Goal: Task Accomplishment & Management: Manage account settings

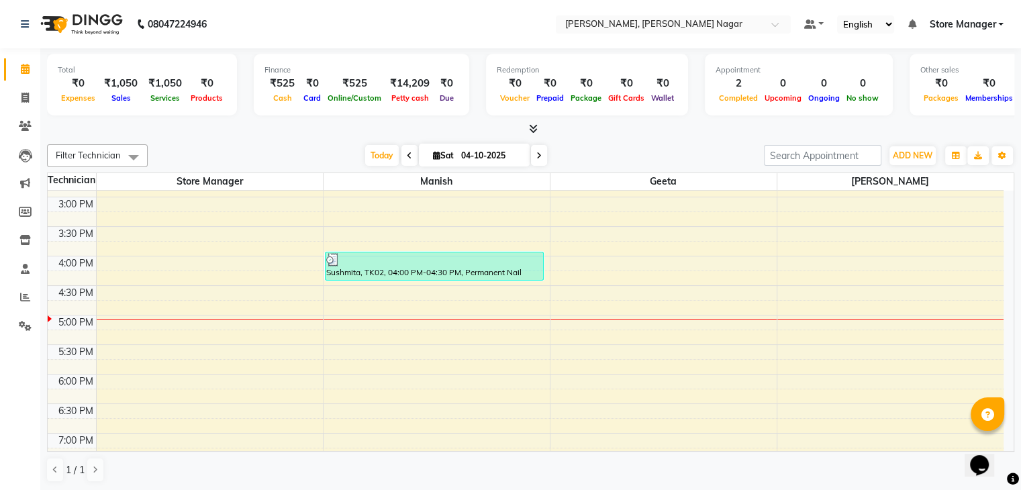
scroll to position [402, 0]
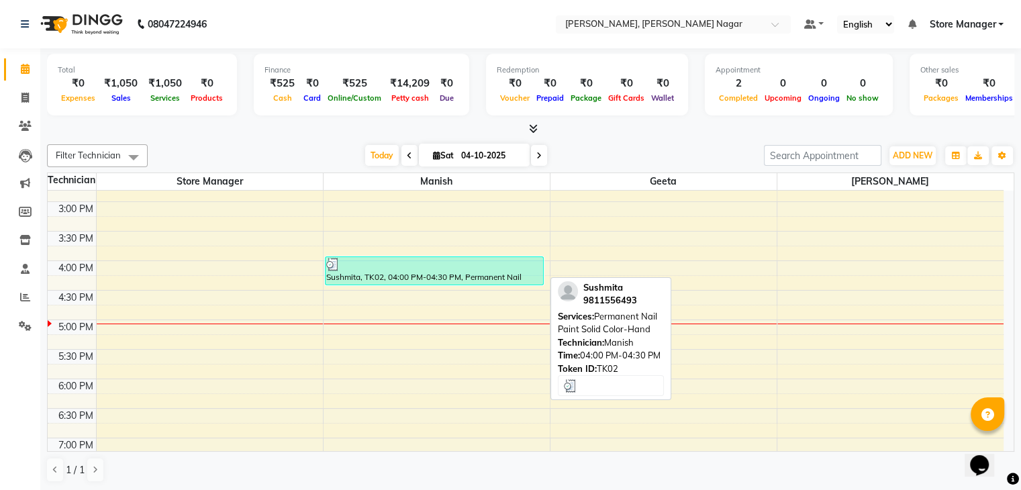
click at [488, 278] on div "Sushmita, TK02, 04:00 PM-04:30 PM, Permanent Nail Paint Solid Color-Hand" at bounding box center [435, 271] width 218 height 28
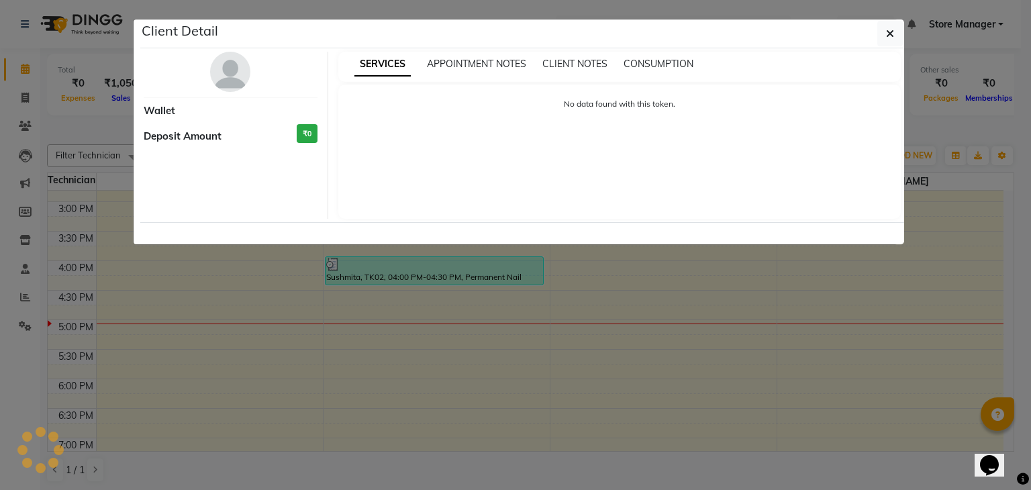
select select "3"
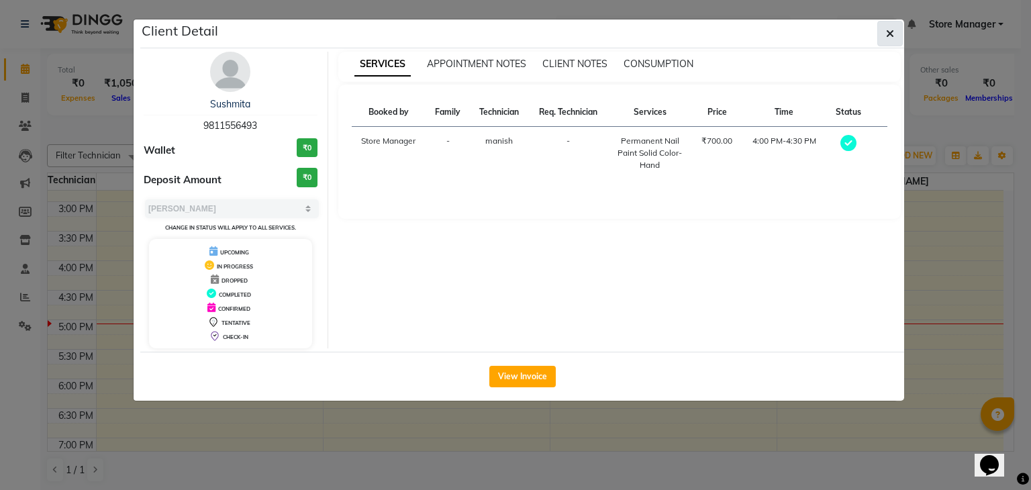
click at [889, 38] on icon "button" at bounding box center [890, 33] width 8 height 11
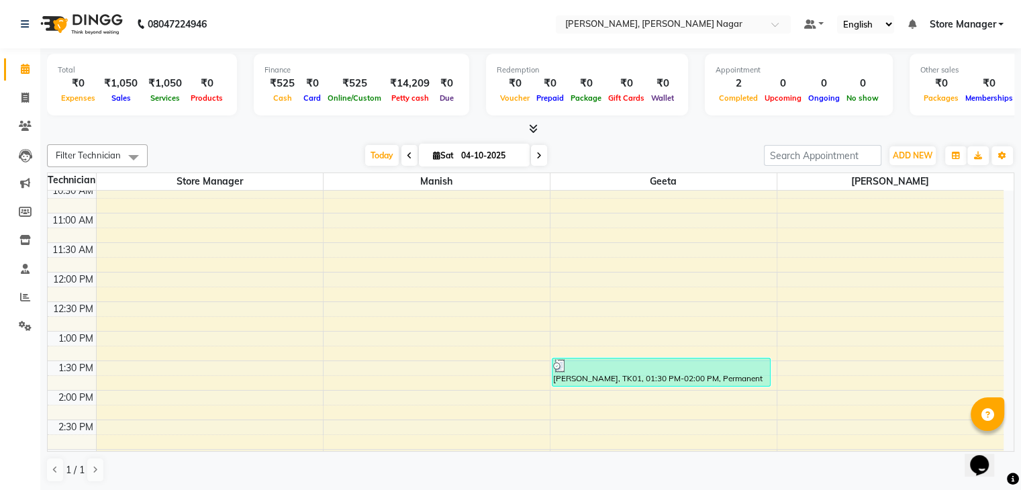
scroll to position [158, 0]
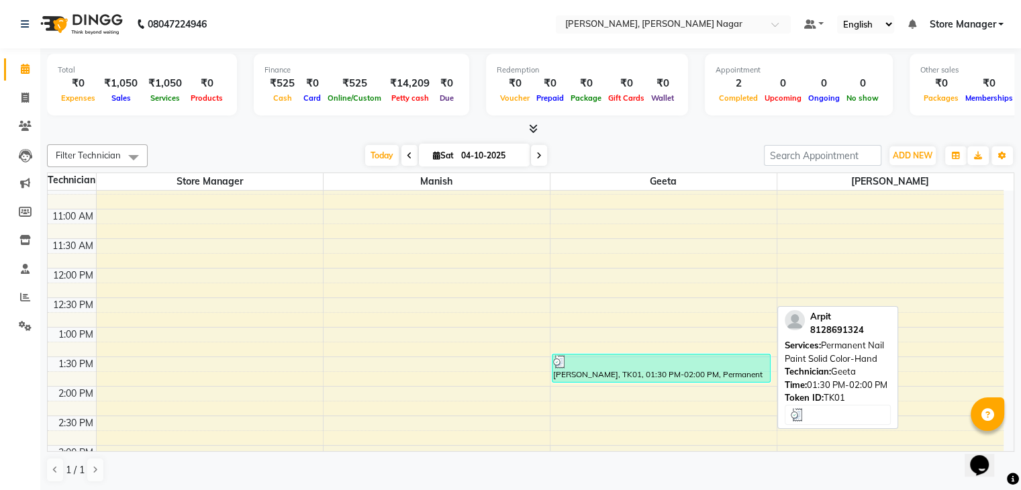
click at [645, 366] on div at bounding box center [661, 361] width 217 height 13
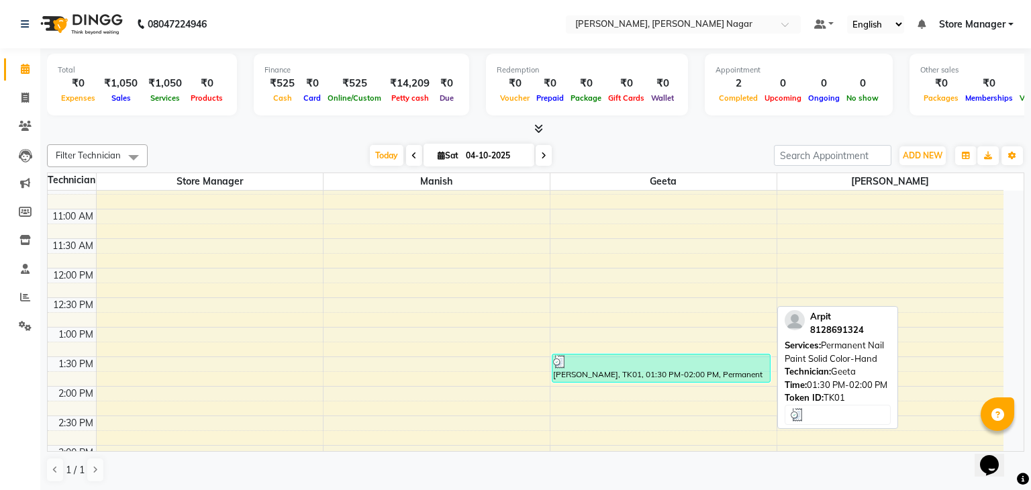
select select "3"
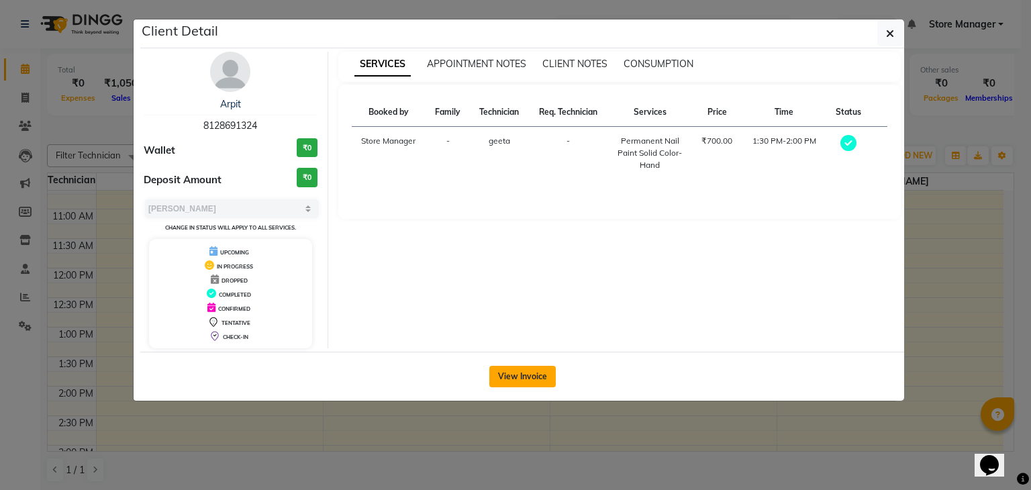
click at [545, 372] on button "View Invoice" at bounding box center [522, 376] width 66 height 21
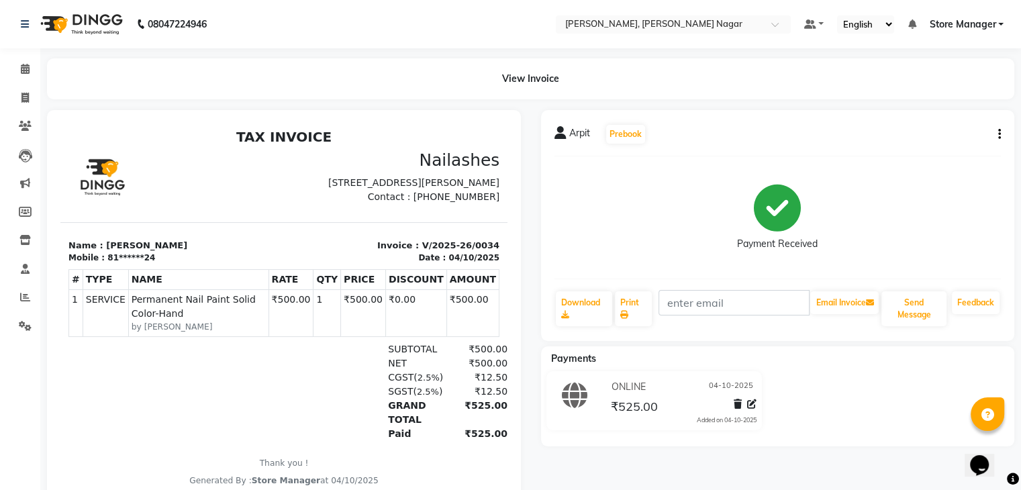
click at [84, 32] on img at bounding box center [80, 24] width 92 height 38
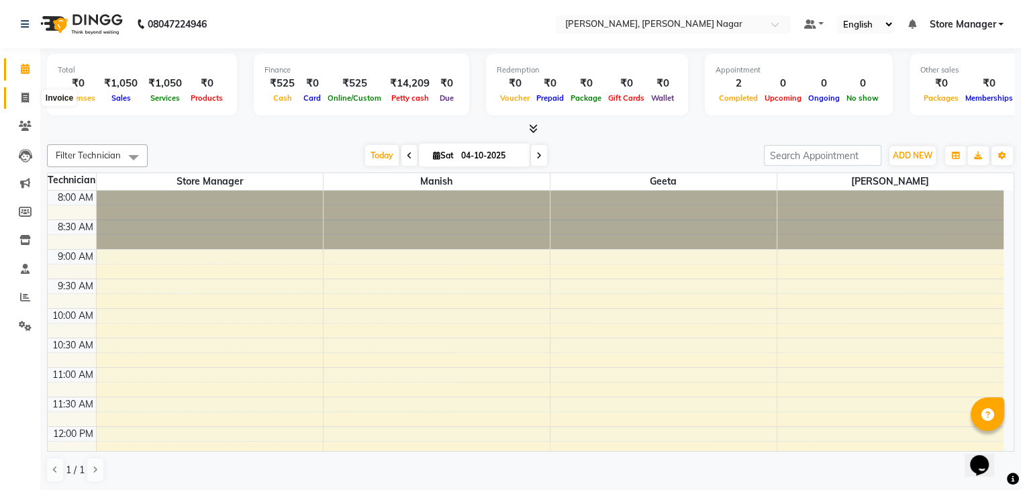
click at [26, 95] on icon at bounding box center [24, 98] width 7 height 10
select select "service"
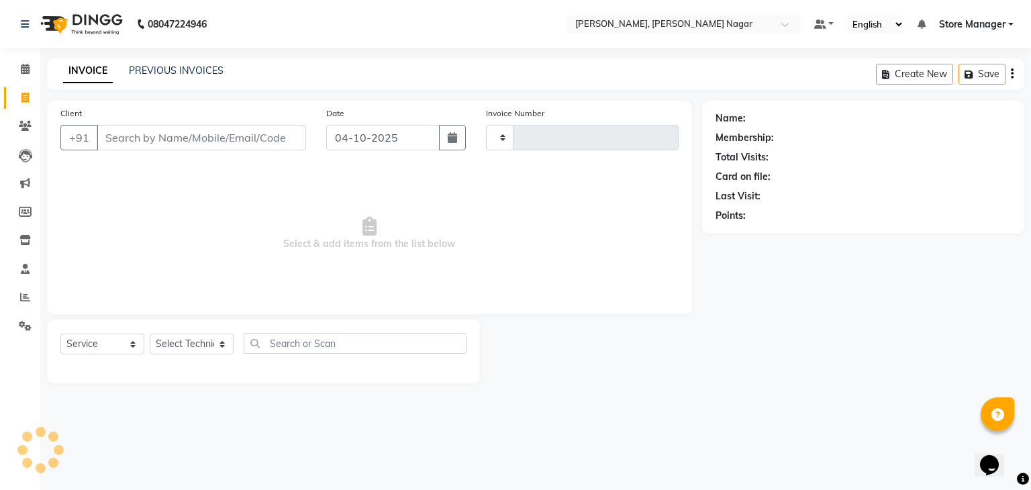
type input "0036"
select select "9049"
click at [164, 140] on input "Client" at bounding box center [201, 138] width 209 height 26
click at [189, 348] on select "Select Technician [PERSON_NAME] [PERSON_NAME] Store Manager" at bounding box center [192, 344] width 84 height 21
select select "92261"
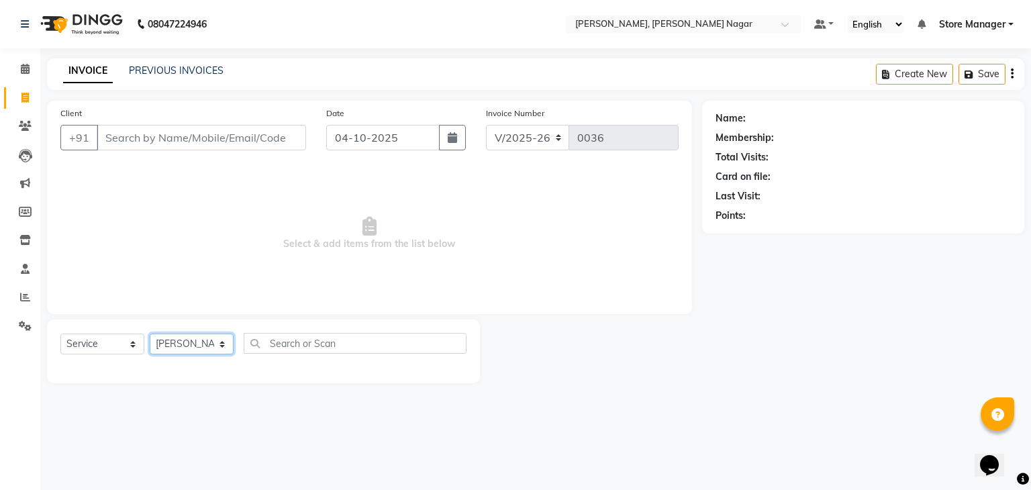
click at [150, 334] on select "Select Technician [PERSON_NAME] [PERSON_NAME] Store Manager" at bounding box center [192, 344] width 84 height 21
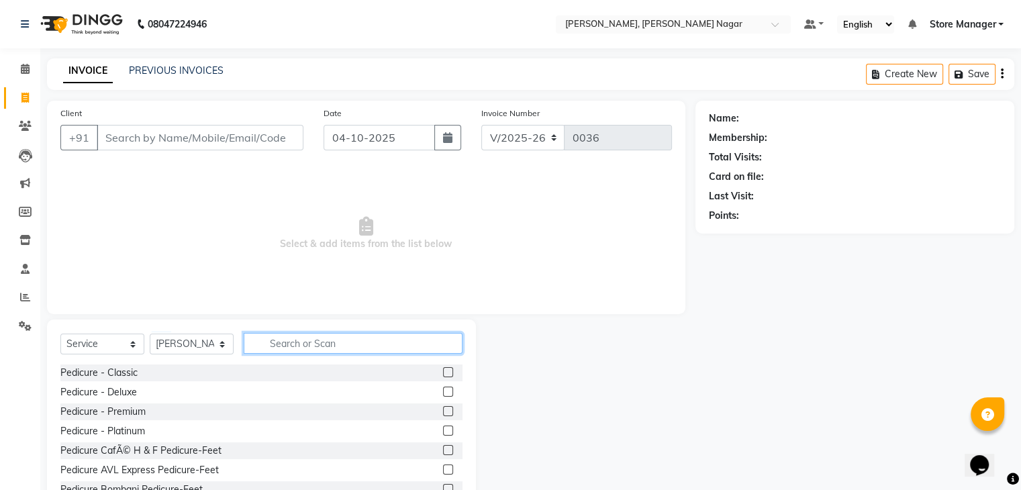
click at [303, 350] on input "text" at bounding box center [353, 343] width 219 height 21
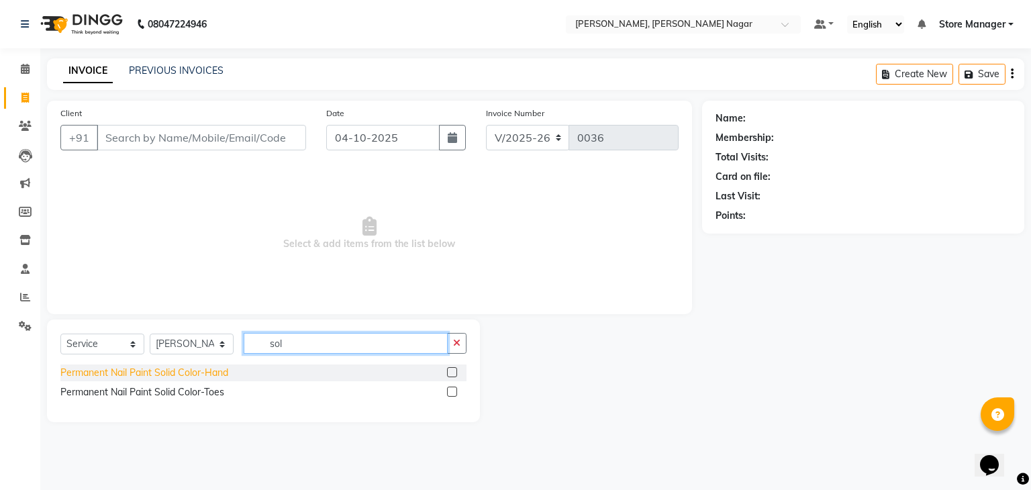
type input "sol"
click at [182, 373] on div "Permanent Nail Paint Solid Color-Hand" at bounding box center [144, 373] width 168 height 14
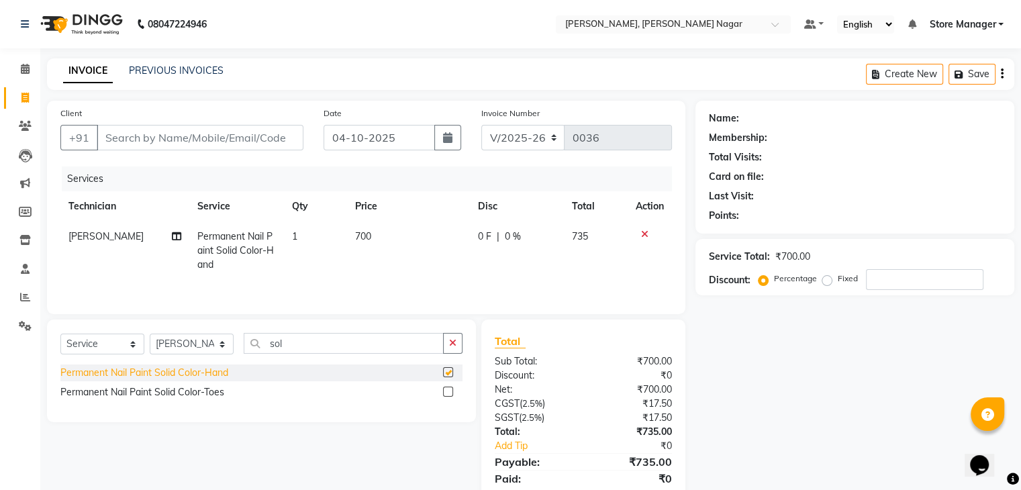
checkbox input "false"
drag, startPoint x: 357, startPoint y: 242, endPoint x: 375, endPoint y: 242, distance: 18.8
click at [375, 242] on td "700" at bounding box center [408, 251] width 123 height 58
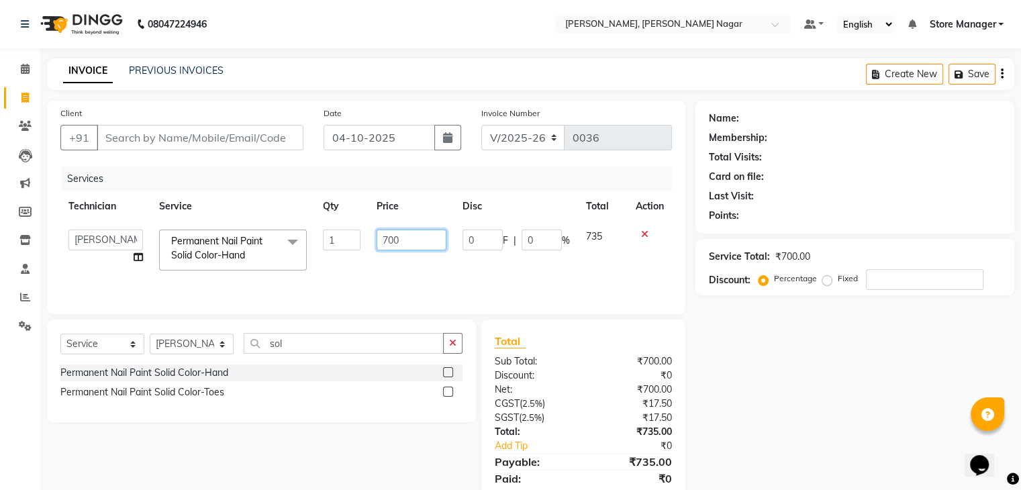
drag, startPoint x: 375, startPoint y: 242, endPoint x: 404, endPoint y: 245, distance: 28.4
click at [404, 245] on td "700" at bounding box center [412, 250] width 86 height 57
click at [404, 245] on input "700" at bounding box center [412, 240] width 70 height 21
type input "7"
type input "500"
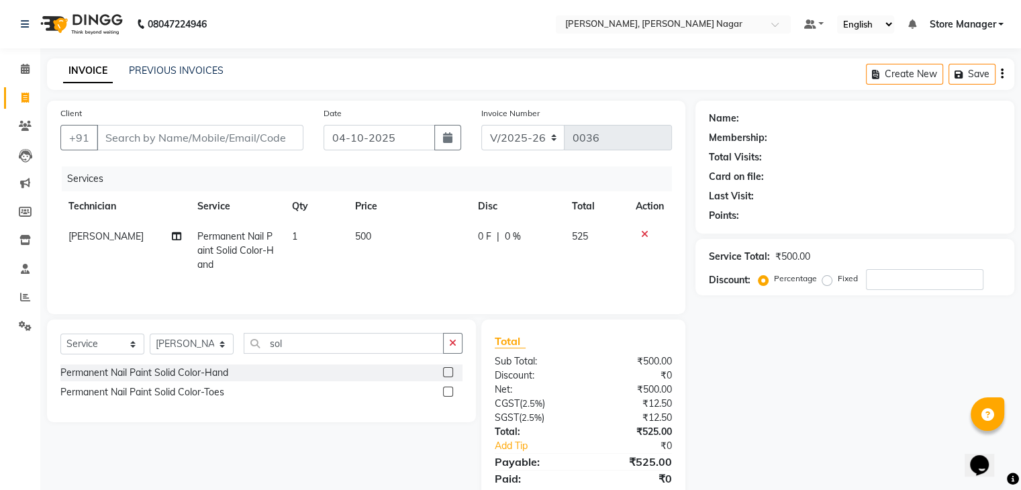
click at [446, 260] on td "500" at bounding box center [408, 251] width 123 height 58
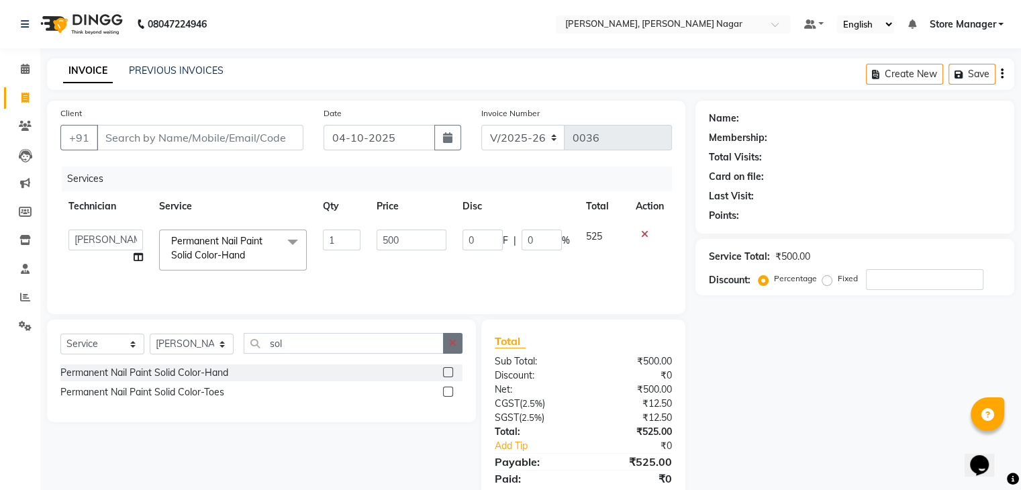
click at [455, 340] on icon "button" at bounding box center [452, 342] width 7 height 9
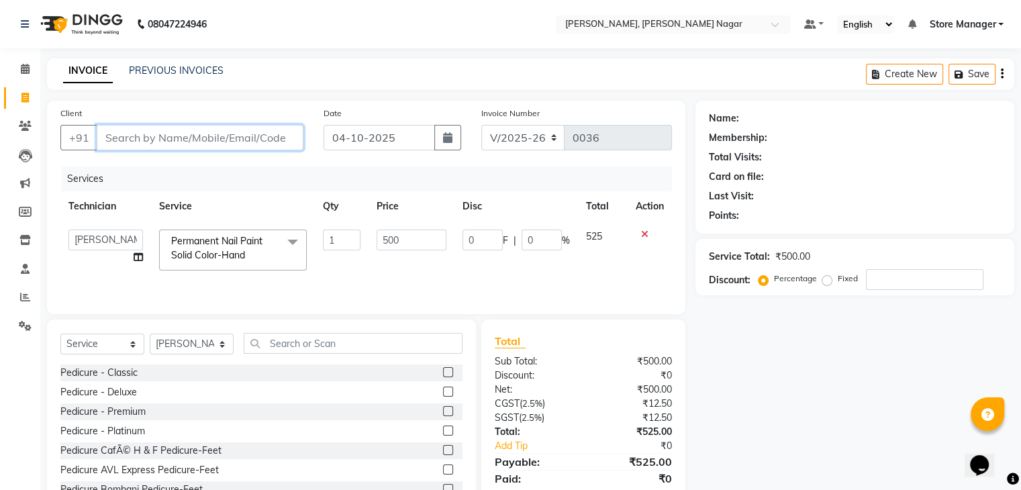
click at [233, 135] on input "Client" at bounding box center [200, 138] width 207 height 26
type input "9"
type input "0"
type input "9873459932"
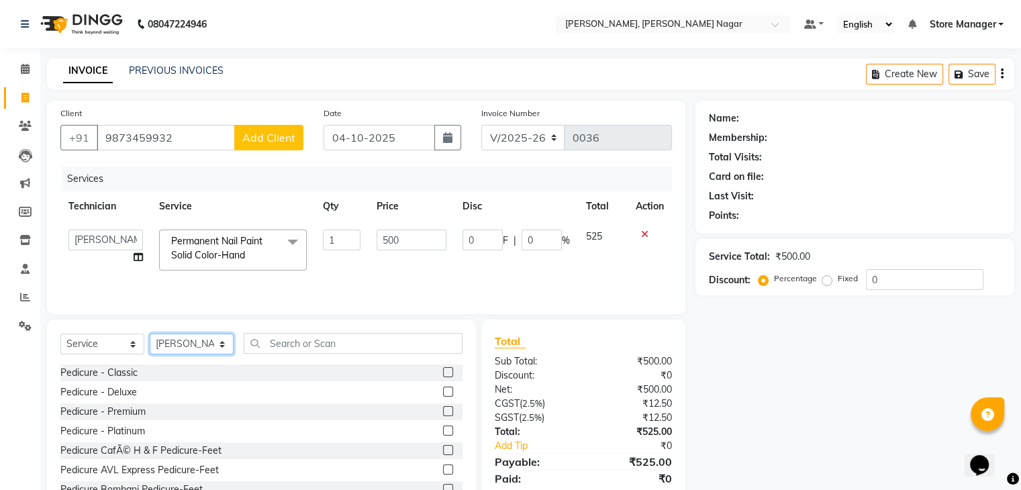
click at [222, 349] on select "Select Technician [PERSON_NAME] [PERSON_NAME] Store Manager" at bounding box center [192, 344] width 84 height 21
select select "92259"
click at [150, 334] on select "Select Technician [PERSON_NAME] [PERSON_NAME] Store Manager" at bounding box center [192, 344] width 84 height 21
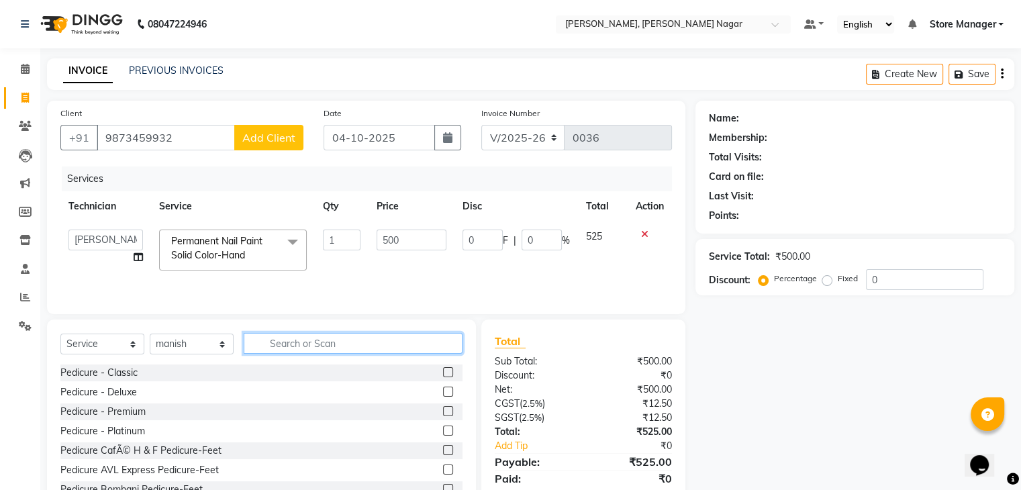
click at [310, 342] on input "text" at bounding box center [353, 343] width 219 height 21
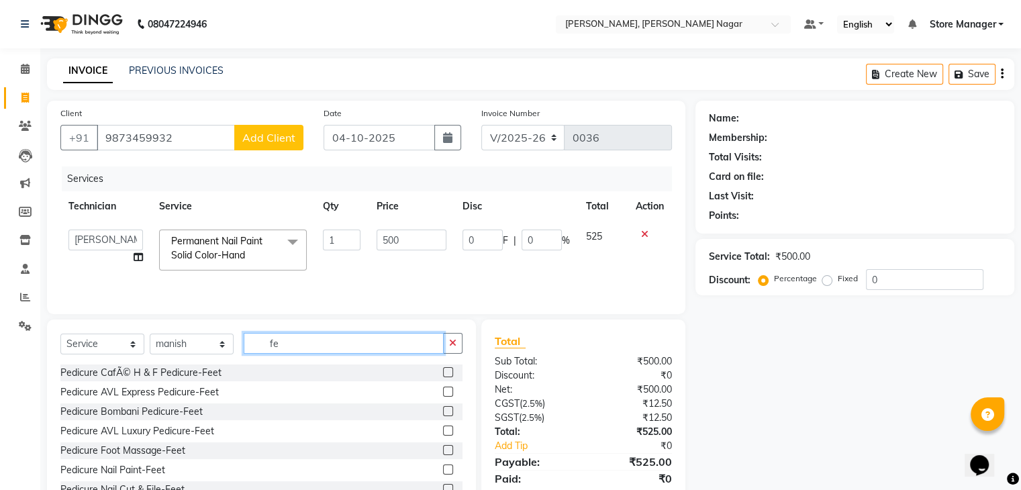
type input "f"
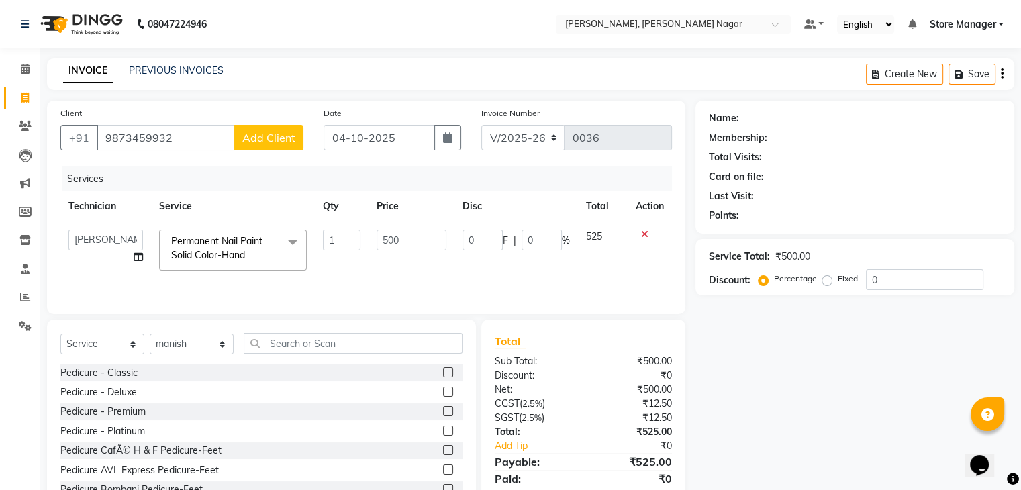
click at [473, 271] on td "0 F | 0 %" at bounding box center [517, 250] width 124 height 57
click at [263, 139] on span "Add Client" at bounding box center [268, 137] width 53 height 13
select select "21"
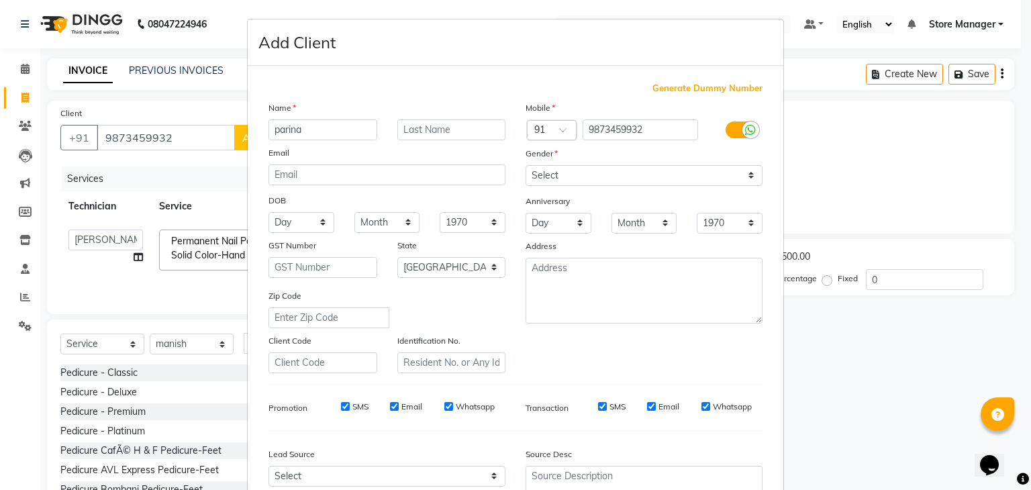
type input "parina"
click at [599, 174] on select "Select [DEMOGRAPHIC_DATA] [DEMOGRAPHIC_DATA] Other Prefer Not To Say" at bounding box center [644, 175] width 237 height 21
select select "[DEMOGRAPHIC_DATA]"
click at [526, 166] on select "Select [DEMOGRAPHIC_DATA] [DEMOGRAPHIC_DATA] Other Prefer Not To Say" at bounding box center [644, 175] width 237 height 21
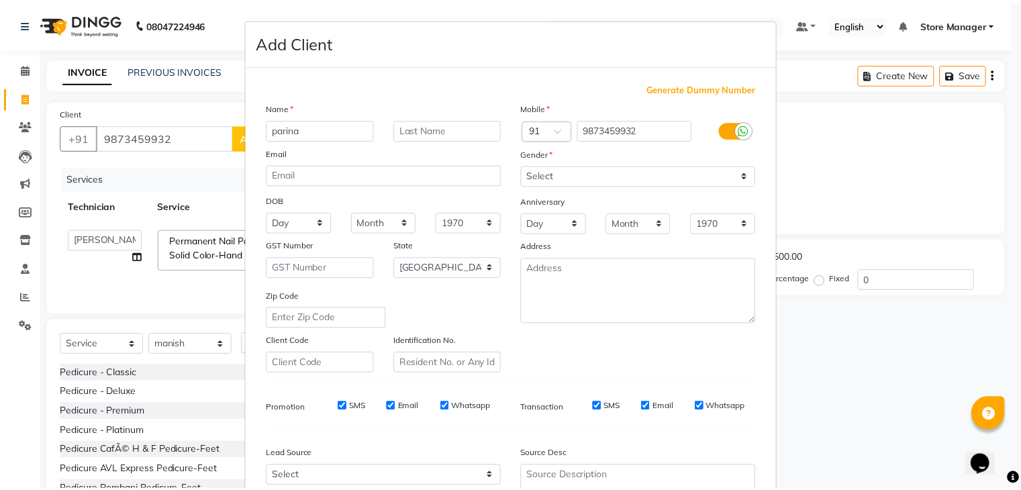
scroll to position [136, 0]
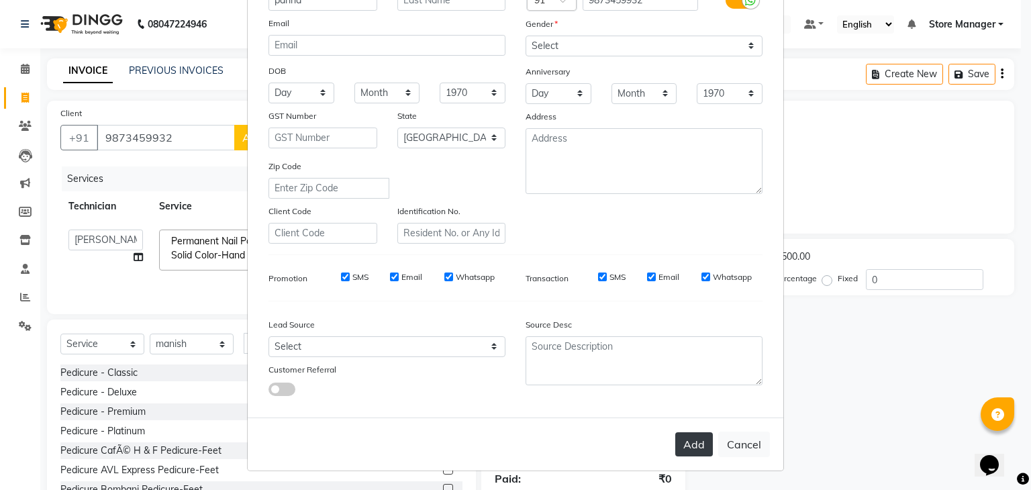
click at [692, 433] on button "Add" at bounding box center [694, 444] width 38 height 24
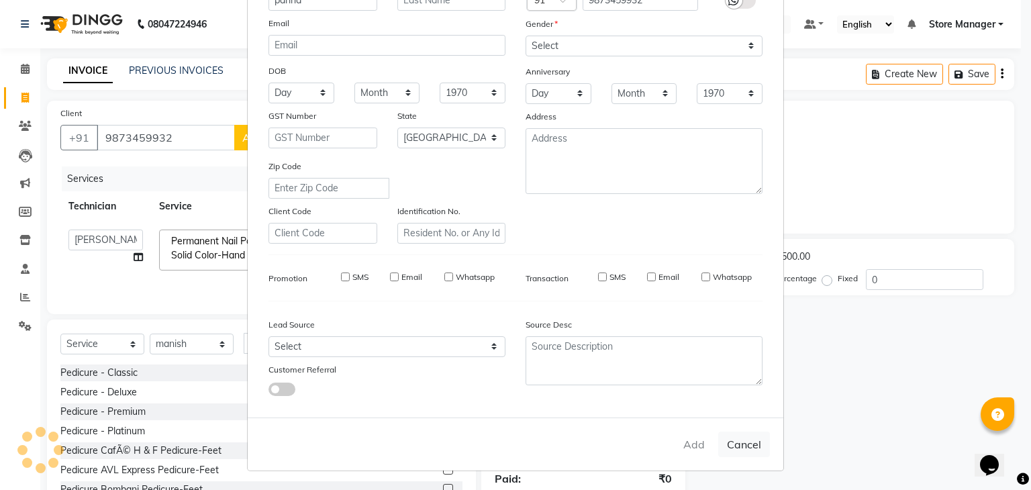
type input "98******32"
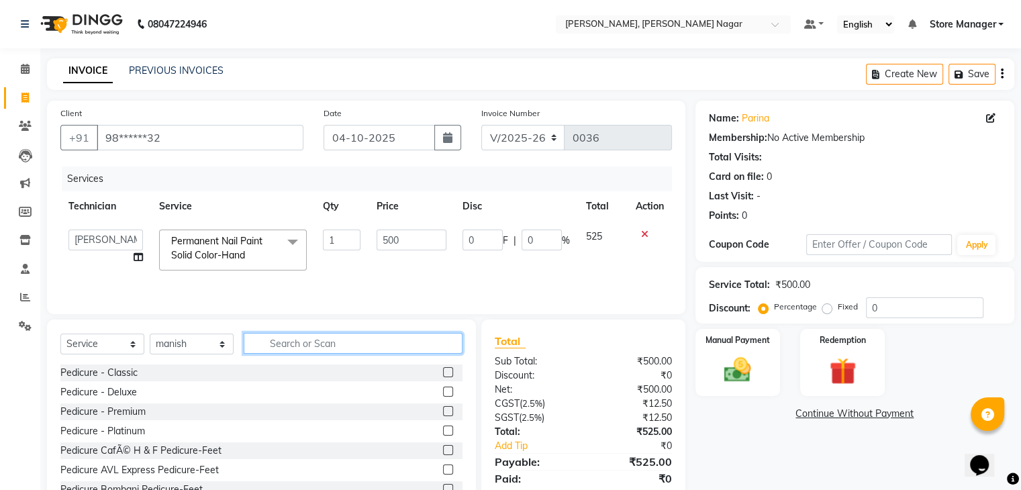
click at [385, 340] on input "text" at bounding box center [353, 343] width 219 height 21
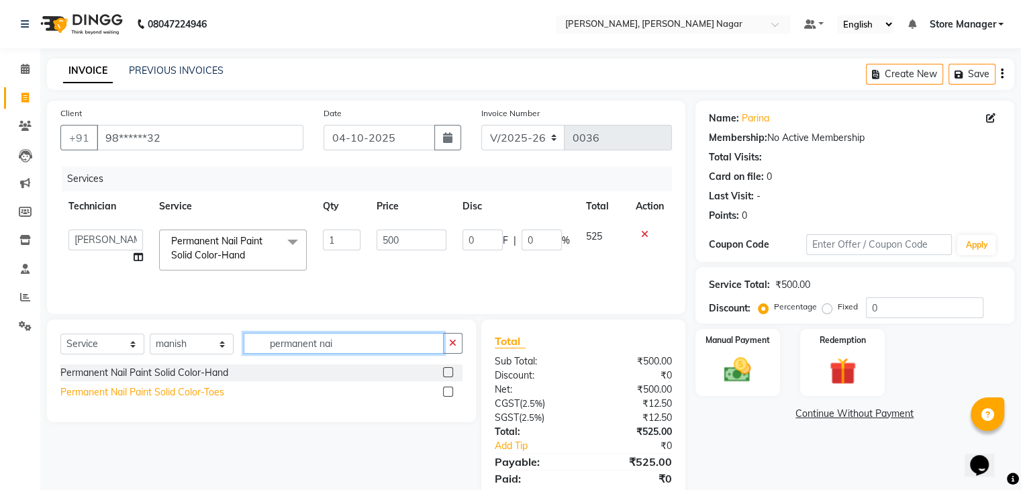
type input "permanent nai"
click at [191, 390] on div "Permanent Nail Paint Solid Color-Toes" at bounding box center [142, 392] width 164 height 14
checkbox input "false"
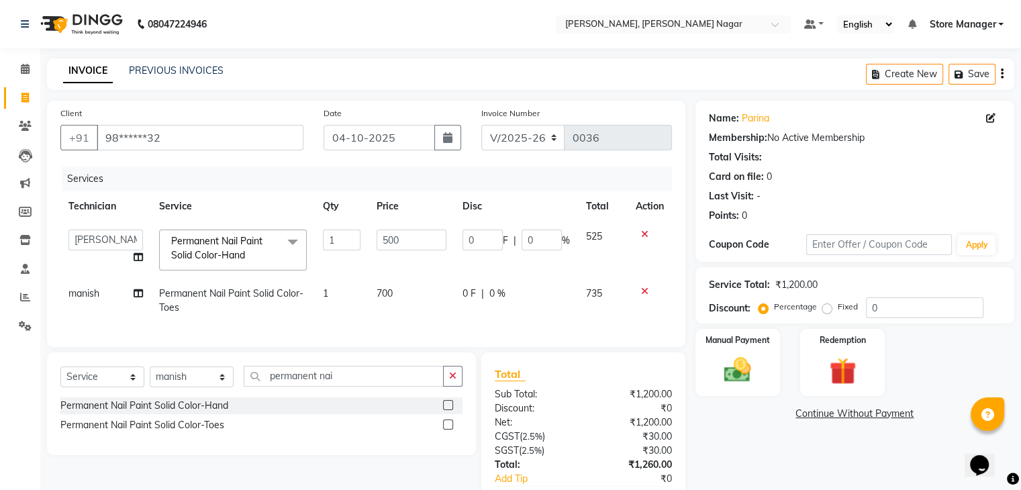
click at [392, 295] on span "700" at bounding box center [385, 293] width 16 height 12
select select "92259"
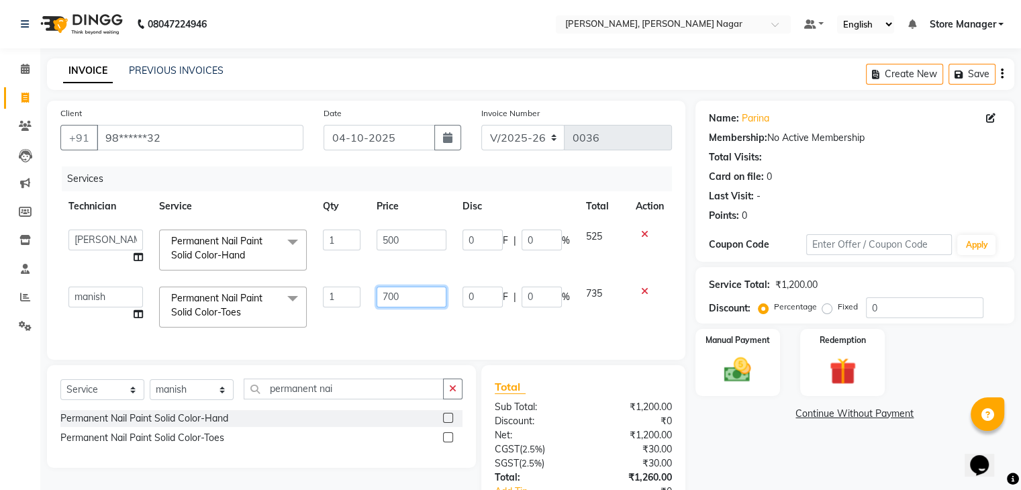
click at [406, 292] on input "700" at bounding box center [412, 297] width 70 height 21
type input "7"
type input "600"
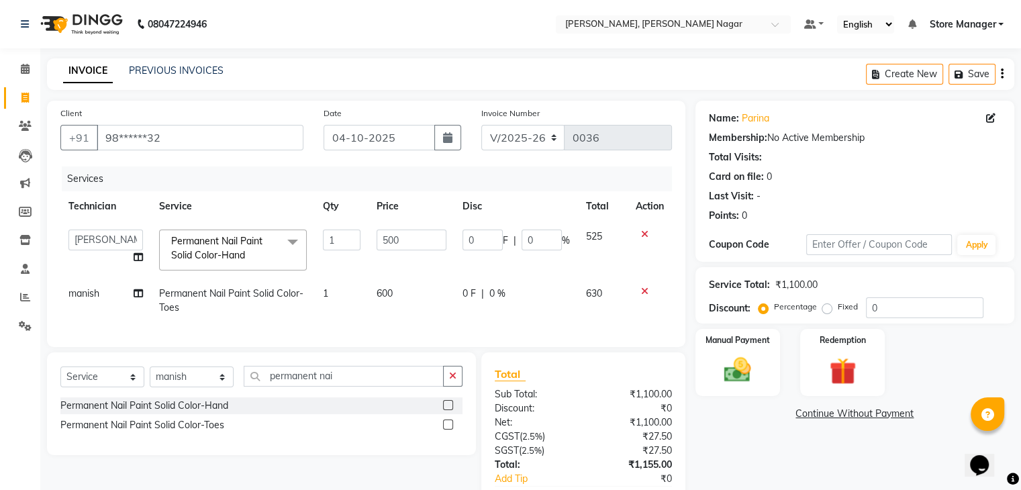
click at [641, 334] on div "Services Technician Service Qty Price Disc Total Action anshu geeta manish Stor…" at bounding box center [366, 250] width 612 height 167
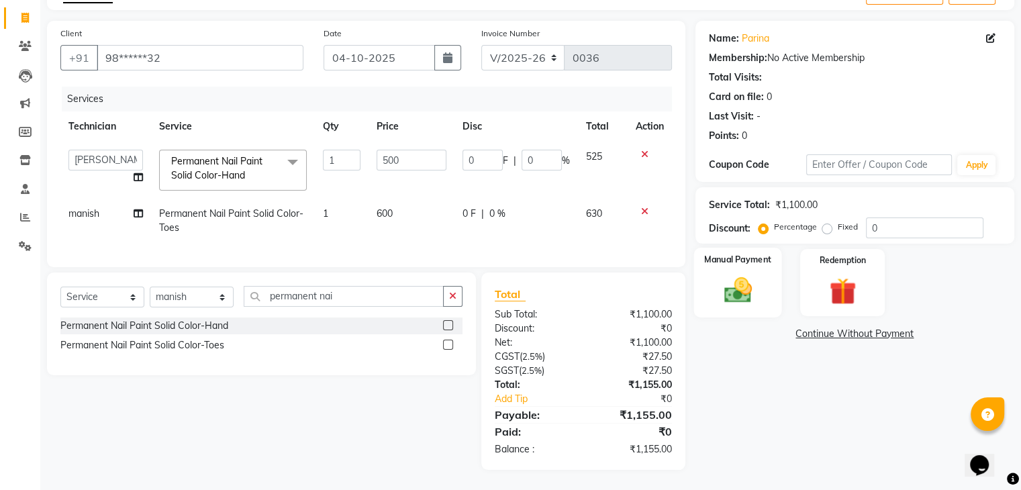
click at [717, 278] on img at bounding box center [737, 291] width 45 height 32
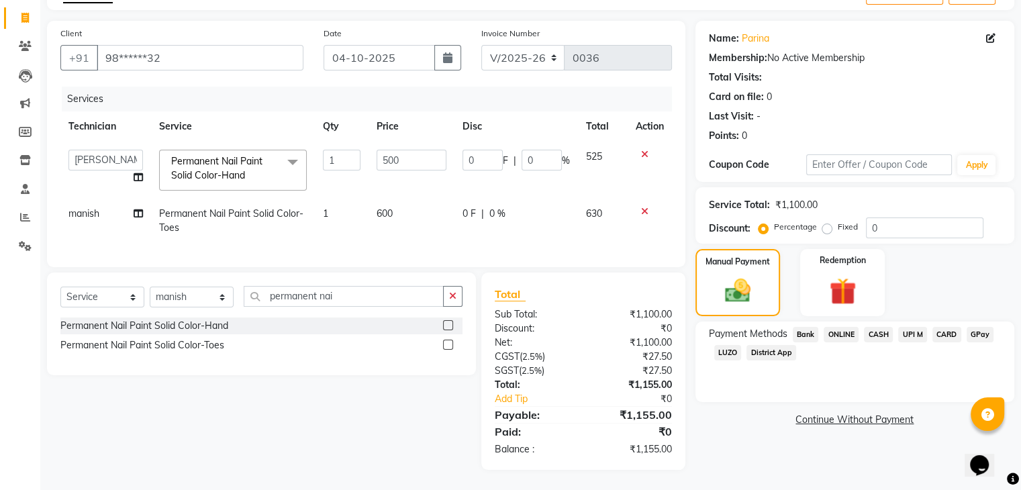
click at [886, 329] on span "CASH" at bounding box center [878, 334] width 29 height 15
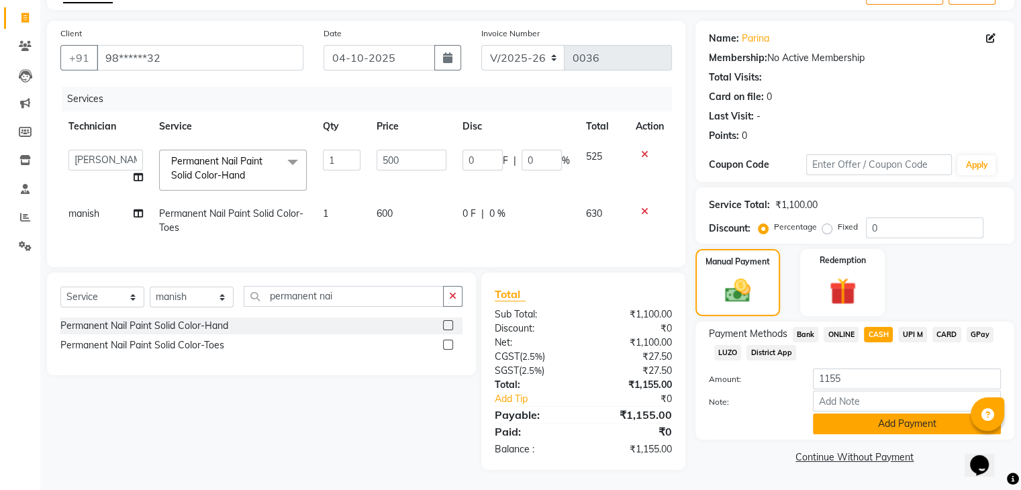
click at [870, 415] on button "Add Payment" at bounding box center [907, 424] width 188 height 21
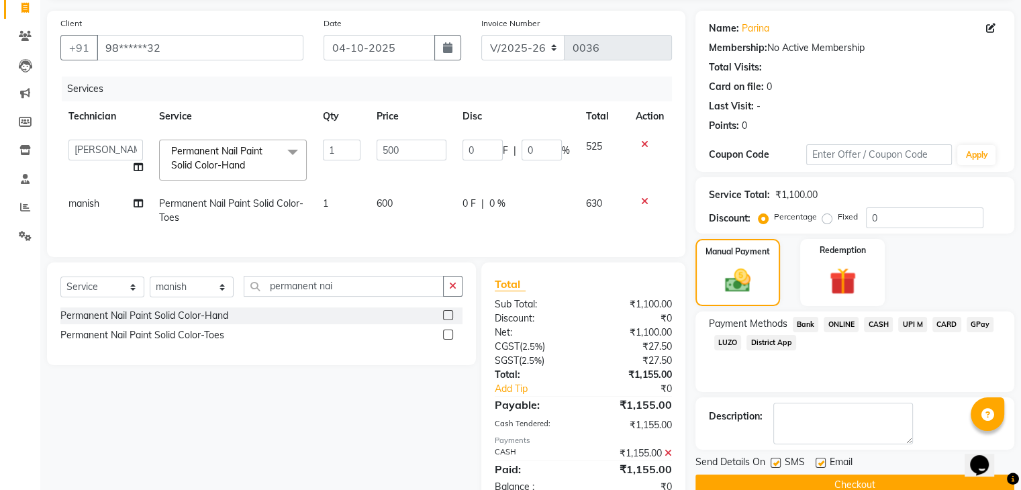
scroll to position [138, 0]
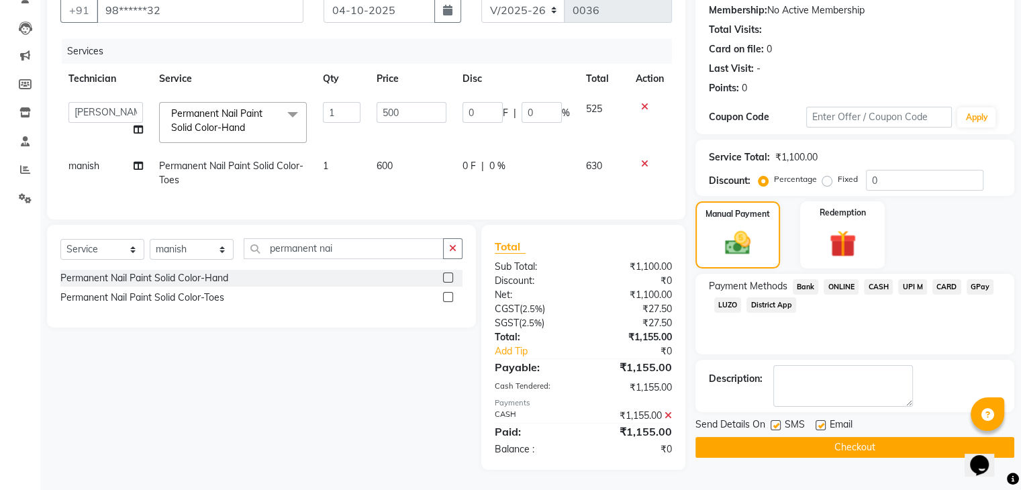
click at [820, 438] on button "Checkout" at bounding box center [855, 447] width 319 height 21
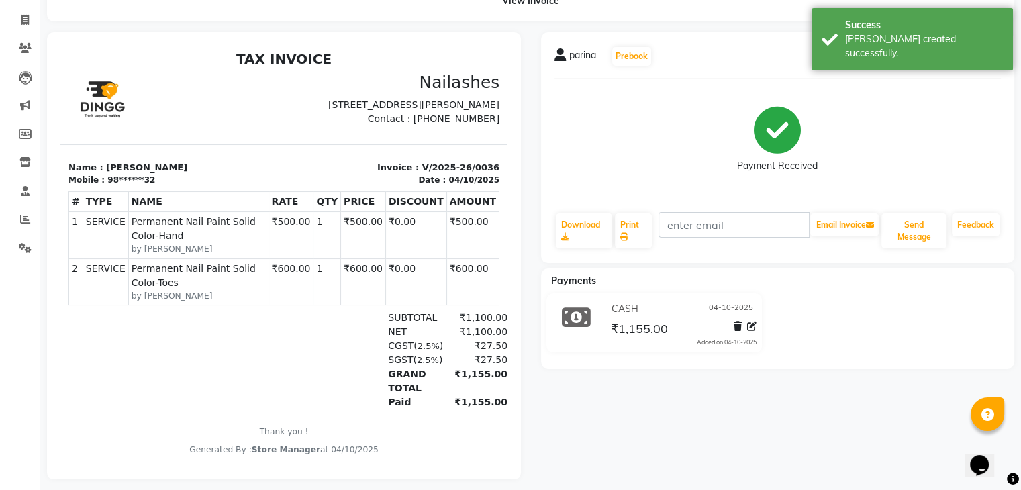
scroll to position [97, 0]
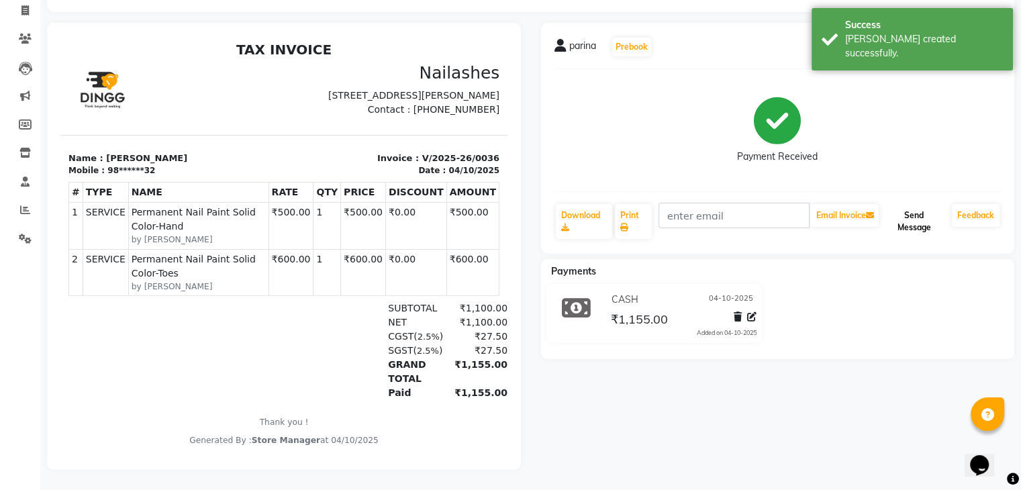
click at [909, 219] on button "Send Message" at bounding box center [914, 221] width 65 height 35
select select "service"
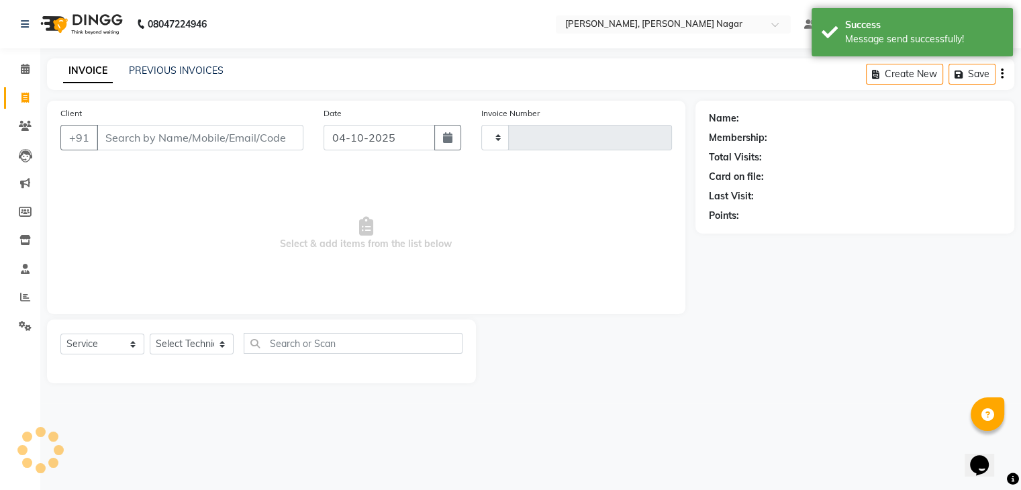
type input "0037"
select select "9049"
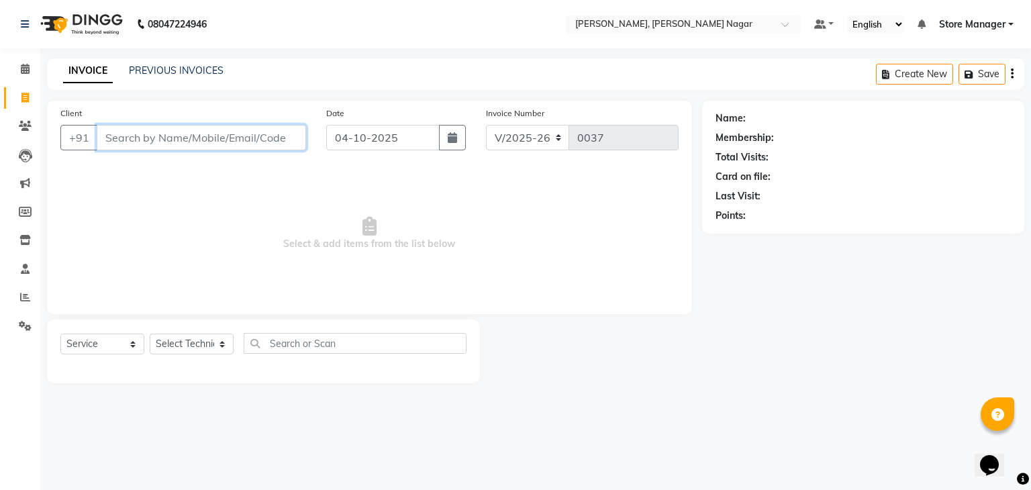
type input "8"
type input "3"
type input "8373968806"
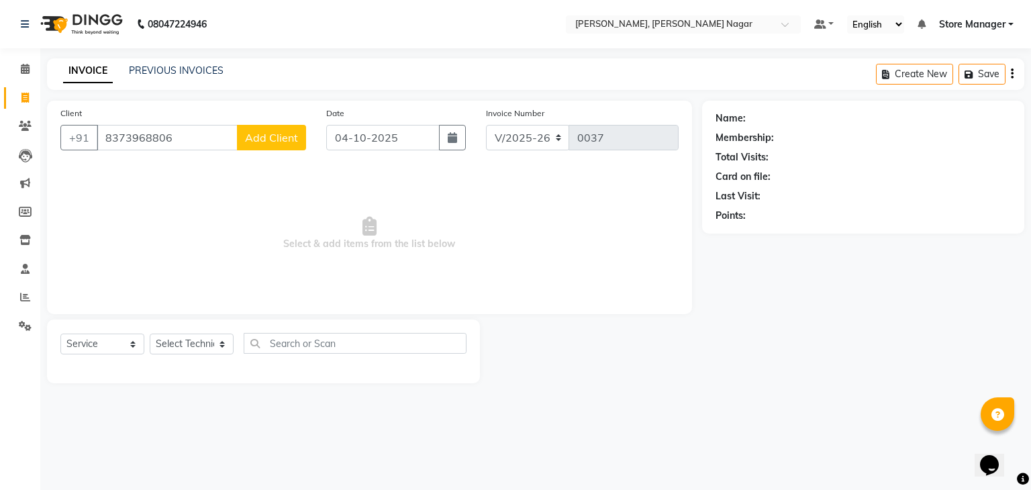
click at [247, 147] on button "Add Client" at bounding box center [271, 138] width 69 height 26
select select "21"
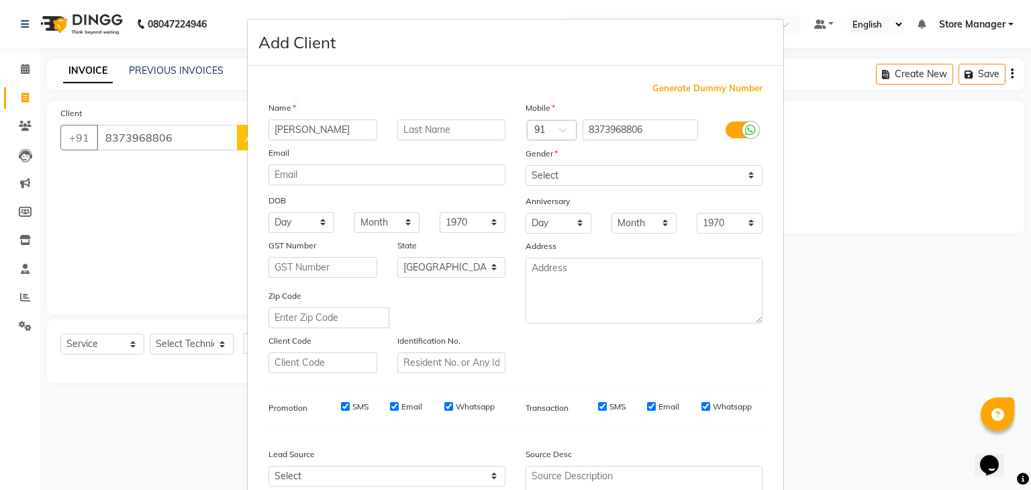
type input "[PERSON_NAME]"
click at [612, 176] on select "Select [DEMOGRAPHIC_DATA] [DEMOGRAPHIC_DATA] Other Prefer Not To Say" at bounding box center [644, 175] width 237 height 21
select select "[DEMOGRAPHIC_DATA]"
click at [526, 166] on select "Select [DEMOGRAPHIC_DATA] [DEMOGRAPHIC_DATA] Other Prefer Not To Say" at bounding box center [644, 175] width 237 height 21
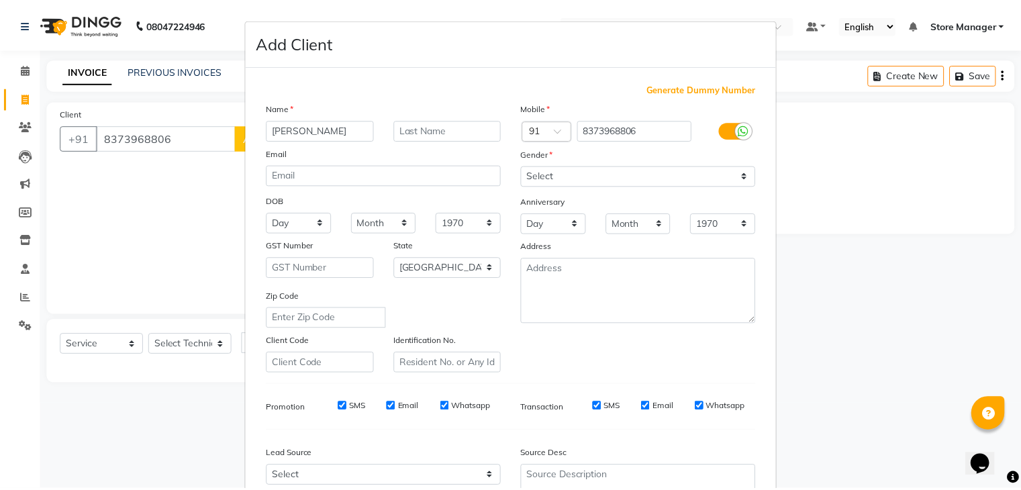
scroll to position [136, 0]
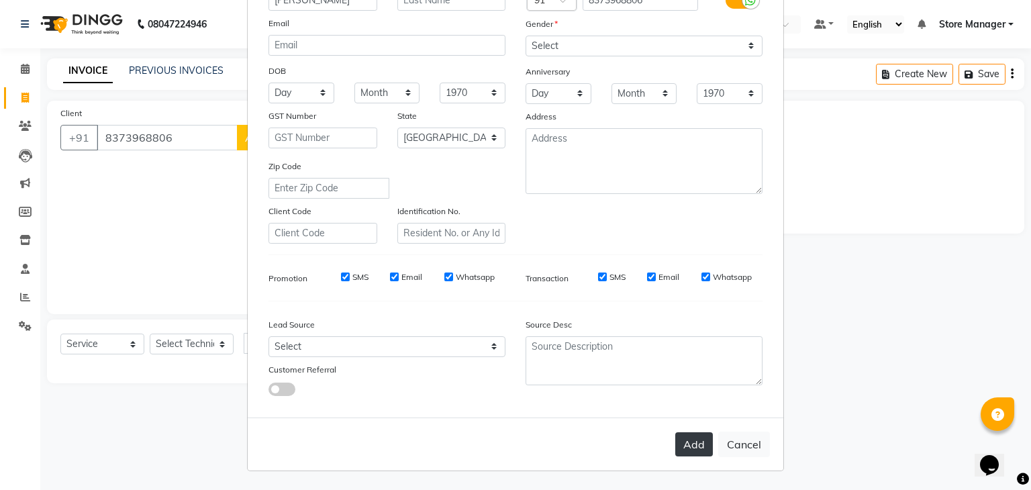
click at [683, 449] on button "Add" at bounding box center [694, 444] width 38 height 24
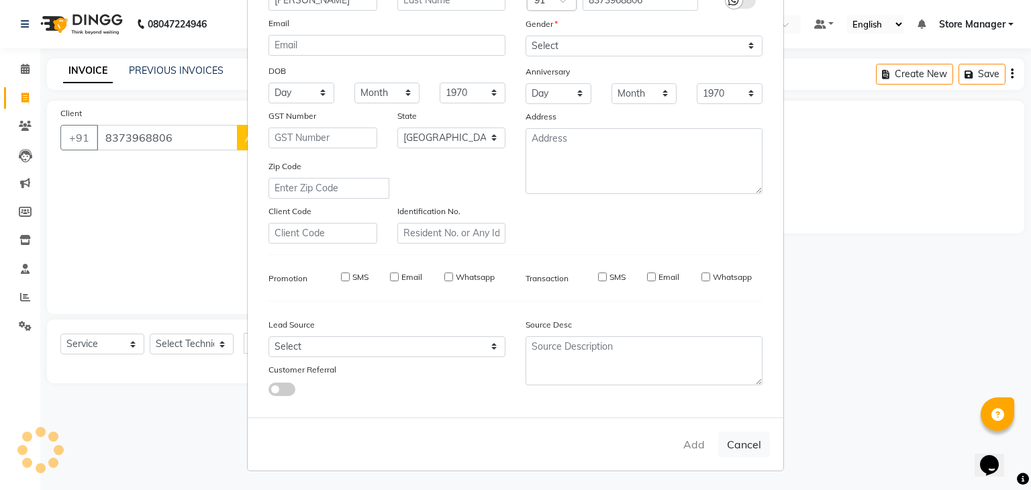
type input "83******06"
select select
select select "null"
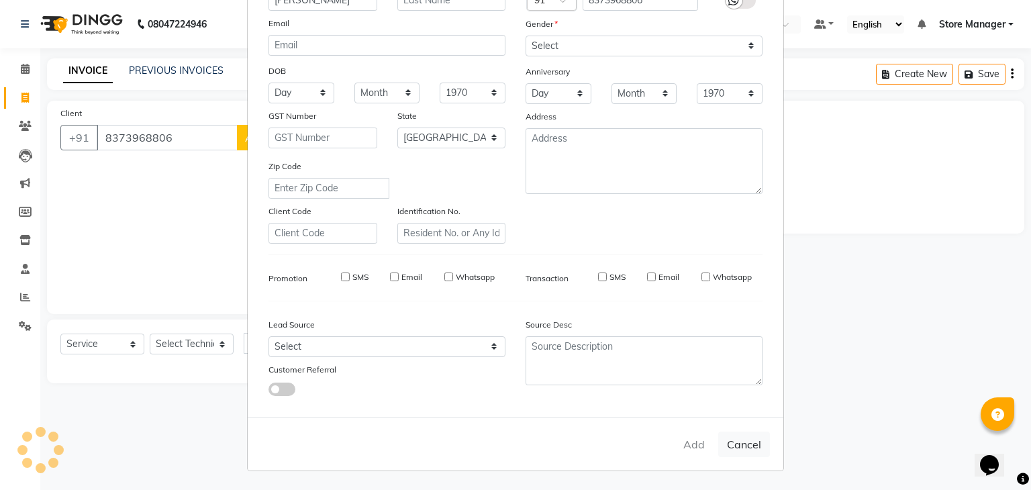
select select
checkbox input "false"
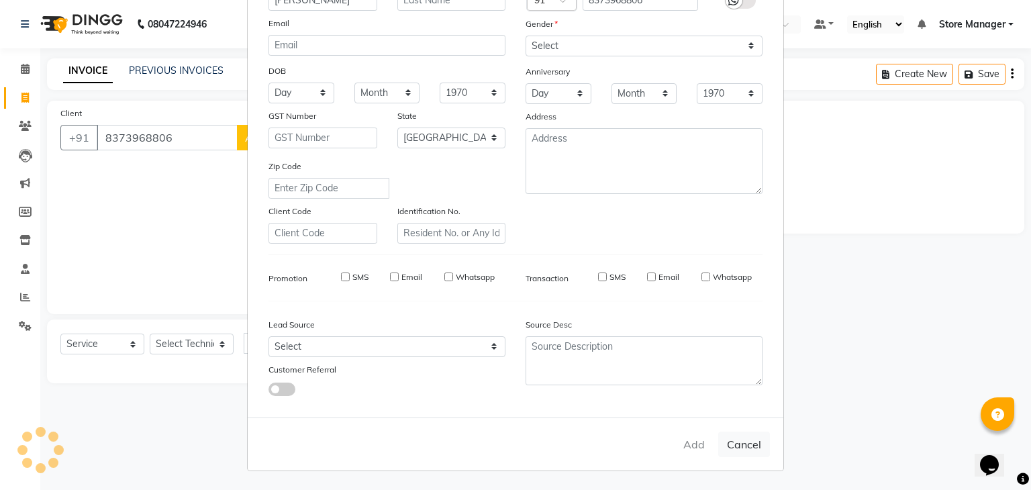
checkbox input "false"
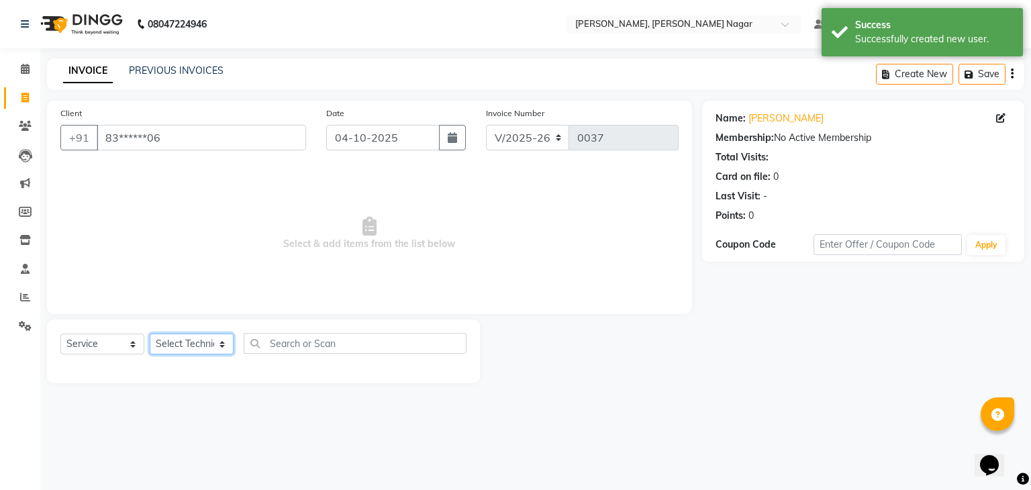
click at [212, 342] on select "Select Technician [PERSON_NAME] [PERSON_NAME] Store Manager" at bounding box center [192, 344] width 84 height 21
select select "92260"
click at [150, 334] on select "Select Technician [PERSON_NAME] [PERSON_NAME] Store Manager" at bounding box center [192, 344] width 84 height 21
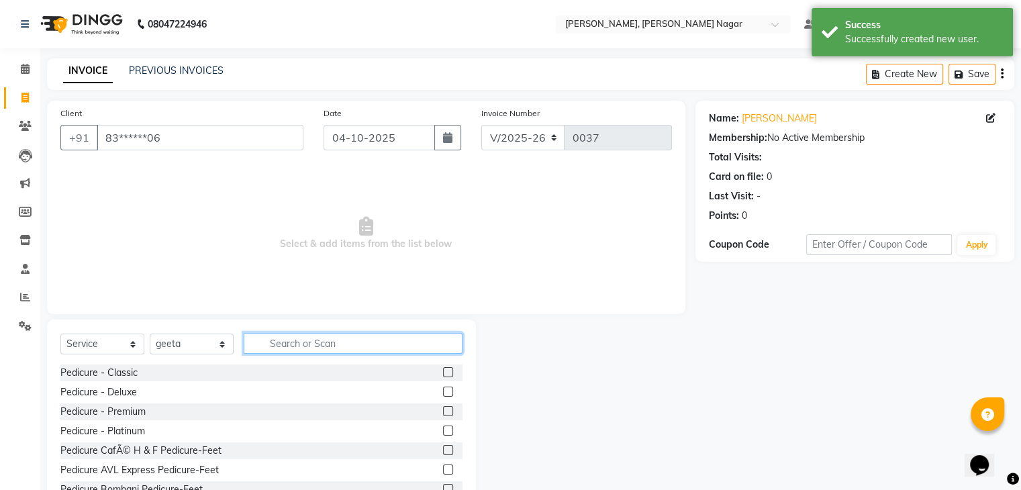
click at [312, 344] on input "text" at bounding box center [353, 343] width 219 height 21
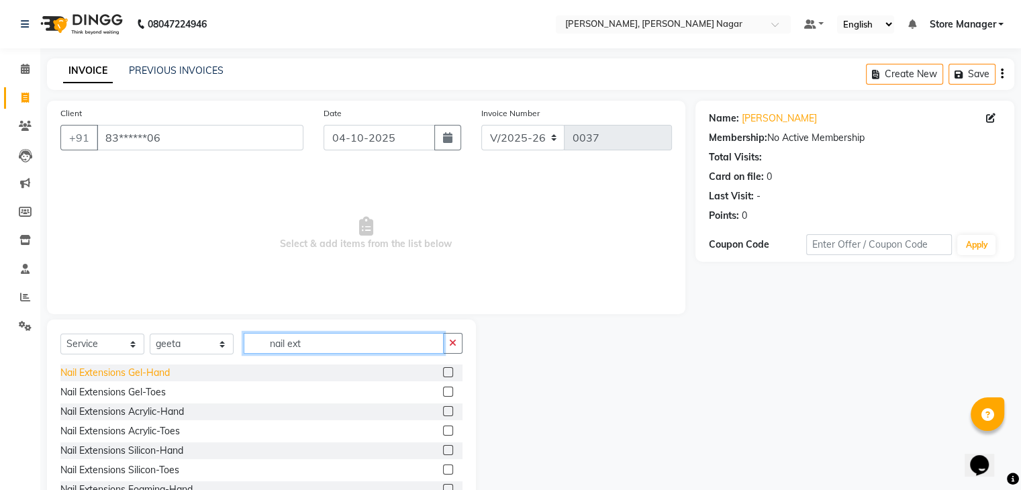
type input "nail ext"
click at [89, 380] on div "Nail Extensions Gel-Hand" at bounding box center [114, 373] width 109 height 14
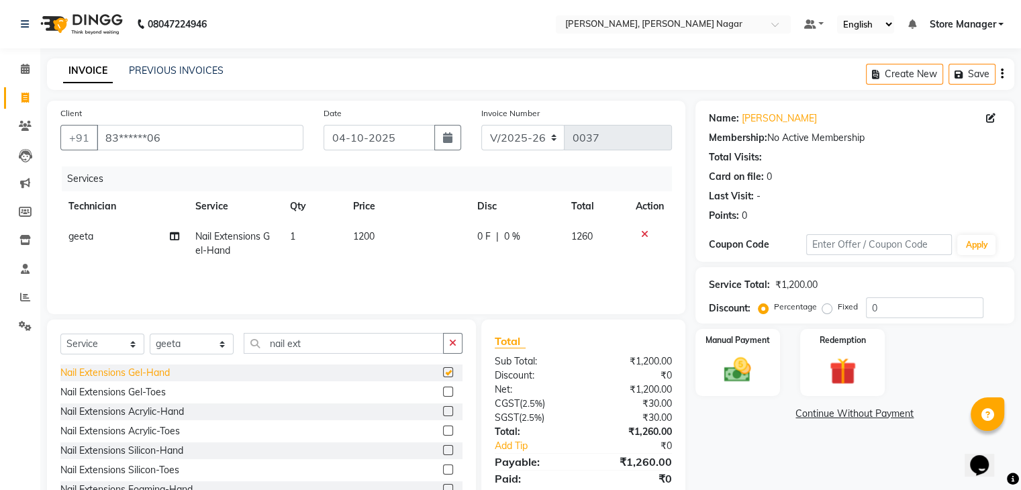
checkbox input "false"
click at [359, 243] on td "1200" at bounding box center [407, 244] width 124 height 44
select select "92260"
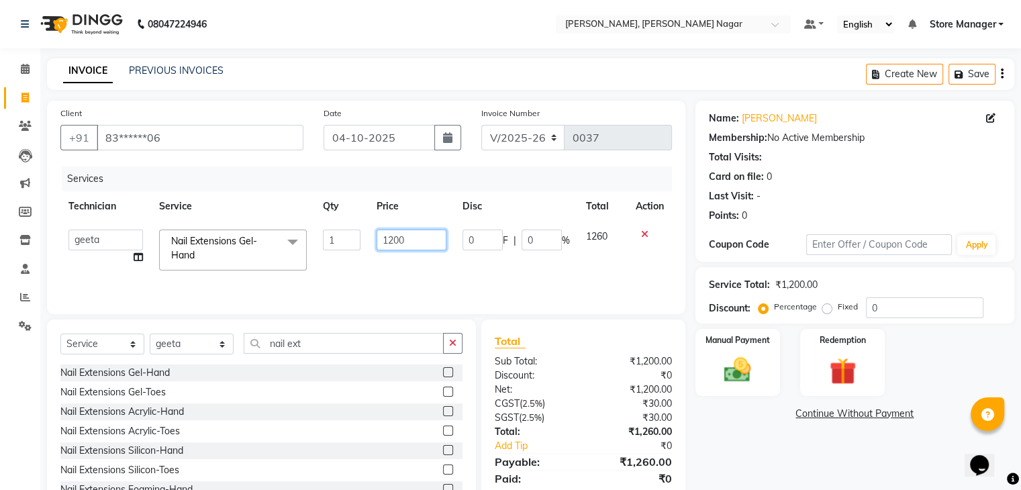
click at [410, 237] on input "1200" at bounding box center [412, 240] width 70 height 21
type input "1000"
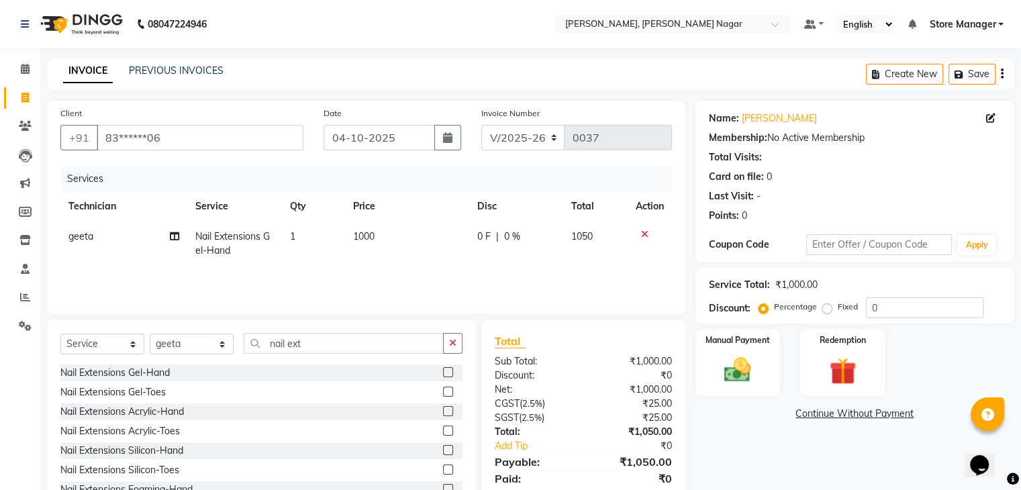
click at [508, 255] on td "0 F | 0 %" at bounding box center [516, 244] width 95 height 44
select select "92260"
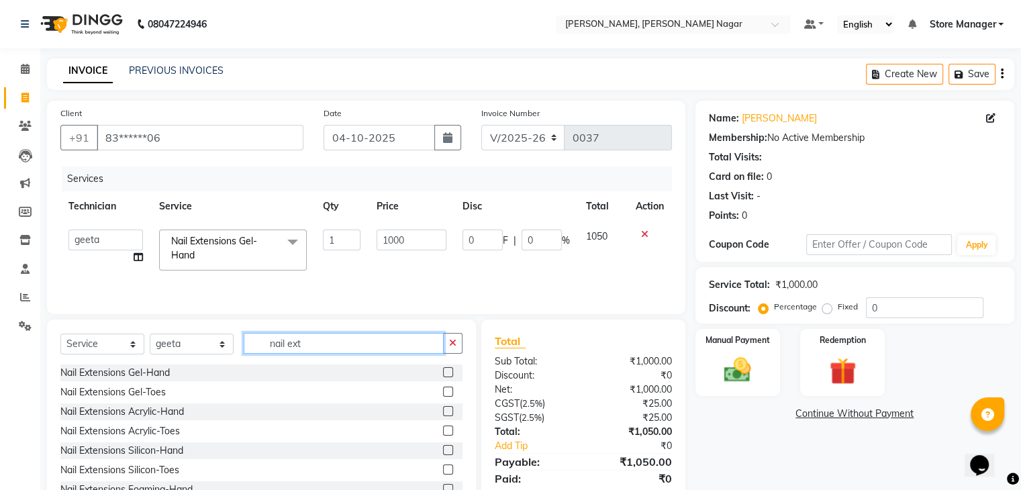
click at [326, 350] on input "nail ext" at bounding box center [344, 343] width 200 height 21
type input "n"
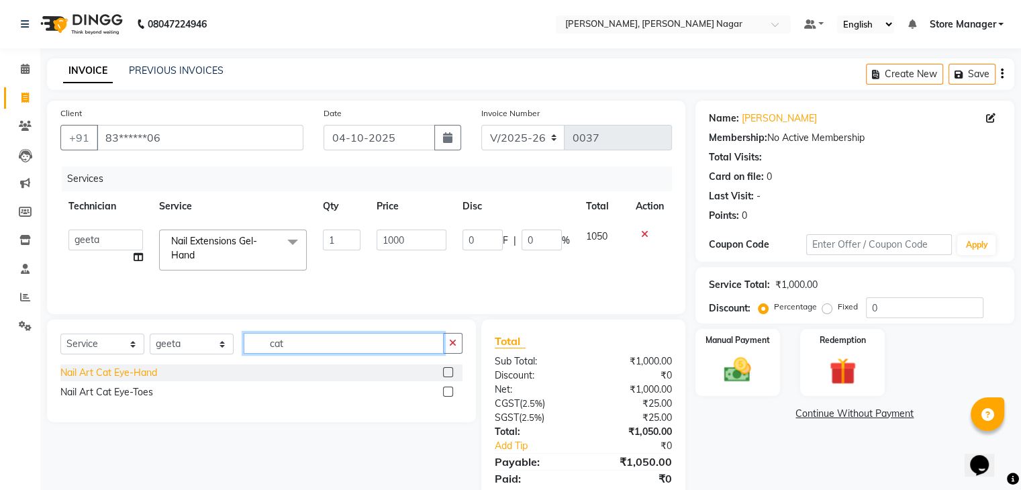
type input "cat"
click at [105, 373] on div "Nail Art Cat Eye-Hand" at bounding box center [108, 373] width 97 height 14
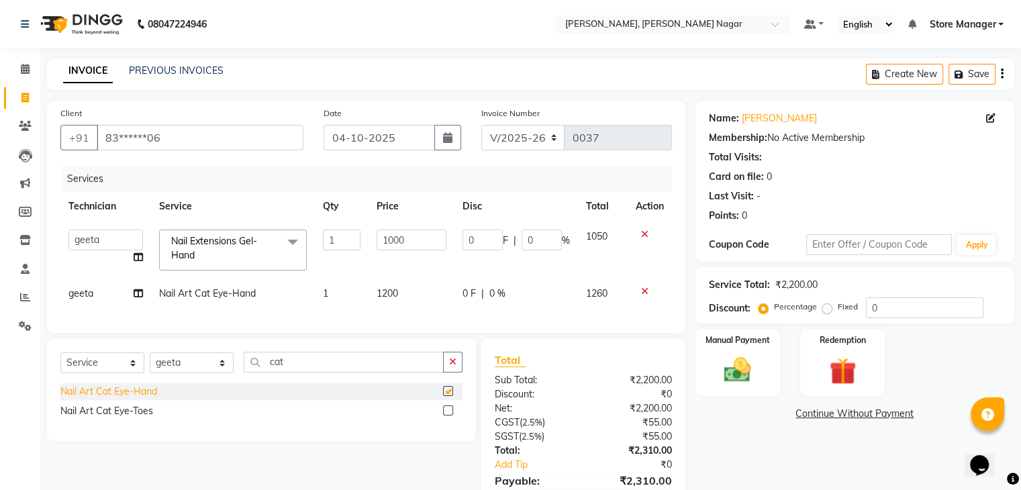
checkbox input "false"
click at [387, 294] on span "1200" at bounding box center [387, 293] width 21 height 12
select select "92260"
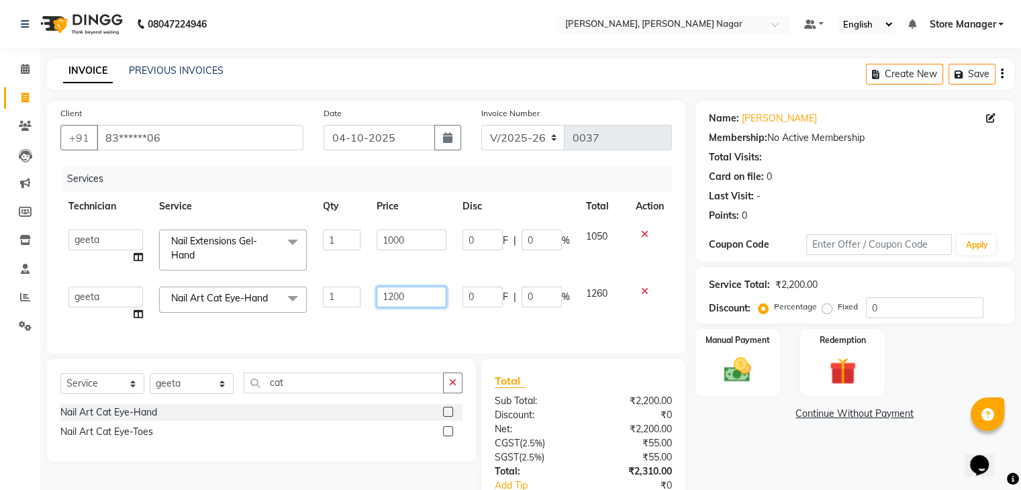
click at [410, 294] on input "1200" at bounding box center [412, 297] width 70 height 21
type input "1"
type input "800"
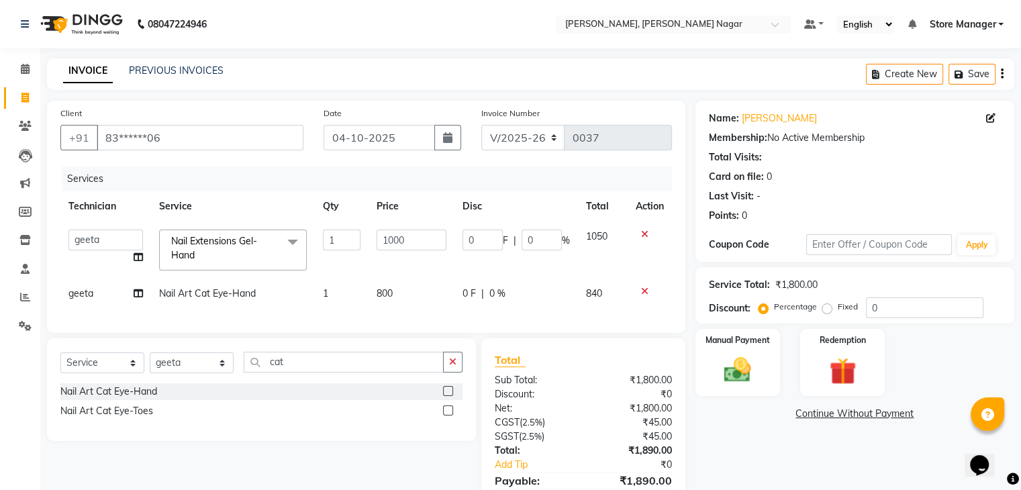
click at [598, 320] on div "Services Technician Service Qty Price Disc Total Action anshu geeta manish Stor…" at bounding box center [366, 243] width 612 height 153
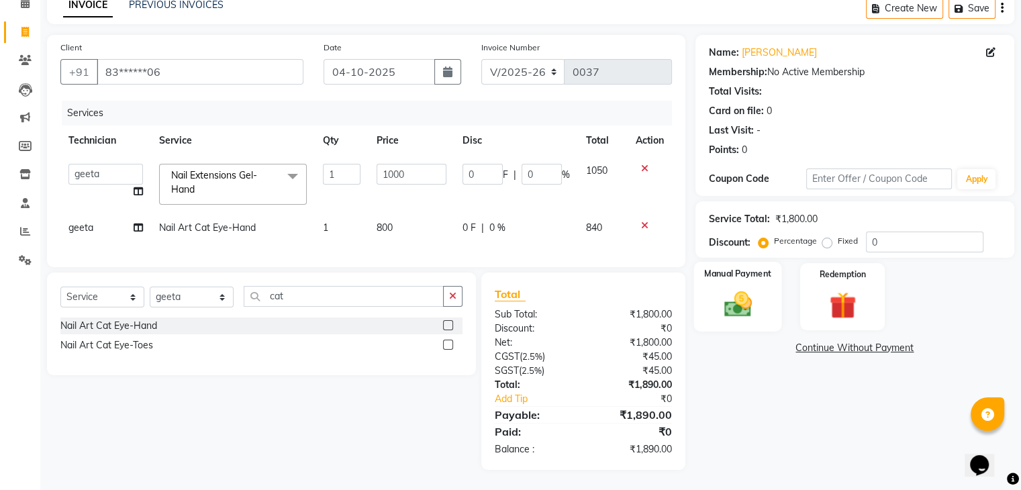
click at [733, 269] on div "Manual Payment" at bounding box center [738, 296] width 88 height 69
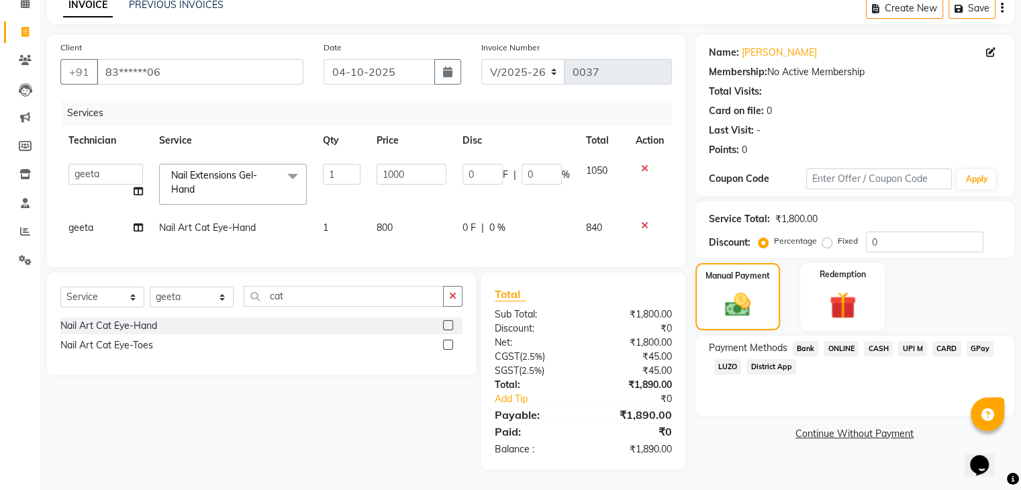
click at [884, 341] on span "CASH" at bounding box center [878, 348] width 29 height 15
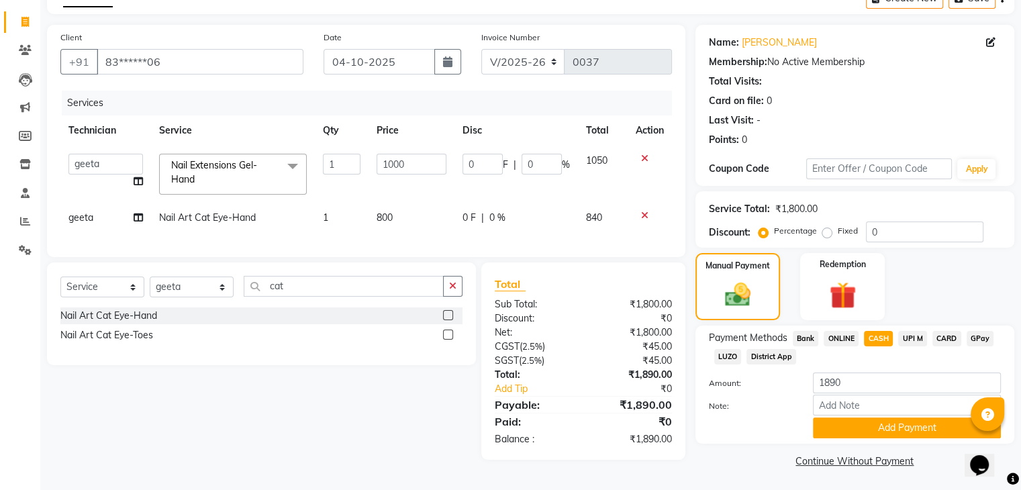
scroll to position [79, 0]
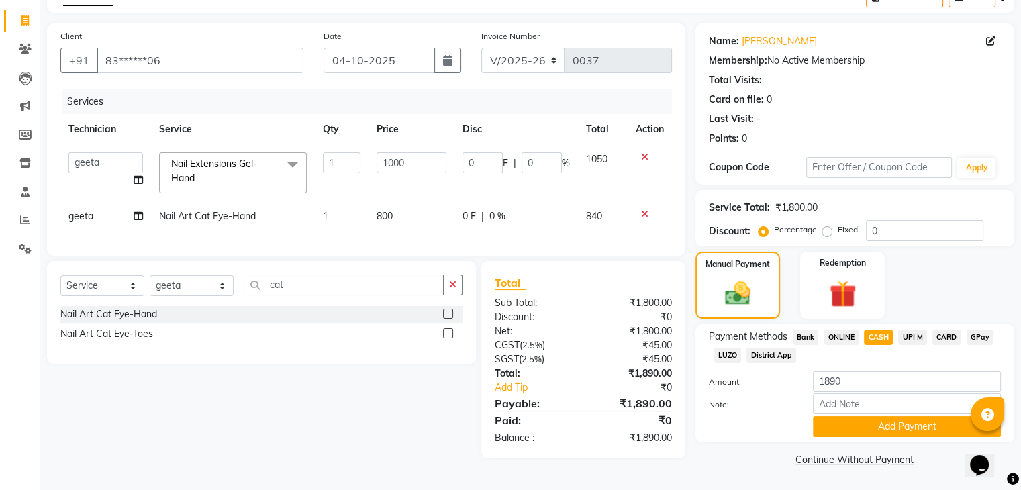
click at [841, 336] on span "ONLINE" at bounding box center [841, 337] width 35 height 15
click at [863, 426] on button "Add Payment" at bounding box center [907, 426] width 188 height 21
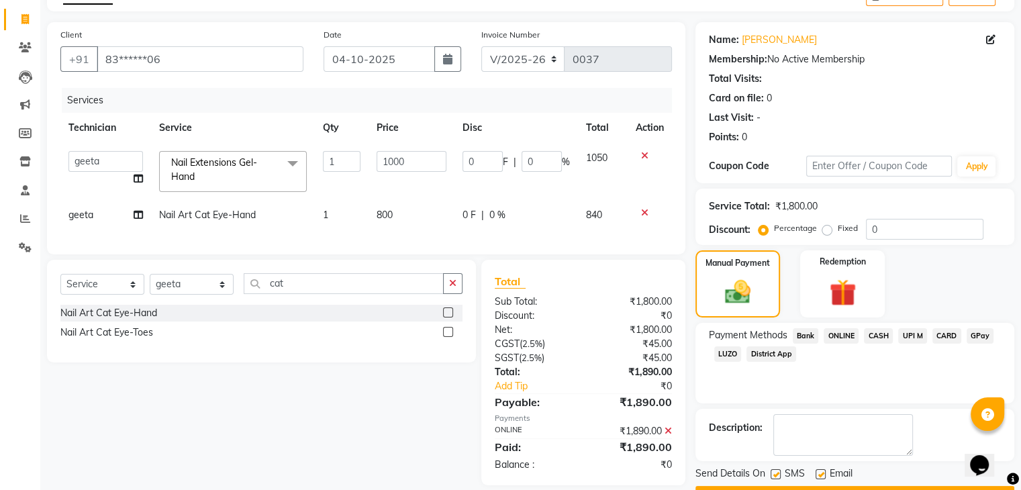
scroll to position [115, 0]
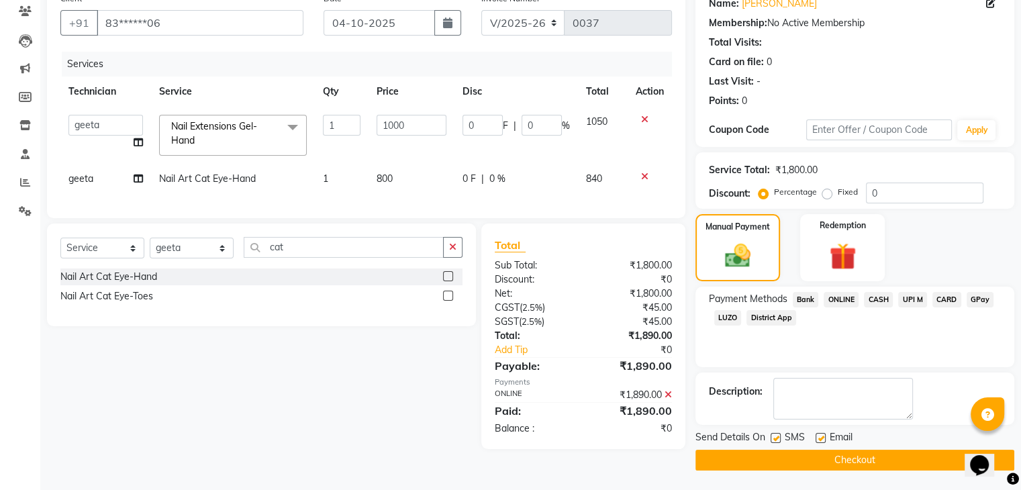
click at [886, 450] on button "Checkout" at bounding box center [855, 460] width 319 height 21
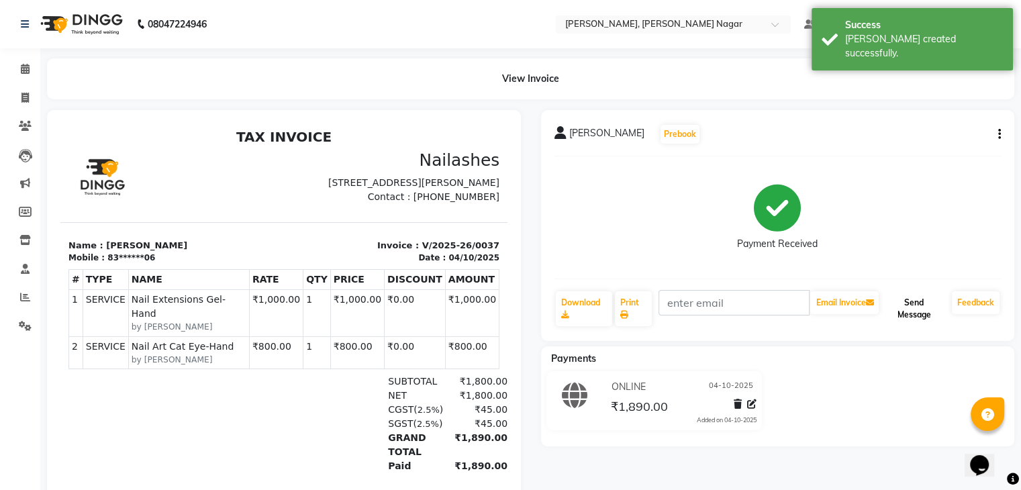
click at [918, 314] on button "Send Message" at bounding box center [914, 308] width 65 height 35
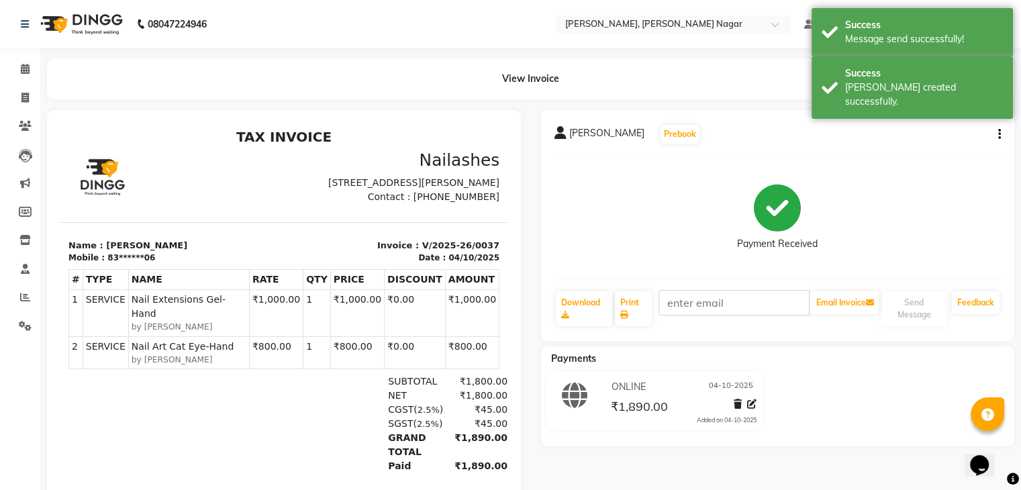
scroll to position [68, 0]
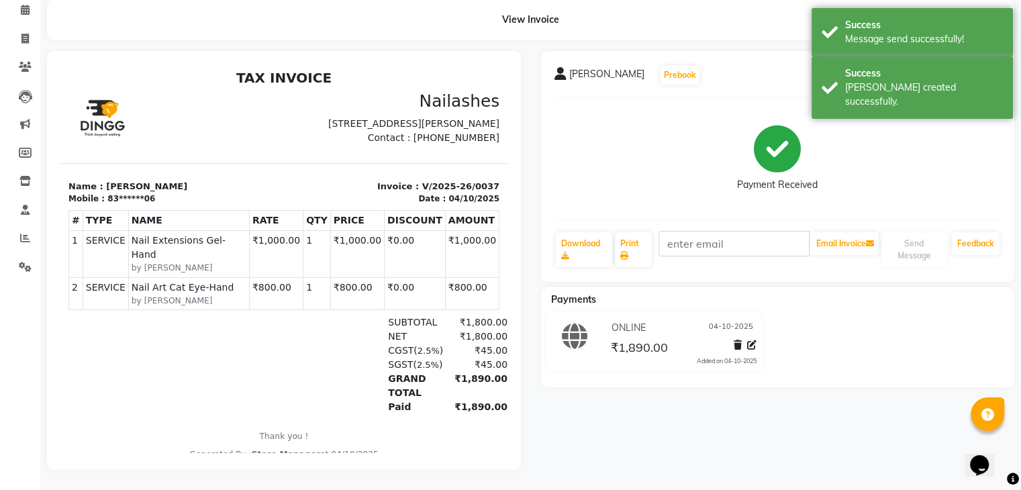
click at [888, 433] on div "[PERSON_NAME] Prebook Payment Received Download Print Email Invoice Send Messag…" at bounding box center [778, 260] width 494 height 419
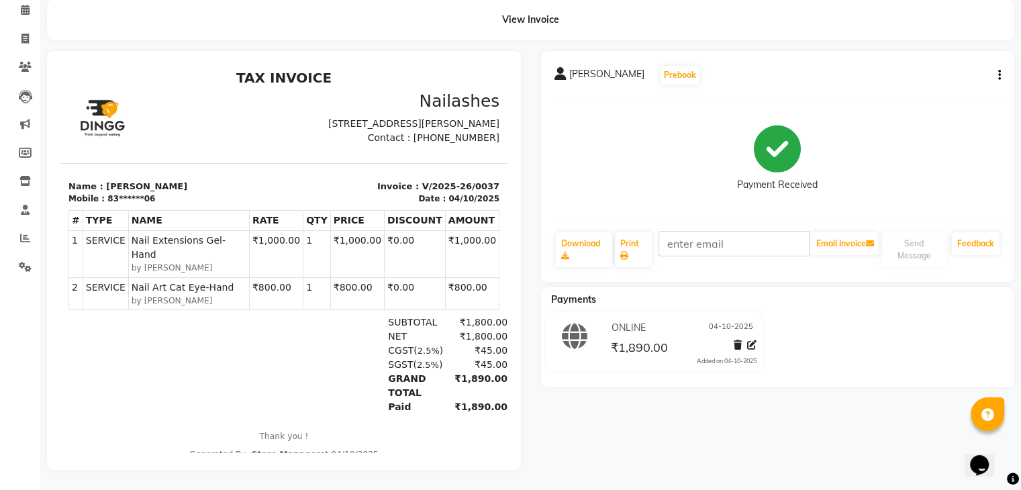
scroll to position [0, 0]
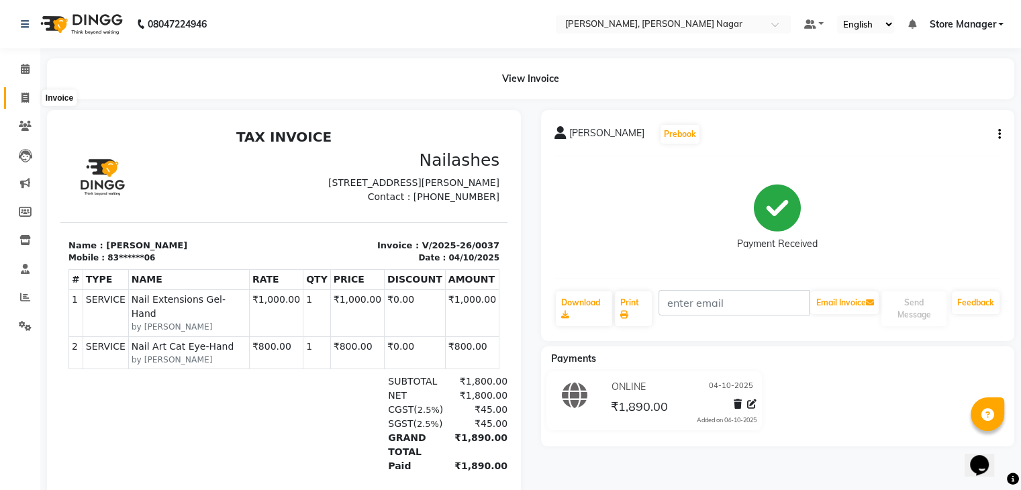
click at [21, 93] on icon at bounding box center [24, 98] width 7 height 10
select select "9049"
select select "service"
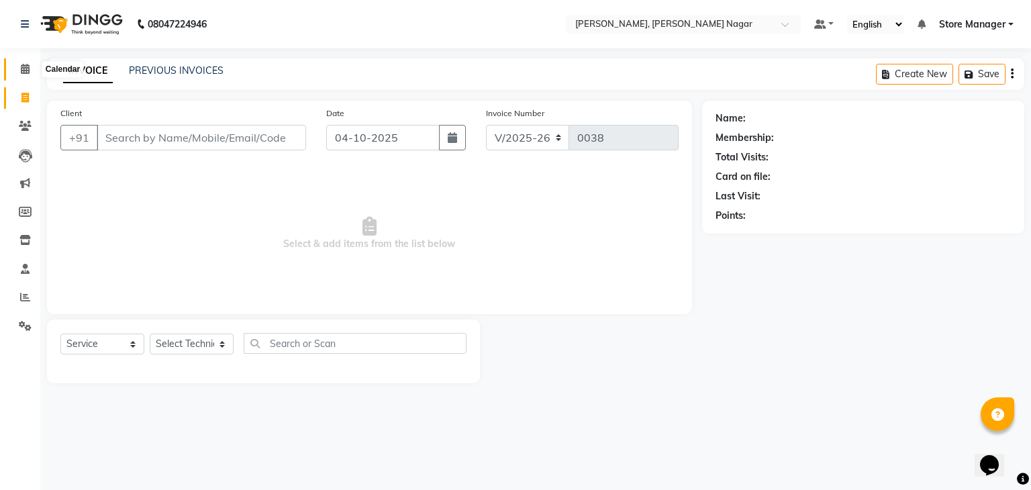
click at [19, 68] on span at bounding box center [24, 69] width 23 height 15
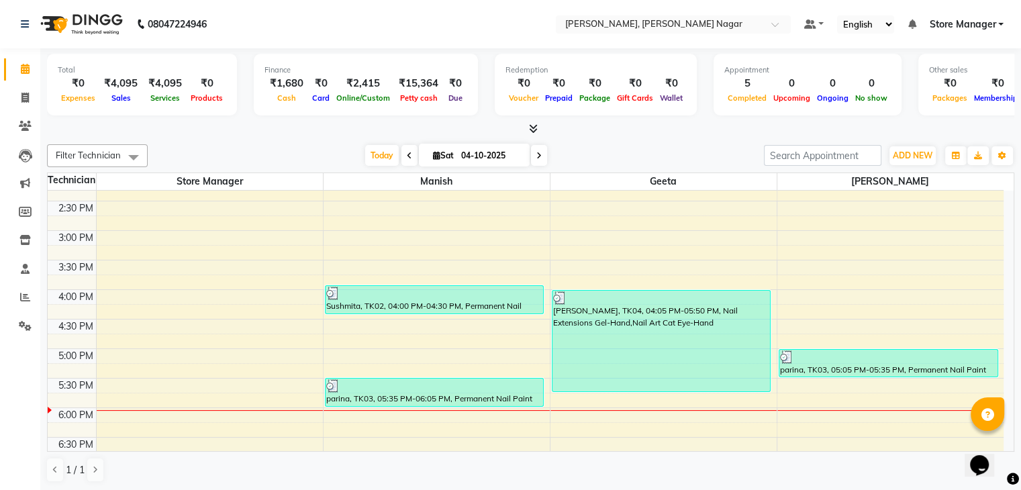
click at [403, 158] on span at bounding box center [410, 155] width 16 height 21
type input "03-10-2025"
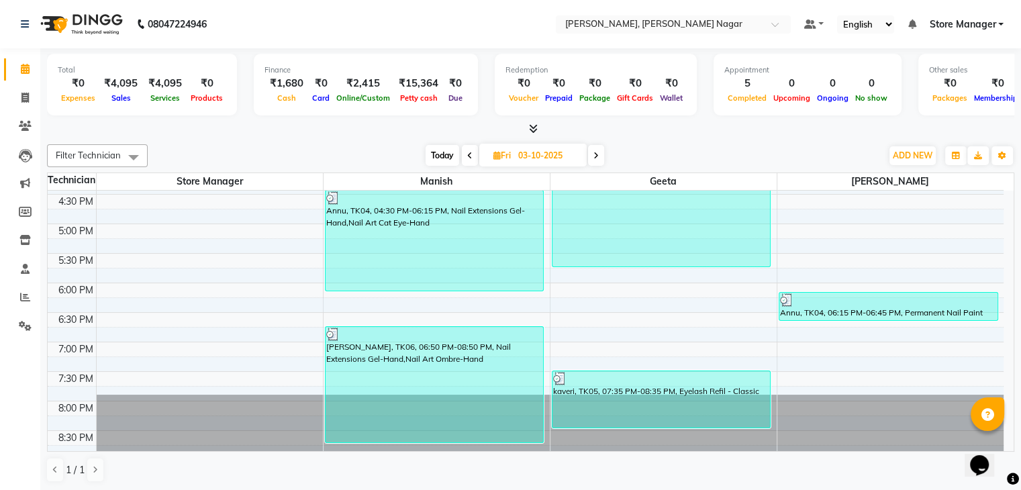
scroll to position [500, 0]
click at [28, 93] on icon at bounding box center [24, 98] width 7 height 10
select select "service"
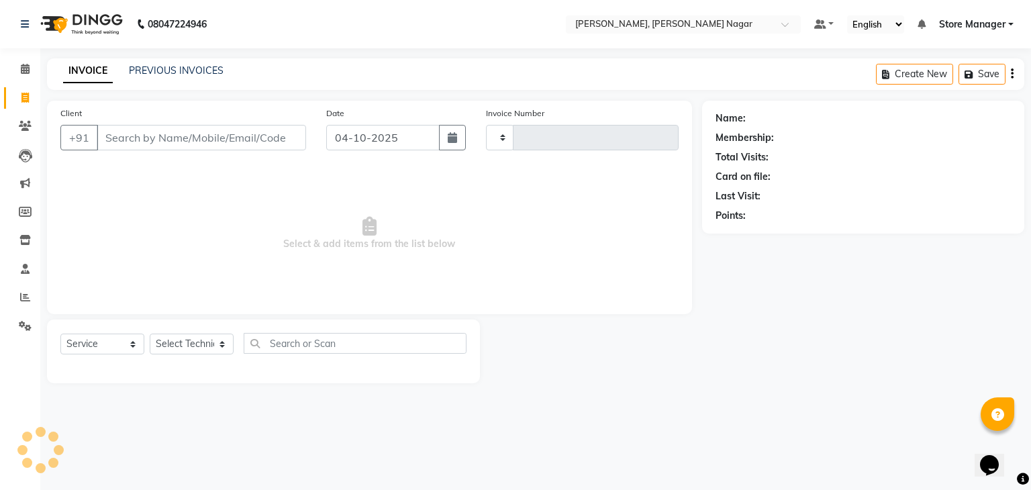
type input "0038"
select select "9049"
click at [158, 68] on link "PREVIOUS INVOICES" at bounding box center [176, 70] width 95 height 12
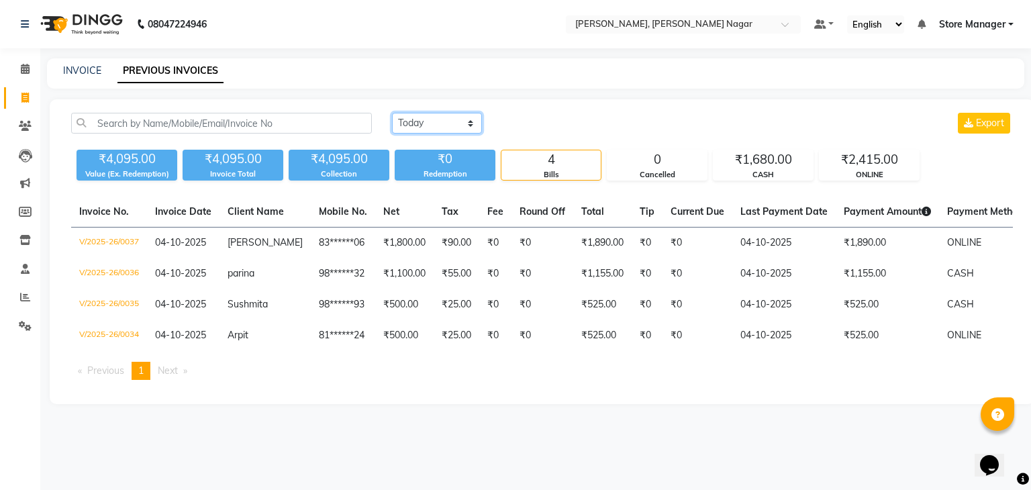
click at [437, 116] on select "[DATE] [DATE] Custom Range" at bounding box center [437, 123] width 90 height 21
select select "yesterday"
click at [392, 113] on select "[DATE] [DATE] Custom Range" at bounding box center [437, 123] width 90 height 21
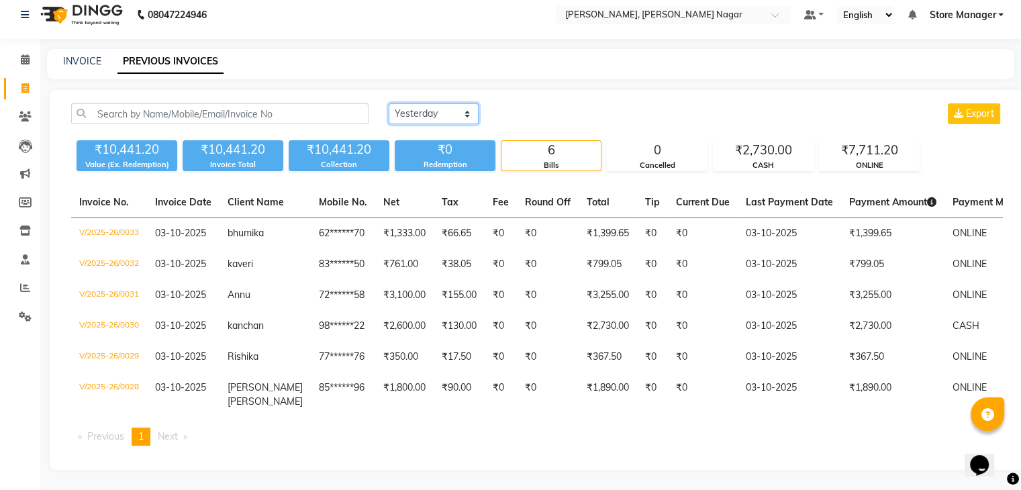
scroll to position [20, 0]
click at [21, 49] on link "Calendar" at bounding box center [20, 60] width 32 height 22
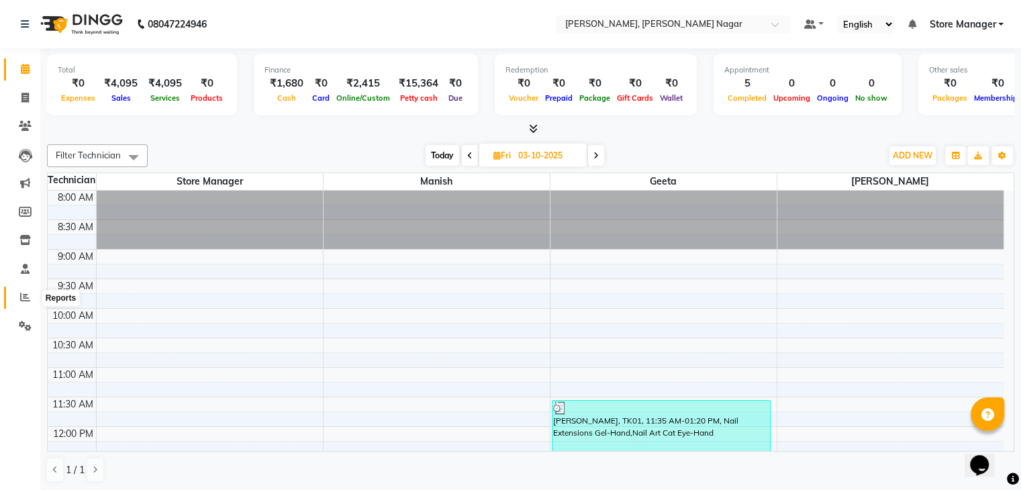
click at [30, 300] on icon at bounding box center [25, 297] width 10 height 10
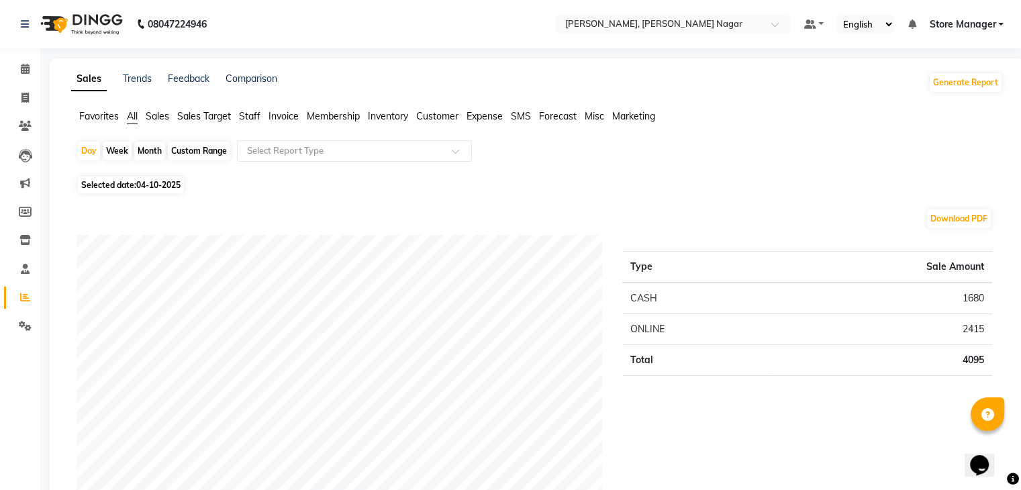
click at [655, 264] on th "Type" at bounding box center [697, 268] width 150 height 32
click at [824, 180] on div "Selected date: [DATE]" at bounding box center [540, 185] width 927 height 14
click at [70, 17] on img at bounding box center [80, 24] width 92 height 38
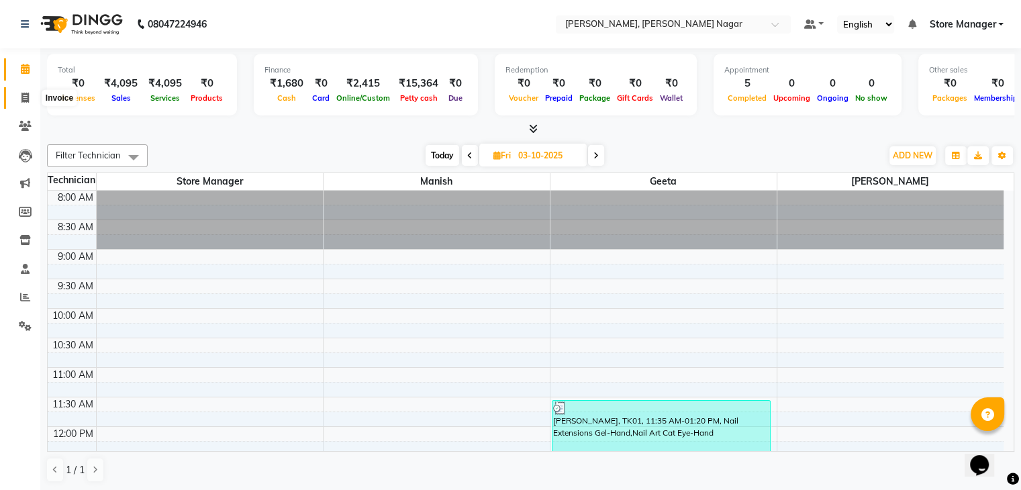
click at [19, 92] on span at bounding box center [24, 98] width 23 height 15
select select "service"
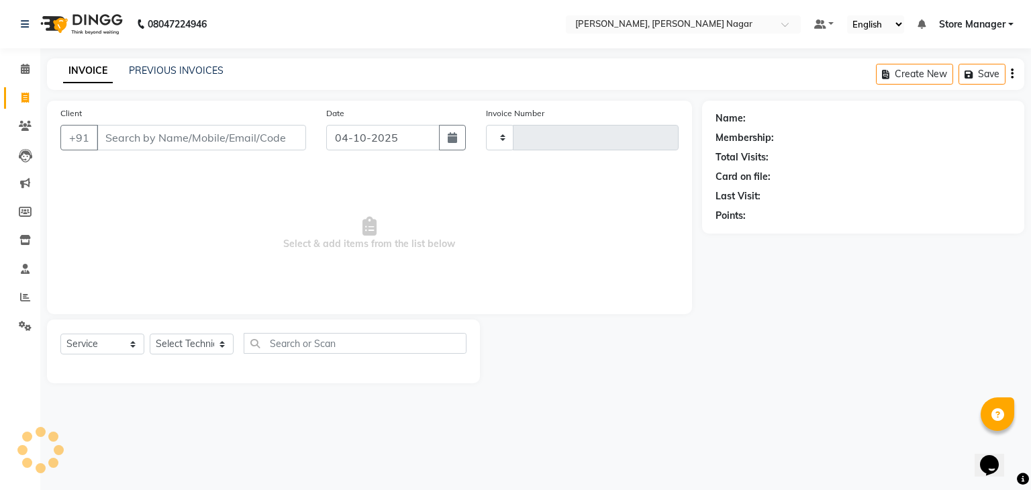
type input "0038"
select select "9049"
click at [134, 144] on input "Client" at bounding box center [201, 138] width 209 height 26
click at [207, 348] on select "Select Technician [PERSON_NAME] [PERSON_NAME] Store Manager" at bounding box center [192, 344] width 84 height 21
select select "92259"
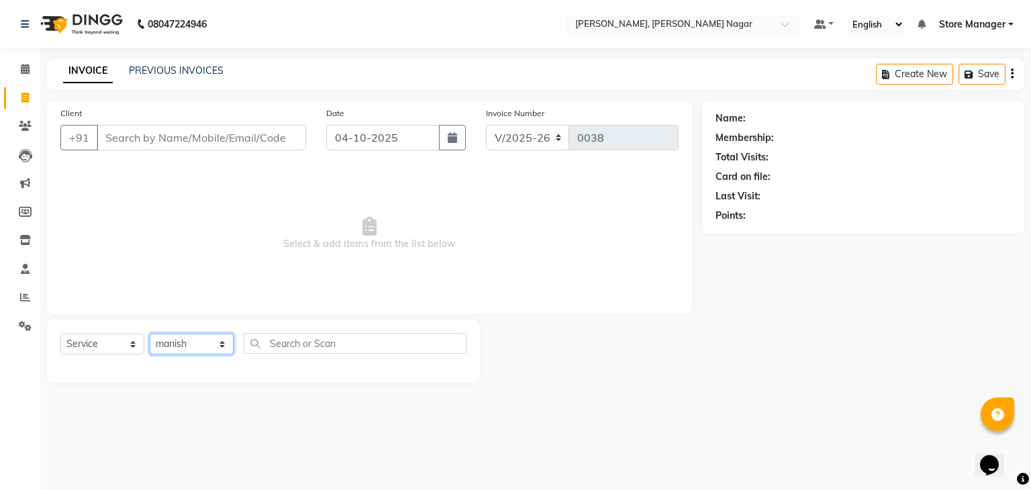
click at [150, 334] on select "Select Technician [PERSON_NAME] [PERSON_NAME] Store Manager" at bounding box center [192, 344] width 84 height 21
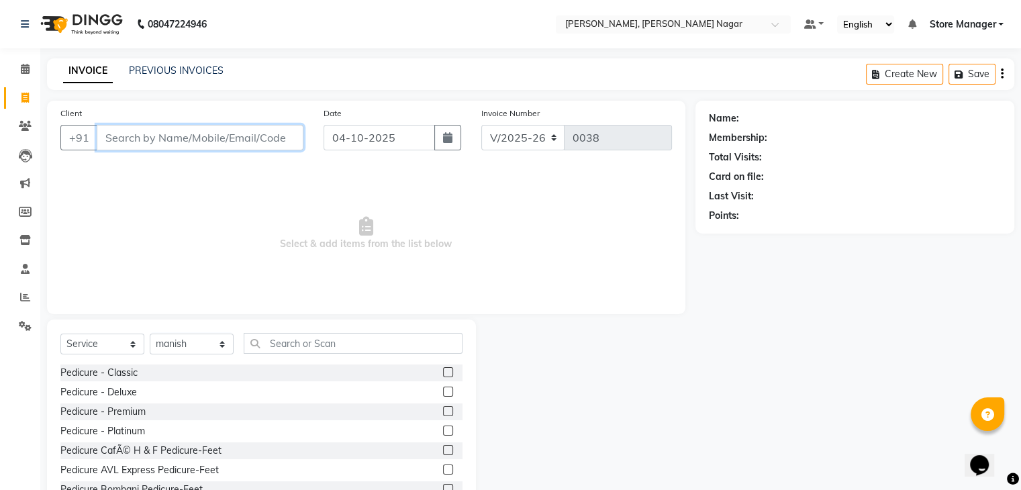
click at [163, 132] on input "Client" at bounding box center [200, 138] width 207 height 26
type input "999006905"
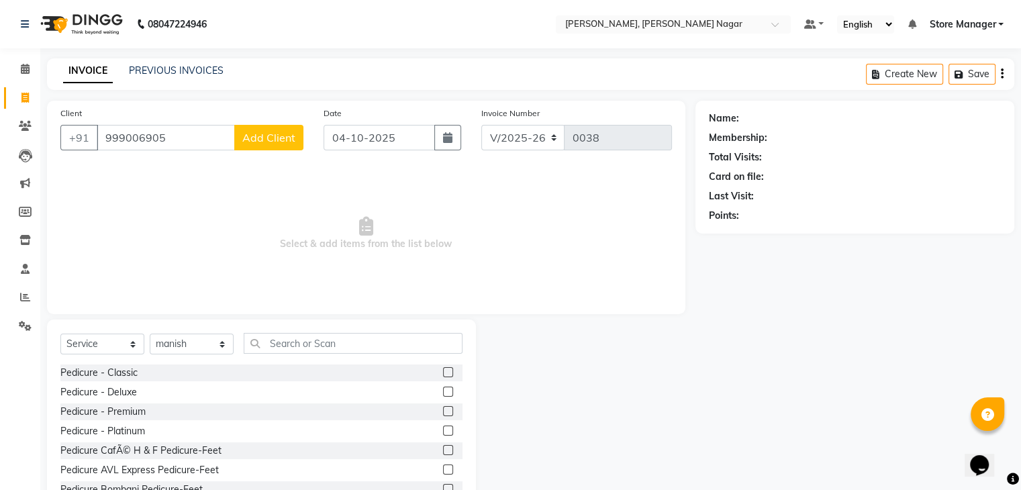
click at [276, 144] on button "Add Client" at bounding box center [268, 138] width 69 height 26
select select "21"
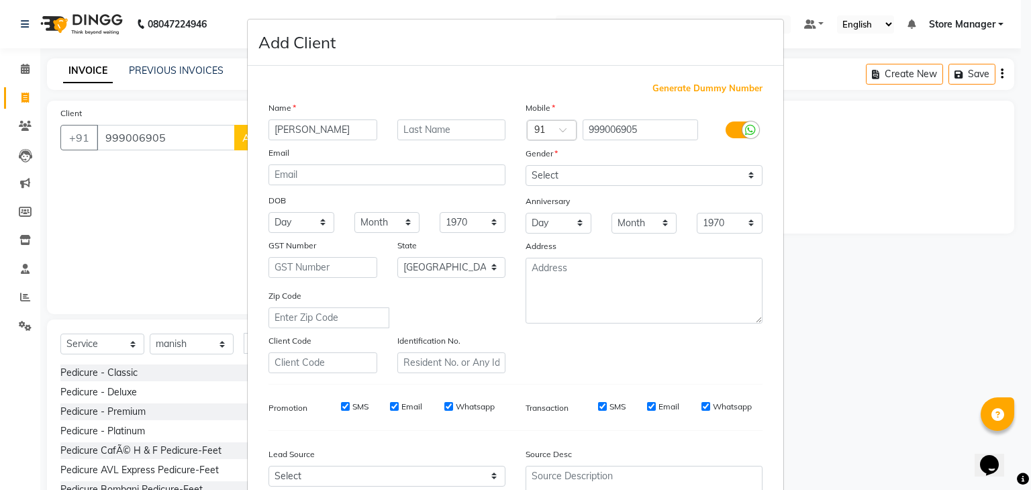
type input "[PERSON_NAME]"
click at [169, 136] on ngb-modal-window "Add Client Generate Dummy Number Name [PERSON_NAME] Email DOB Day 01 02 03 04 0…" at bounding box center [515, 245] width 1031 height 490
click at [636, 135] on input "999006905" at bounding box center [641, 130] width 116 height 21
type input "9990069051"
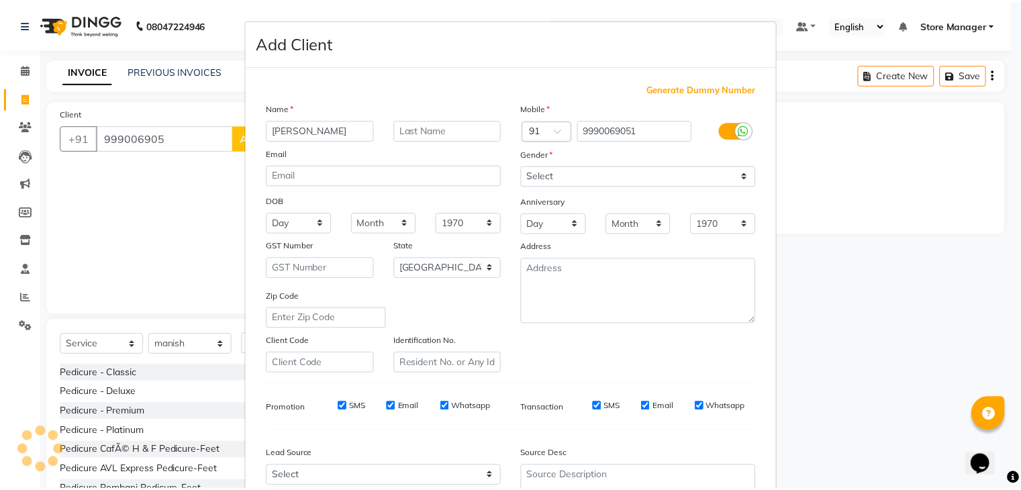
scroll to position [136, 0]
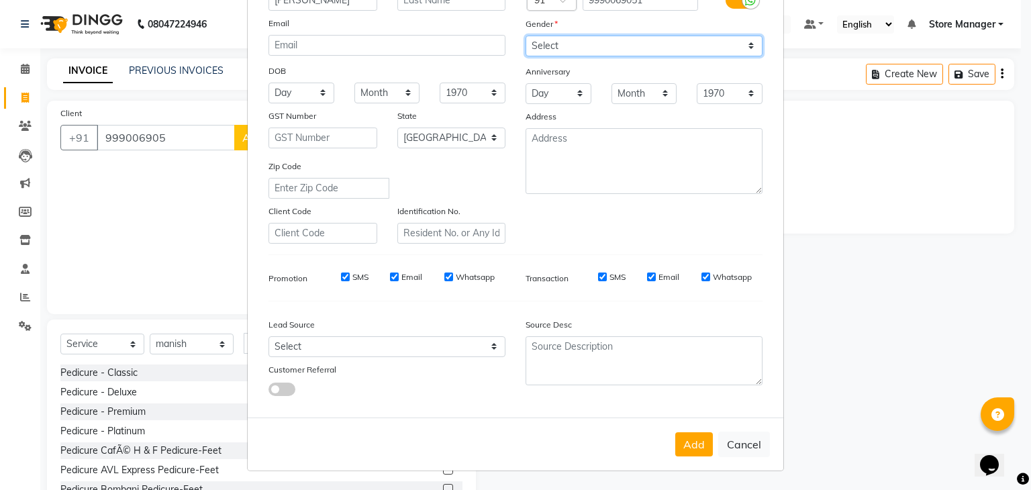
click at [666, 44] on select "Select [DEMOGRAPHIC_DATA] [DEMOGRAPHIC_DATA] Other Prefer Not To Say" at bounding box center [644, 46] width 237 height 21
select select "[DEMOGRAPHIC_DATA]"
click at [526, 36] on select "Select [DEMOGRAPHIC_DATA] [DEMOGRAPHIC_DATA] Other Prefer Not To Say" at bounding box center [644, 46] width 237 height 21
click at [687, 449] on button "Add" at bounding box center [694, 444] width 38 height 24
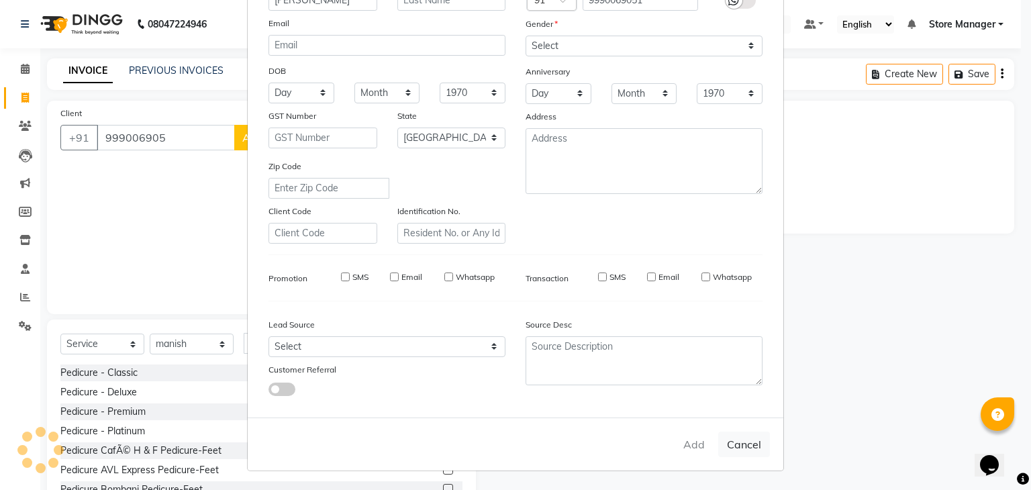
type input "99******51"
select select
select select "null"
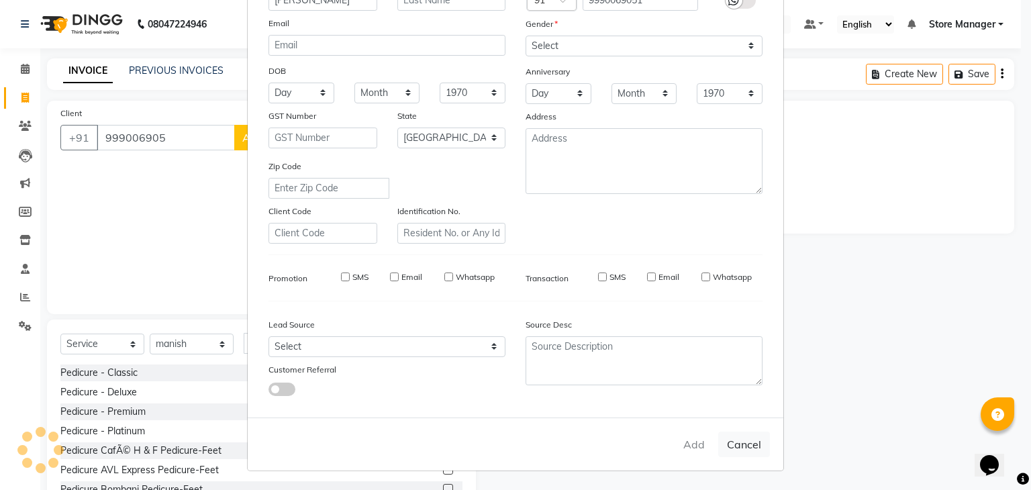
select select
checkbox input "false"
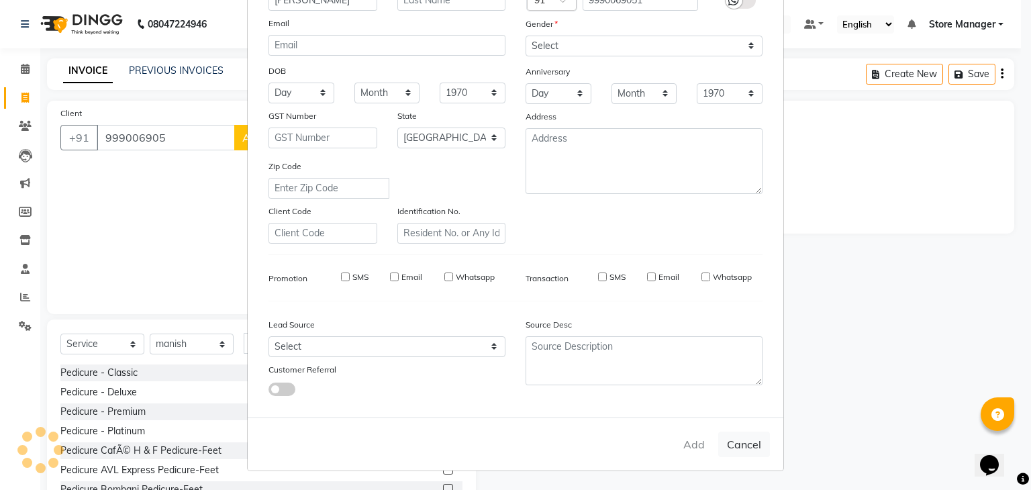
checkbox input "false"
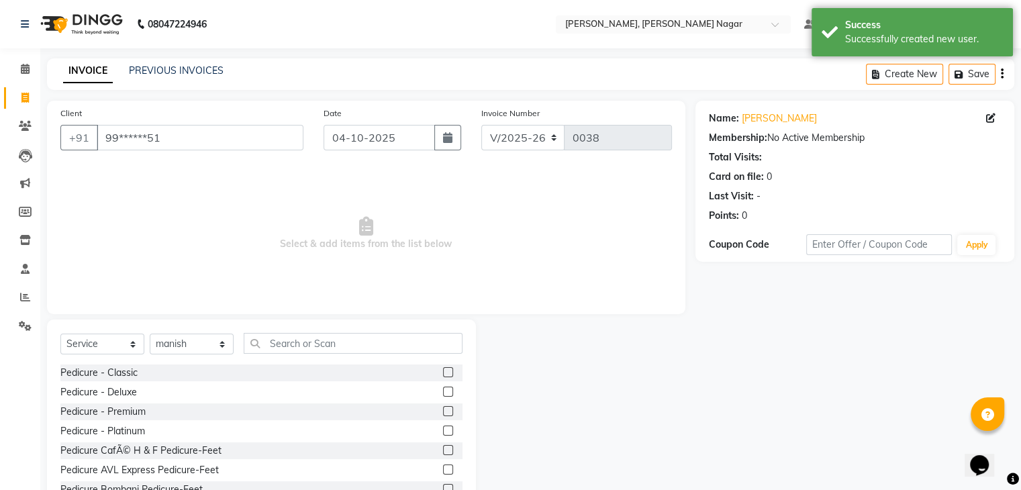
scroll to position [48, 0]
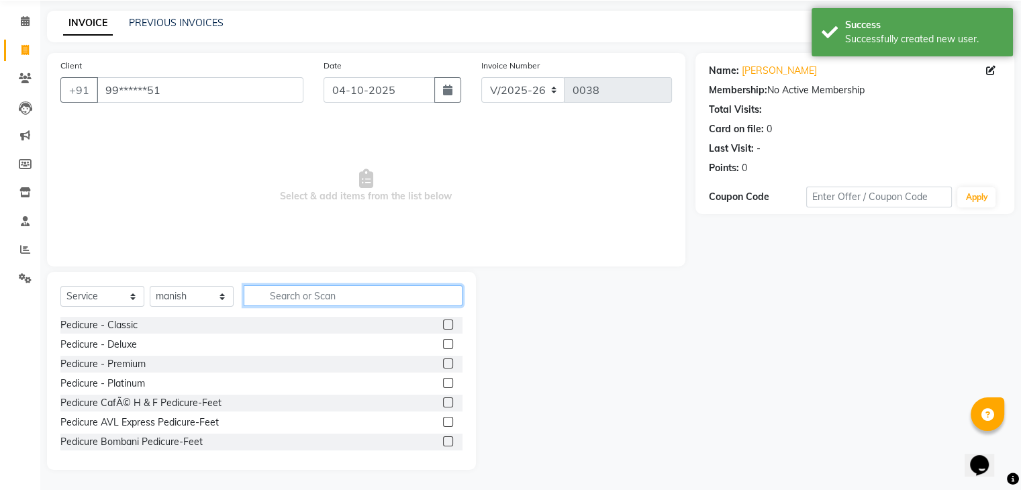
click at [281, 303] on input "text" at bounding box center [353, 295] width 219 height 21
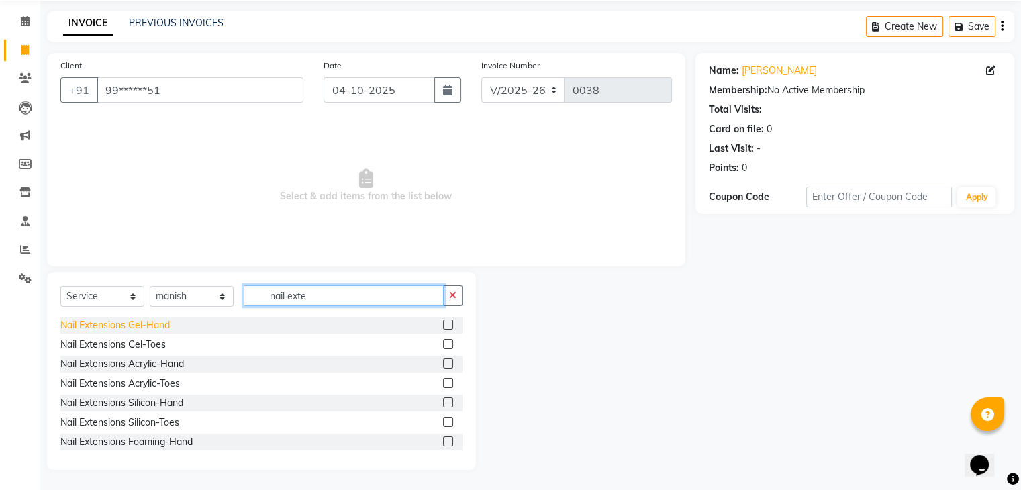
type input "nail exte"
click at [124, 322] on div "Nail Extensions Gel-Hand" at bounding box center [114, 325] width 109 height 14
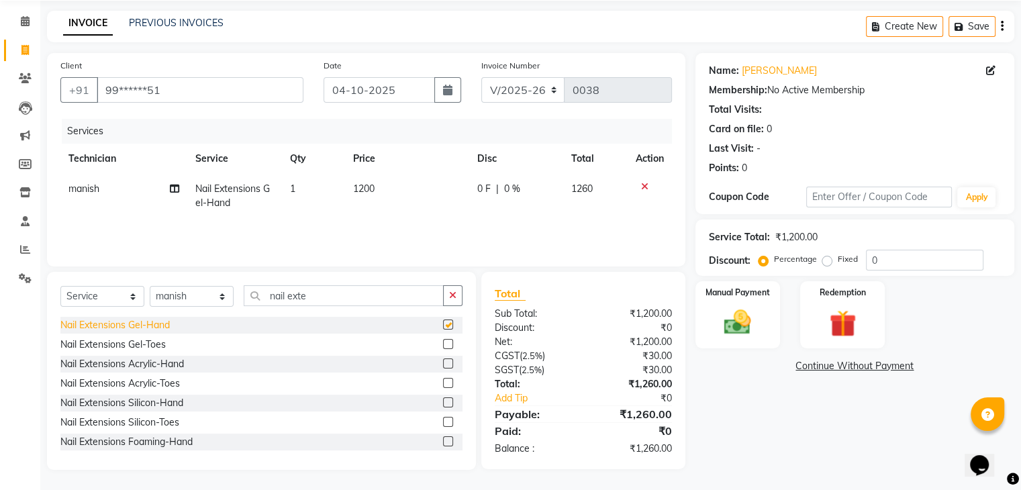
checkbox input "false"
click at [357, 193] on span "1200" at bounding box center [363, 189] width 21 height 12
select select "92259"
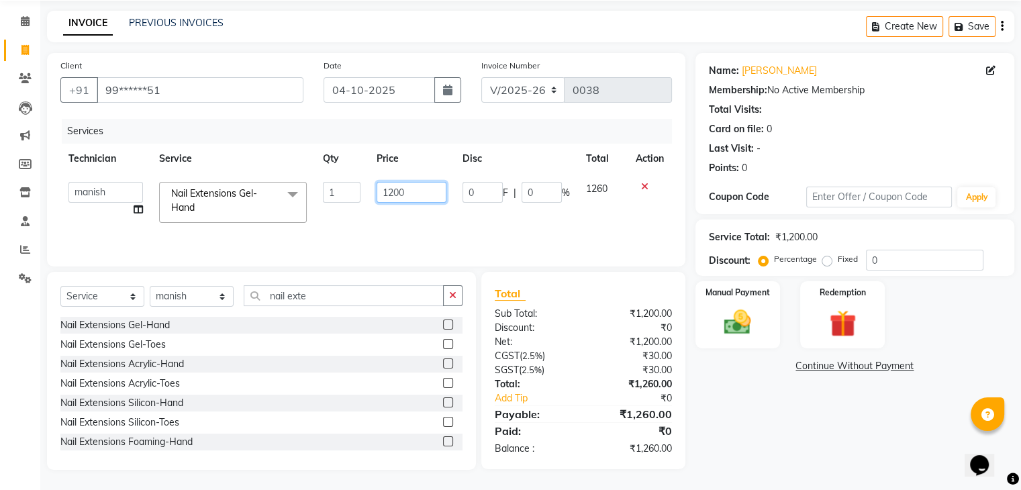
click at [416, 191] on input "1200" at bounding box center [412, 192] width 70 height 21
type input "1000"
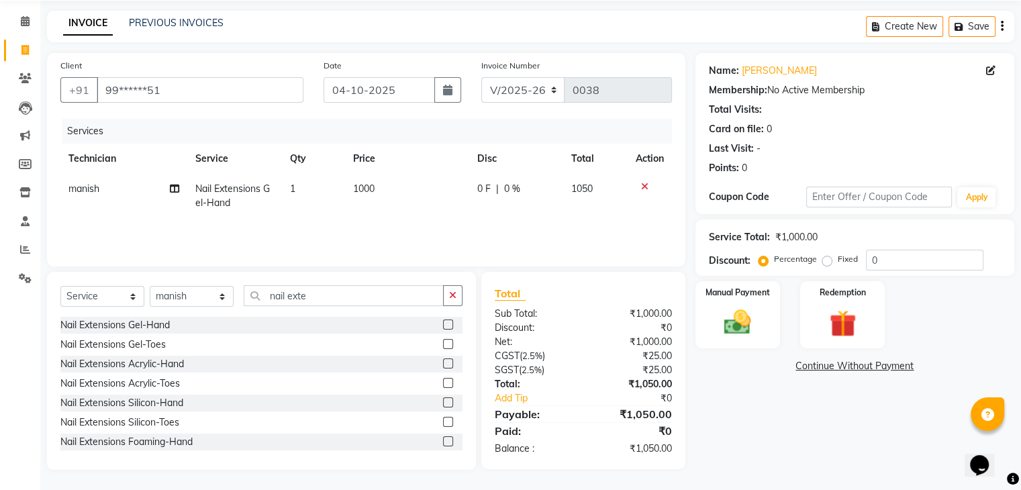
click at [553, 220] on div "Services Technician Service Qty Price Disc Total Action manish Nail Extensions …" at bounding box center [366, 186] width 612 height 134
click at [752, 334] on img at bounding box center [737, 323] width 45 height 32
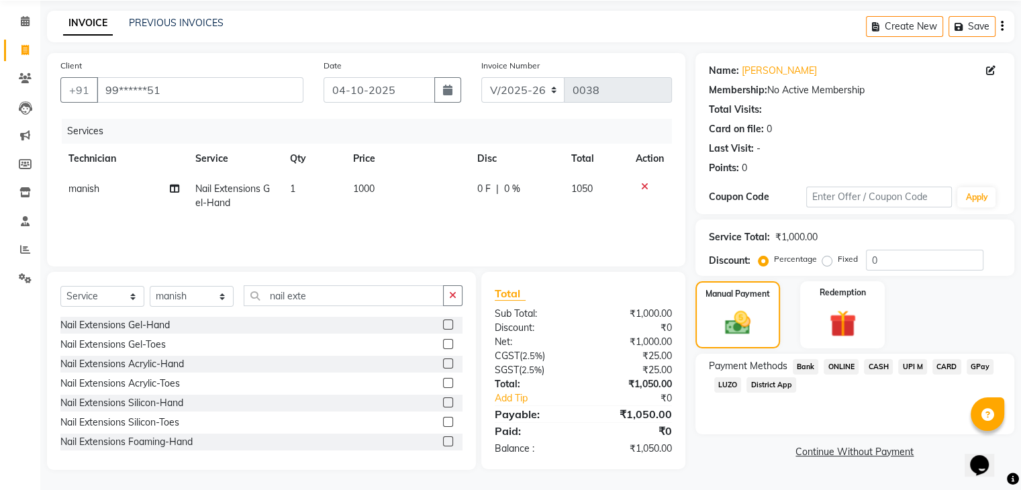
click at [843, 370] on span "ONLINE" at bounding box center [841, 366] width 35 height 15
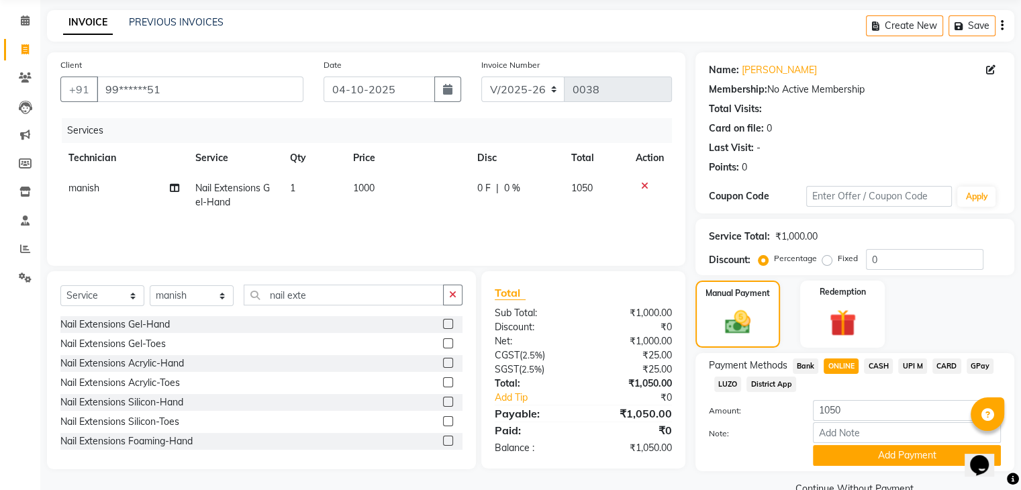
scroll to position [79, 0]
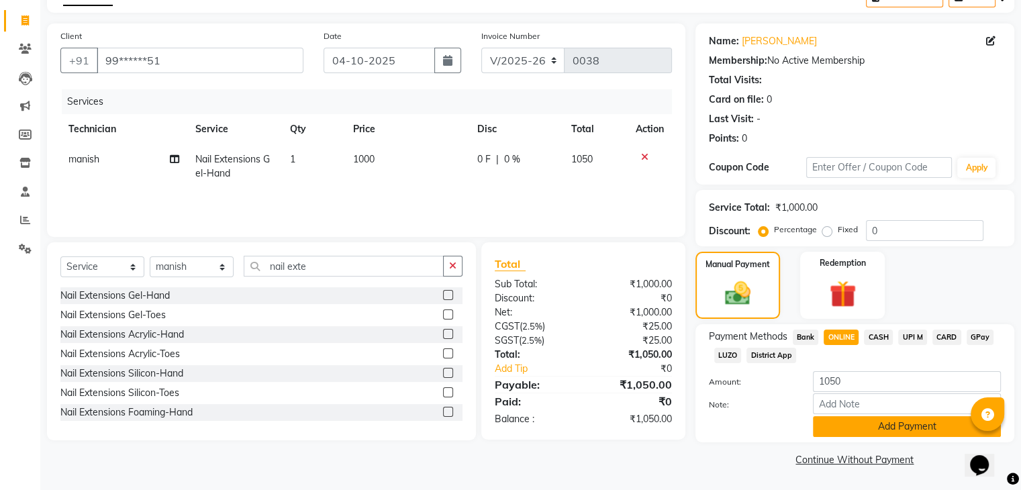
click at [923, 423] on button "Add Payment" at bounding box center [907, 426] width 188 height 21
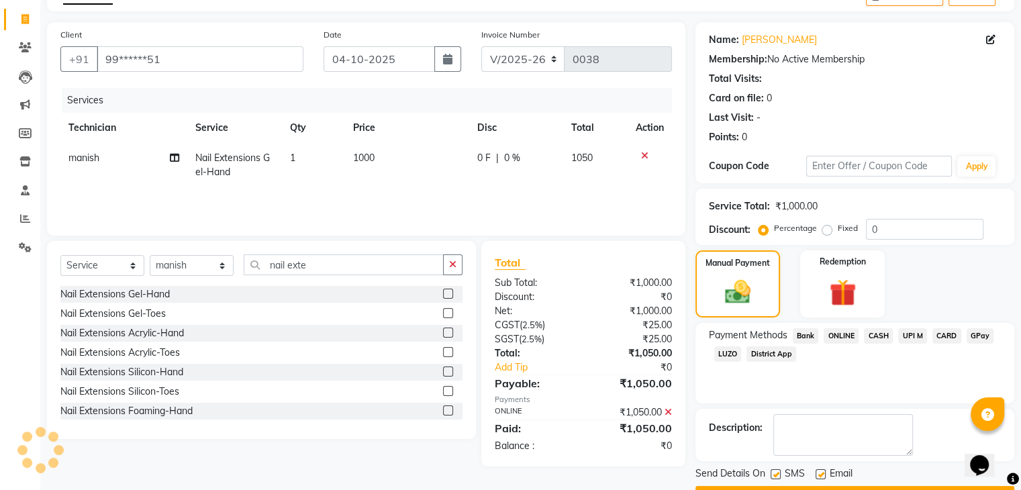
click at [838, 339] on span "ONLINE" at bounding box center [841, 335] width 35 height 15
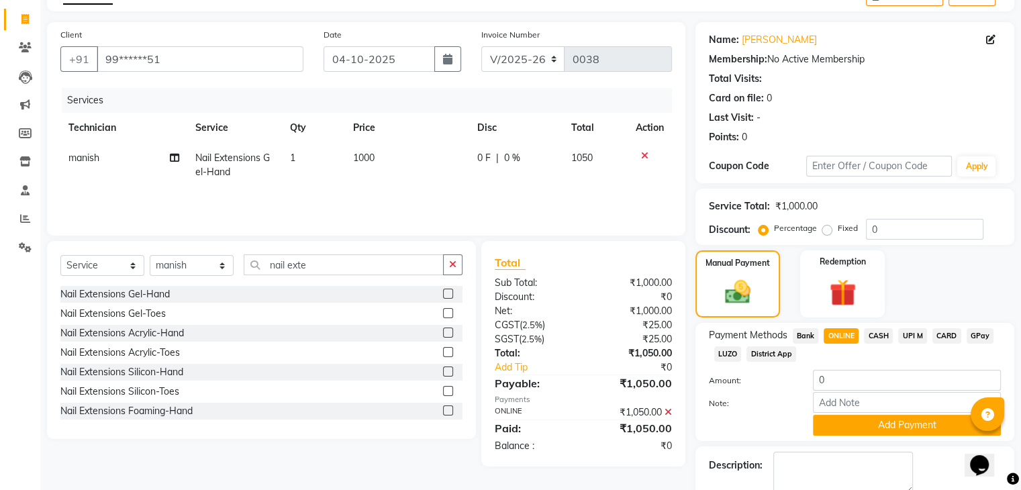
scroll to position [154, 0]
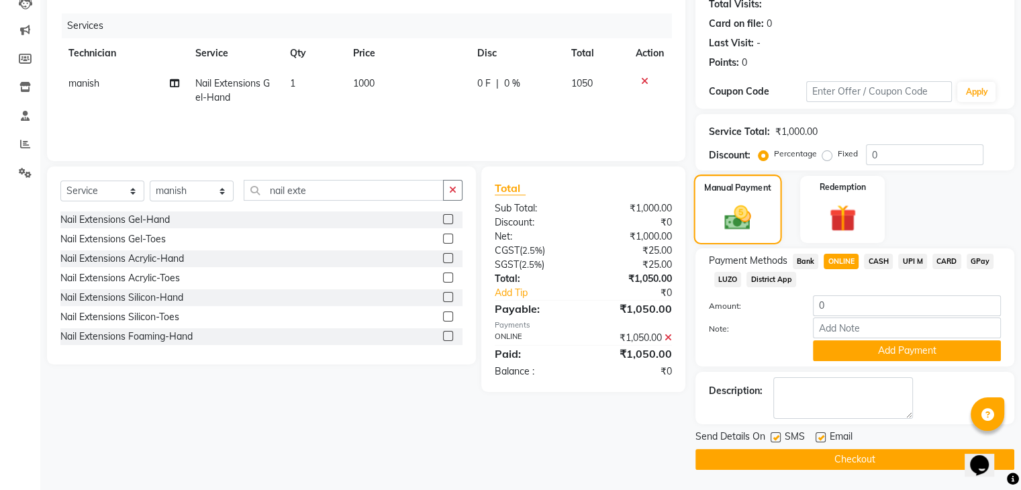
click at [719, 183] on label "Manual Payment" at bounding box center [737, 187] width 67 height 13
click at [945, 458] on button "Checkout" at bounding box center [855, 459] width 319 height 21
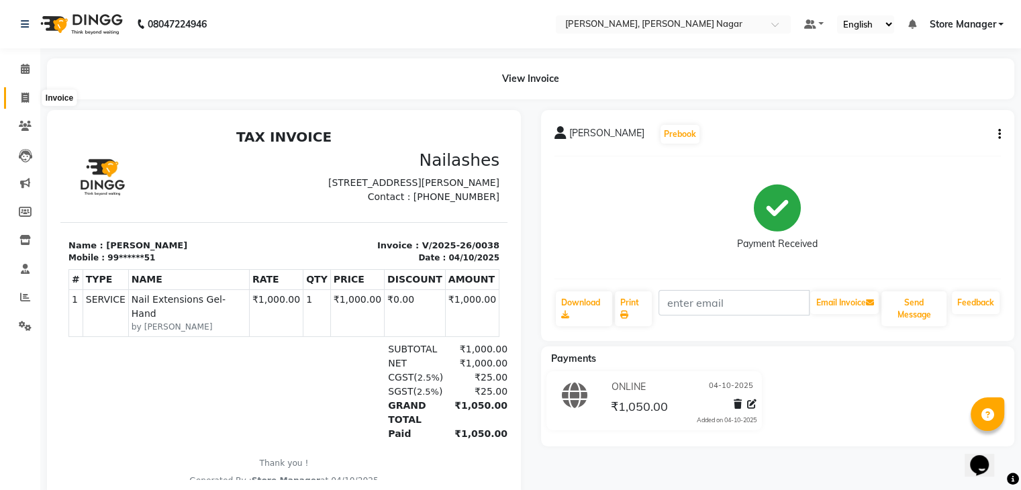
click at [23, 103] on span at bounding box center [24, 98] width 23 height 15
select select "service"
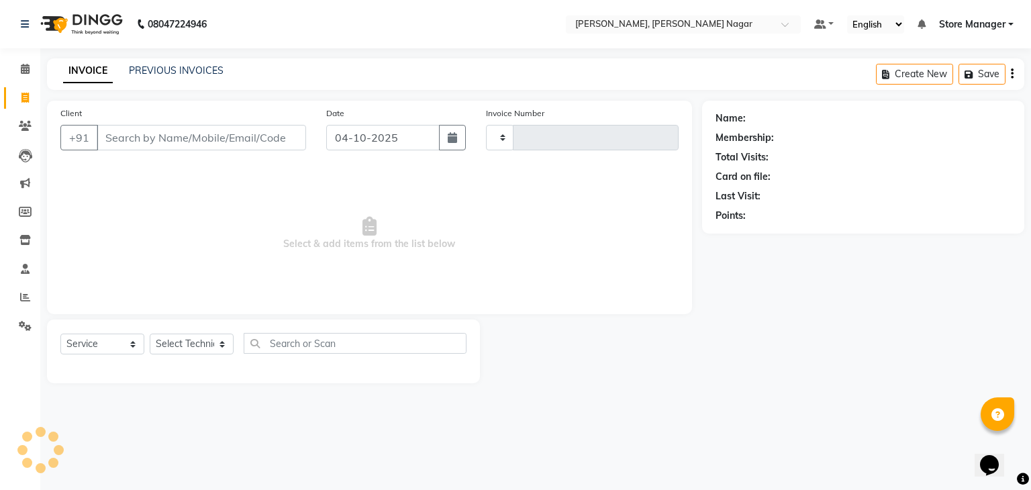
type input "0039"
select select "9049"
click at [23, 69] on icon at bounding box center [25, 69] width 9 height 10
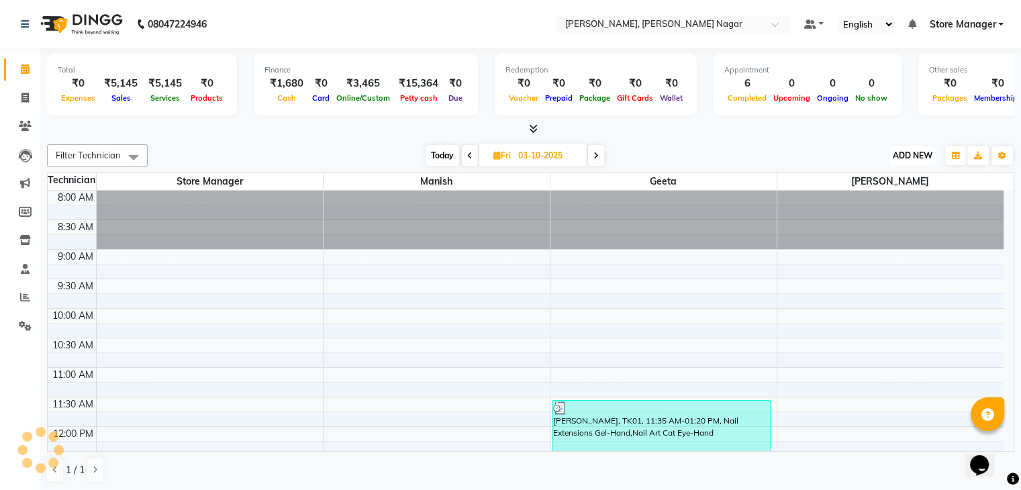
click at [902, 151] on span "ADD NEW" at bounding box center [913, 155] width 40 height 10
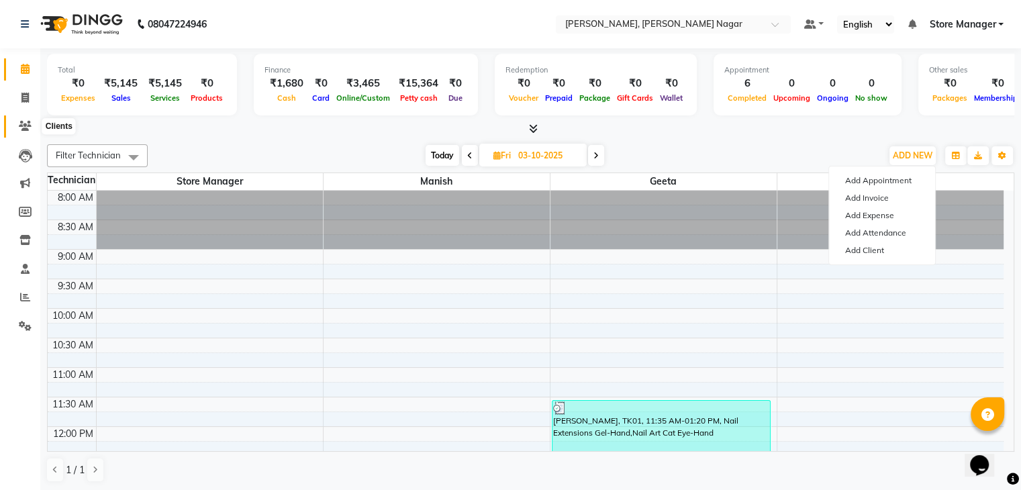
click at [26, 126] on icon at bounding box center [25, 126] width 13 height 10
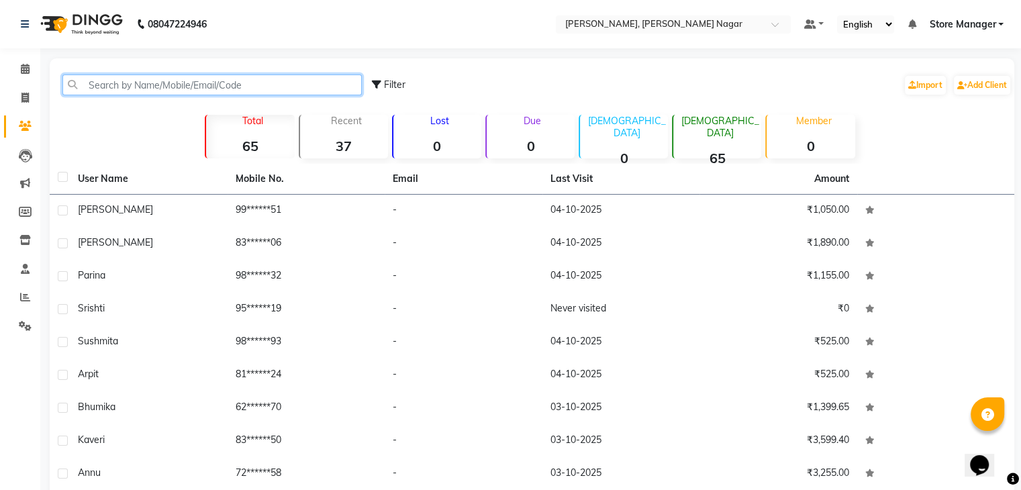
click at [255, 87] on input "text" at bounding box center [211, 85] width 299 height 21
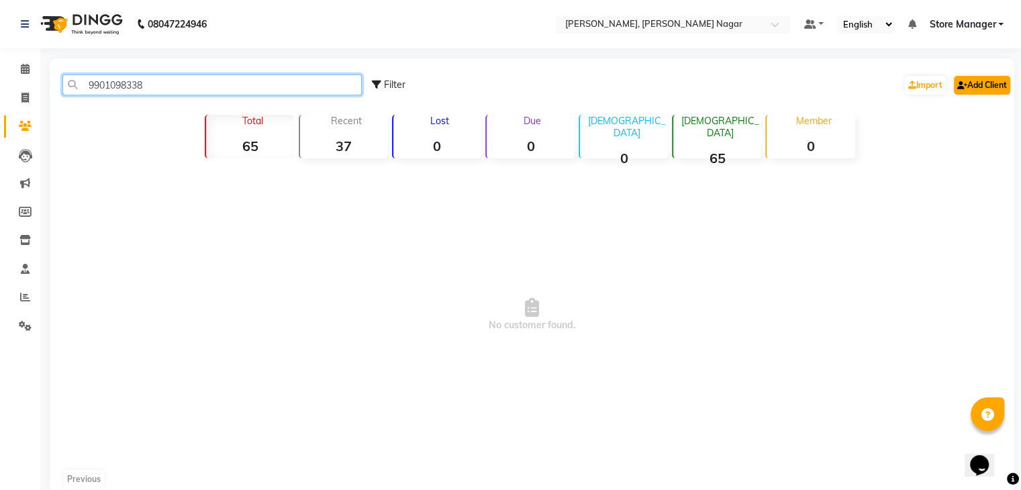
type input "9901098338"
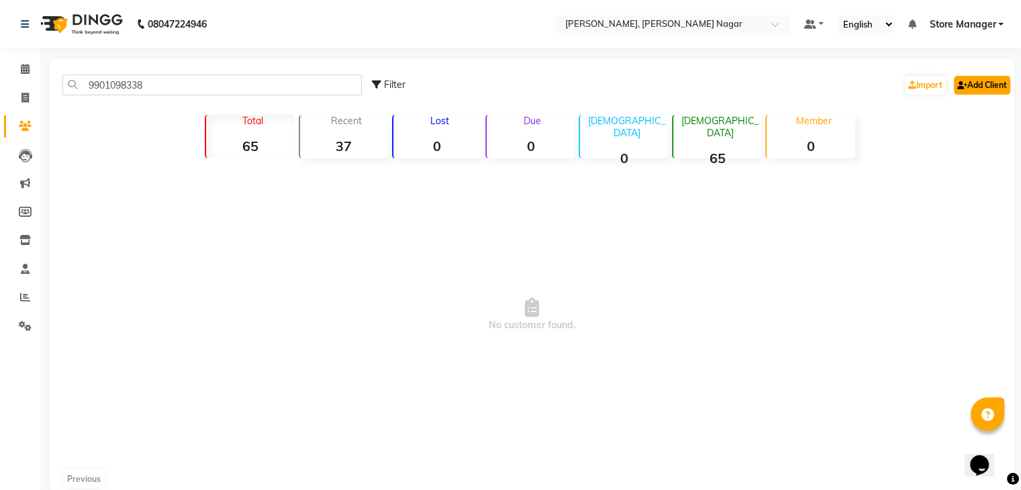
click at [965, 90] on link "Add Client" at bounding box center [982, 85] width 56 height 19
select select "21"
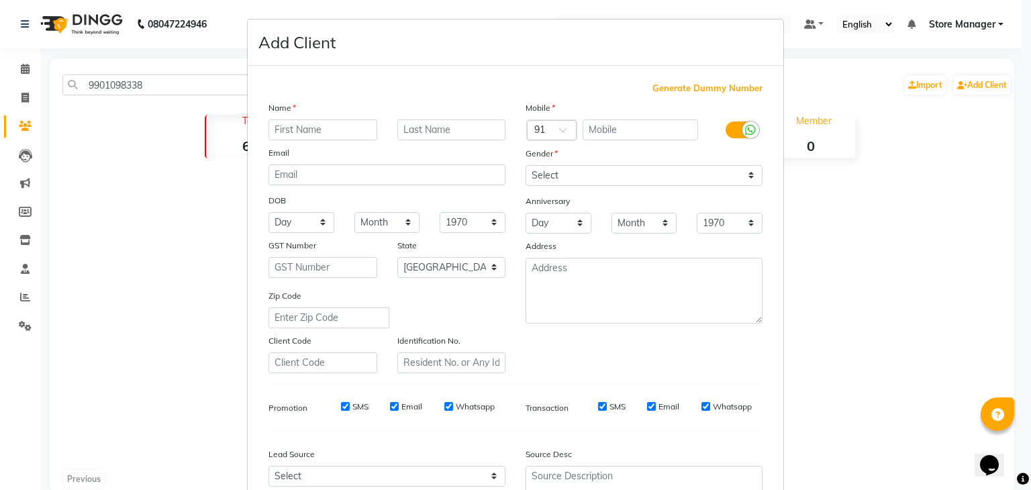
click at [305, 131] on input "text" at bounding box center [323, 130] width 109 height 21
type input "richa"
click at [595, 128] on input "text" at bounding box center [641, 130] width 116 height 21
type input "9901098338"
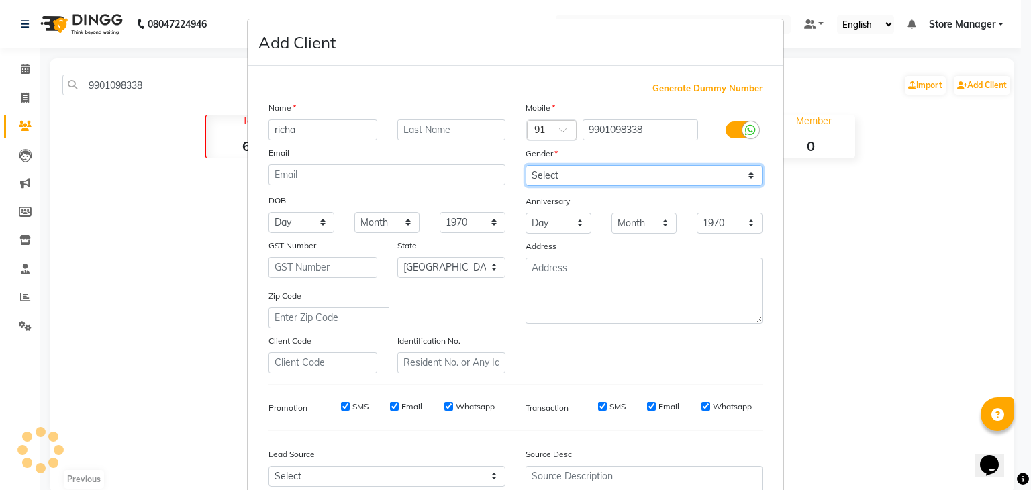
click at [592, 183] on select "Select [DEMOGRAPHIC_DATA] [DEMOGRAPHIC_DATA] Other Prefer Not To Say" at bounding box center [644, 175] width 237 height 21
select select "[DEMOGRAPHIC_DATA]"
click at [526, 166] on select "Select [DEMOGRAPHIC_DATA] [DEMOGRAPHIC_DATA] Other Prefer Not To Say" at bounding box center [644, 175] width 237 height 21
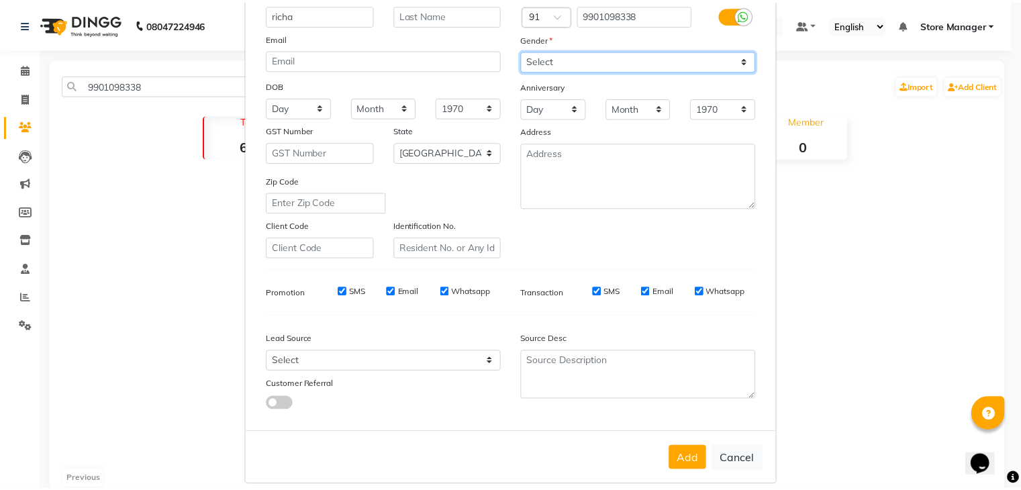
scroll to position [136, 0]
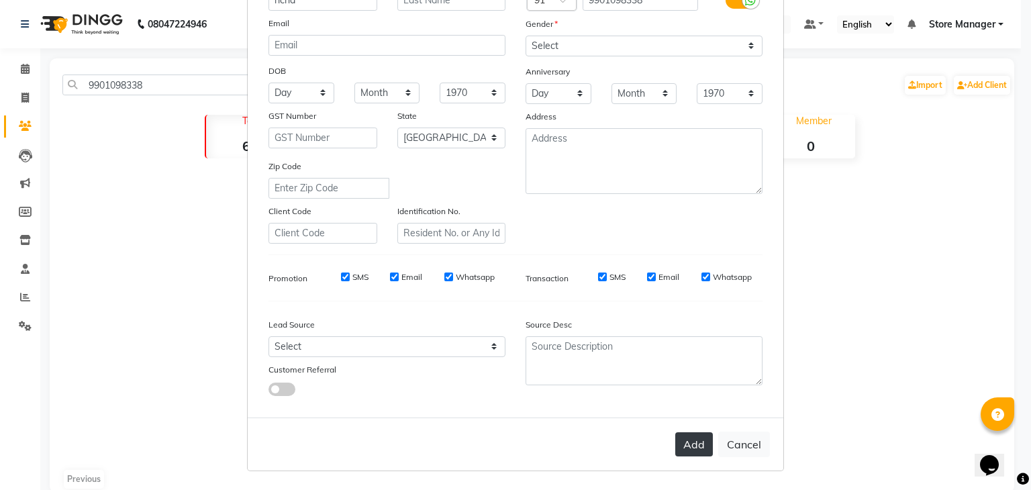
click at [698, 443] on button "Add" at bounding box center [694, 444] width 38 height 24
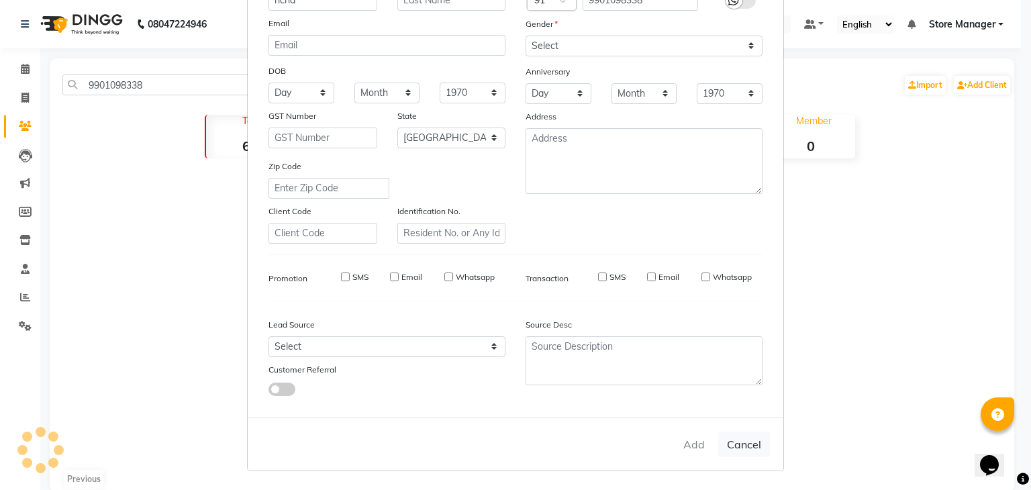
select select
select select "null"
select select
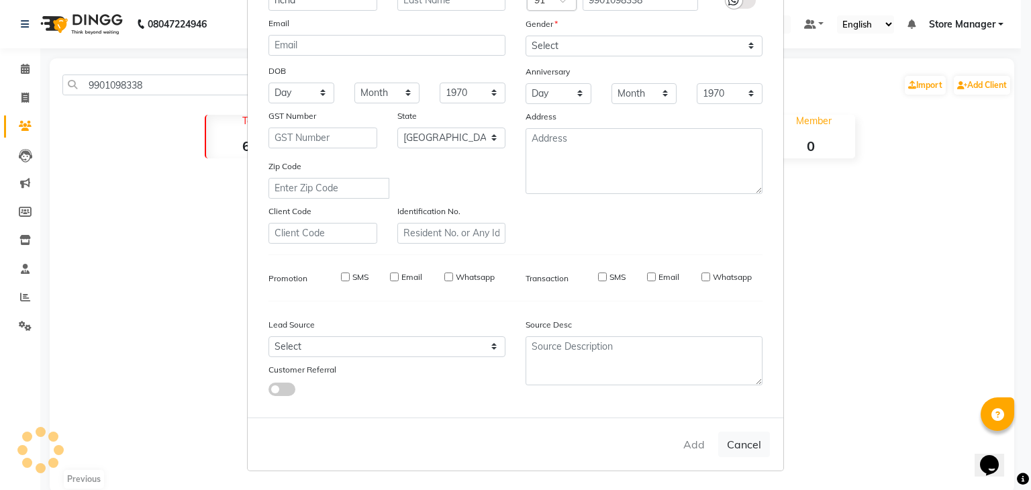
select select
checkbox input "false"
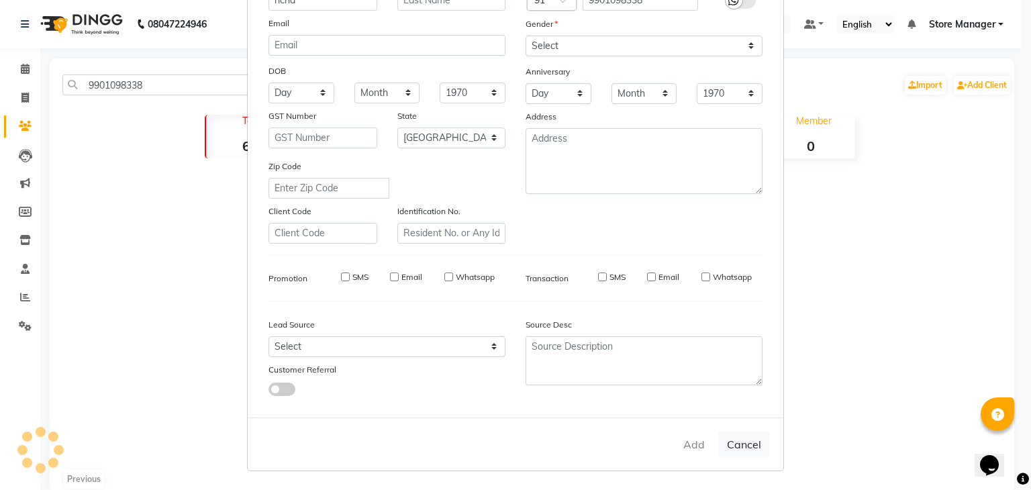
checkbox input "false"
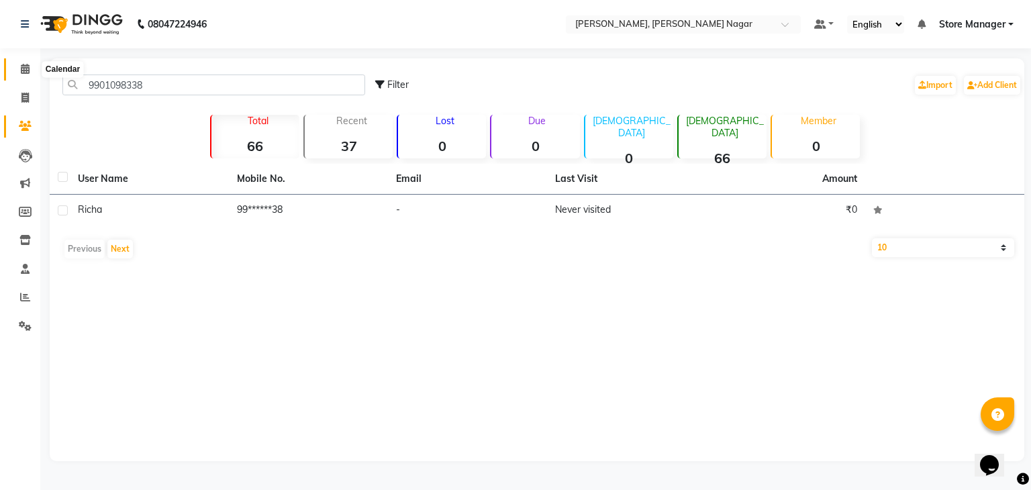
click at [28, 72] on icon at bounding box center [25, 69] width 9 height 10
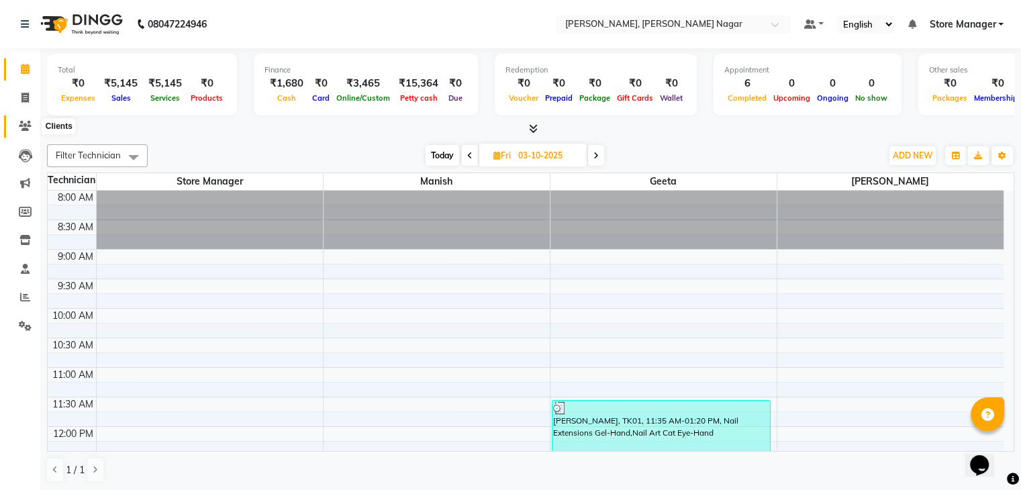
click at [26, 120] on span at bounding box center [24, 126] width 23 height 15
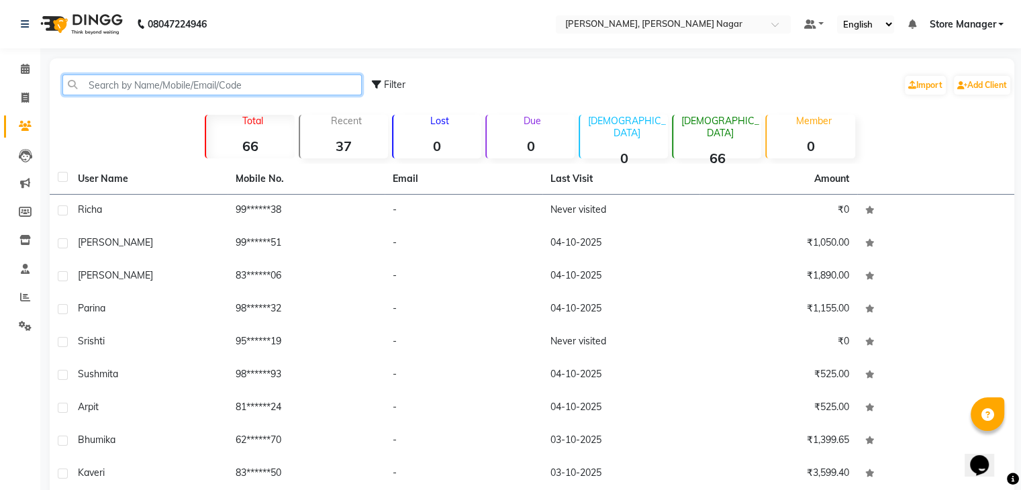
click at [268, 87] on input "text" at bounding box center [211, 85] width 299 height 21
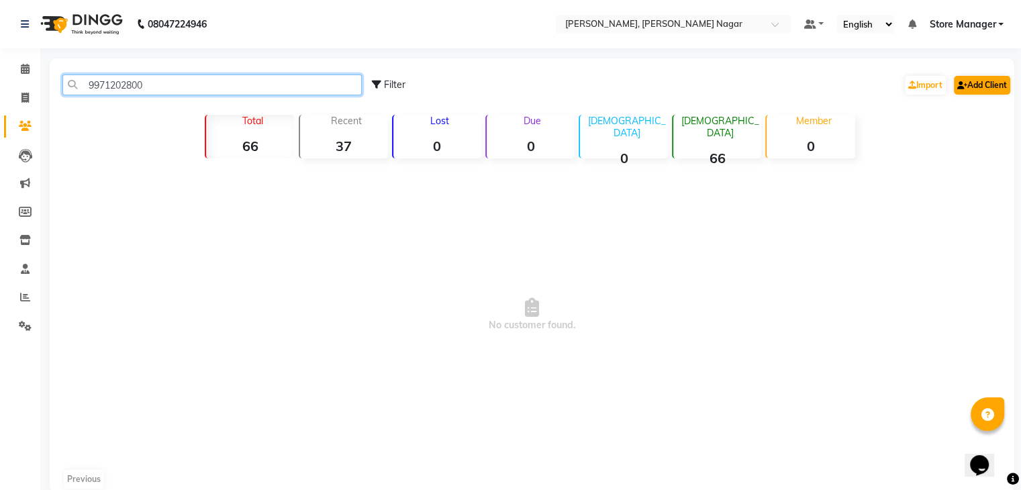
type input "9971202800"
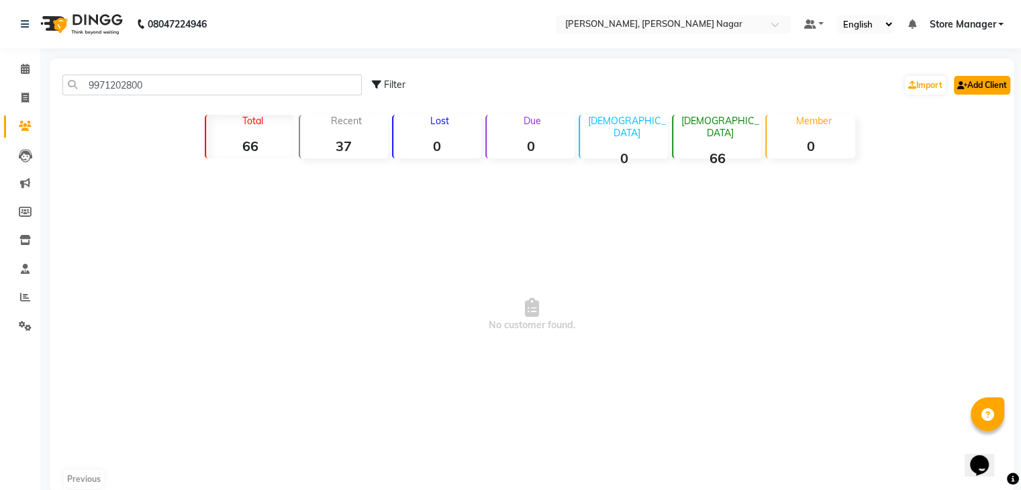
click at [999, 87] on link "Add Client" at bounding box center [982, 85] width 56 height 19
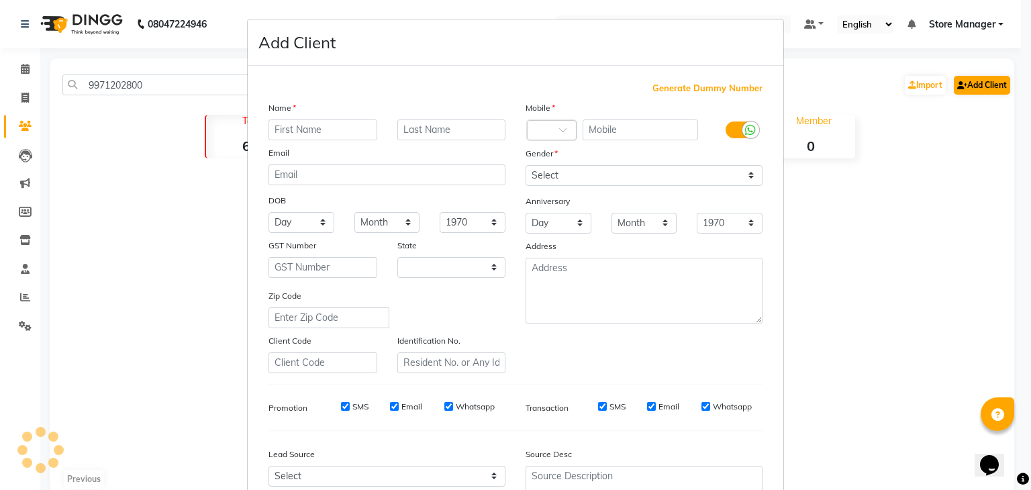
select select "21"
click at [322, 133] on input "text" at bounding box center [323, 130] width 109 height 21
type input "kiran"
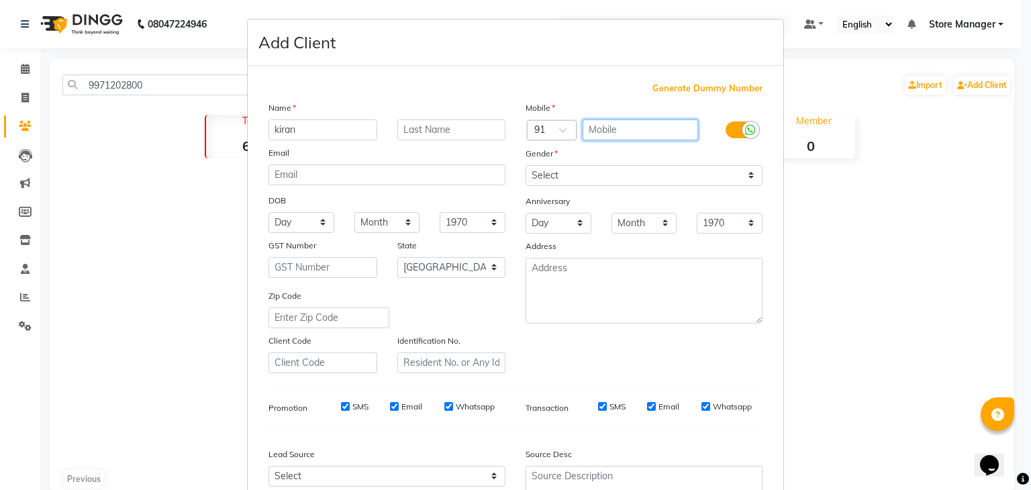
click at [626, 132] on input "text" at bounding box center [641, 130] width 116 height 21
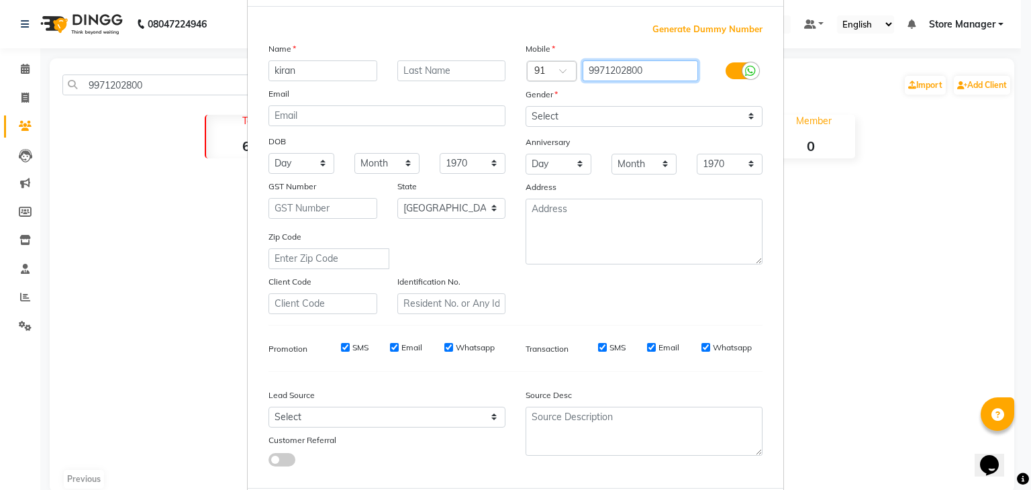
scroll to position [136, 0]
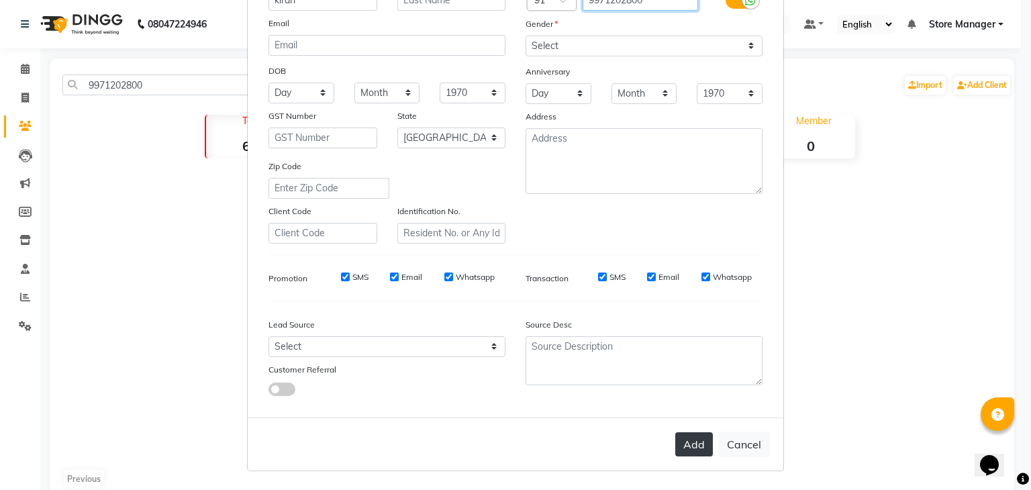
type input "9971202800"
click at [686, 452] on button "Add" at bounding box center [694, 444] width 38 height 24
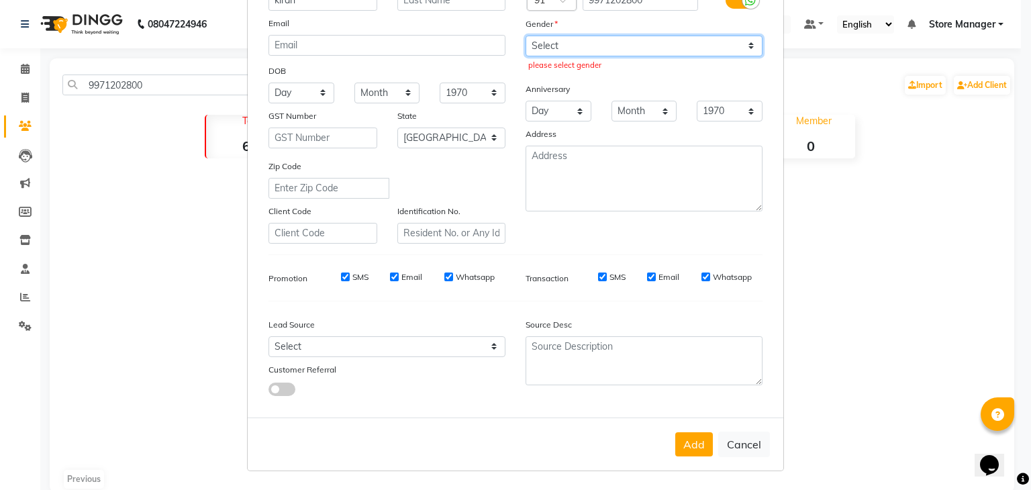
click at [739, 36] on select "Select [DEMOGRAPHIC_DATA] [DEMOGRAPHIC_DATA] Other Prefer Not To Say" at bounding box center [644, 46] width 237 height 21
select select "[DEMOGRAPHIC_DATA]"
click at [526, 36] on select "Select [DEMOGRAPHIC_DATA] [DEMOGRAPHIC_DATA] Other Prefer Not To Say" at bounding box center [644, 46] width 237 height 21
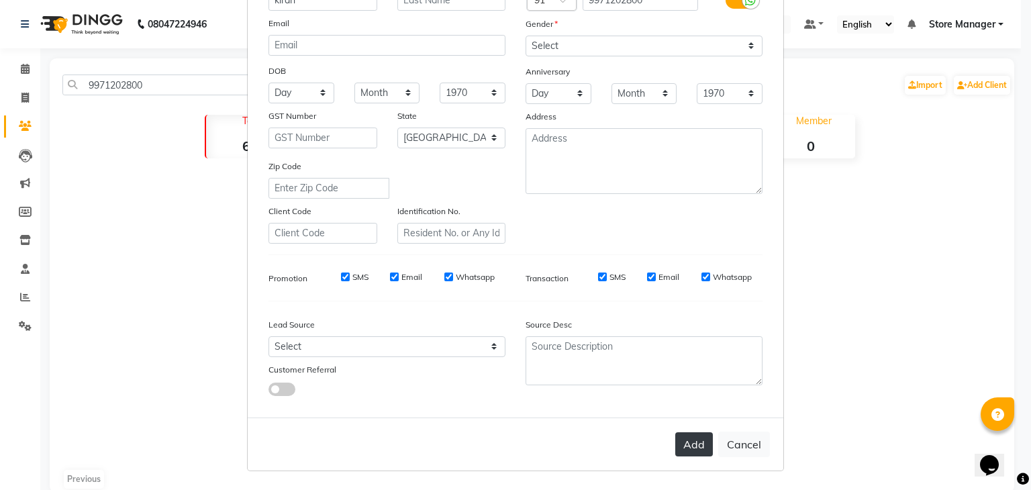
click at [694, 435] on button "Add" at bounding box center [694, 444] width 38 height 24
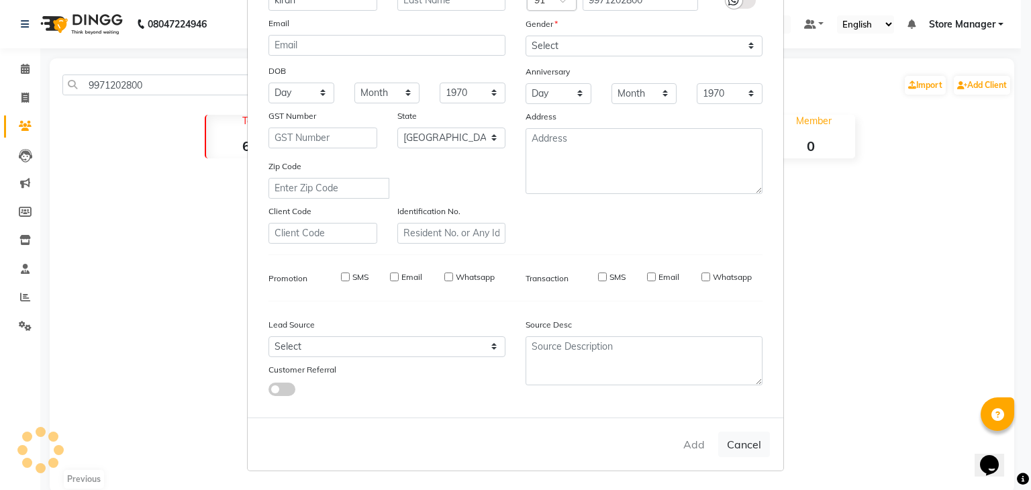
select select
select select "null"
select select
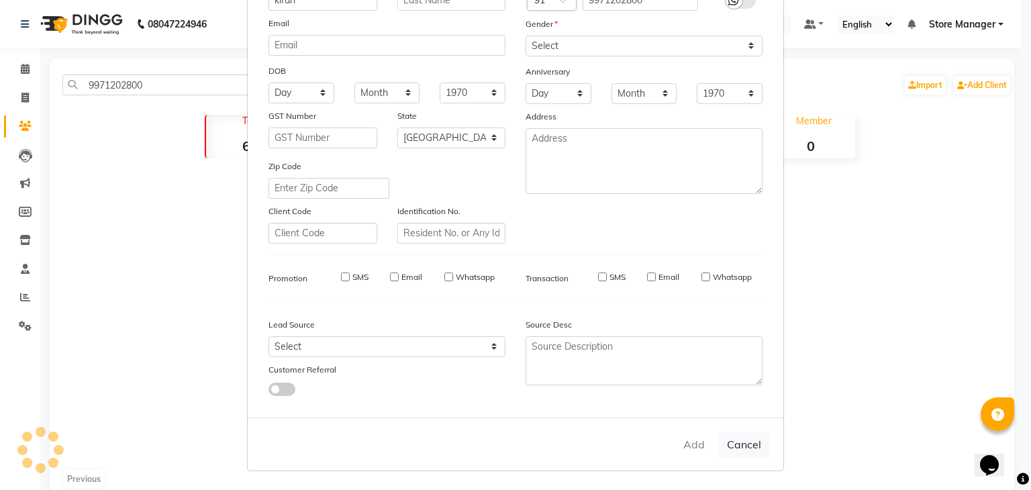
select select
checkbox input "false"
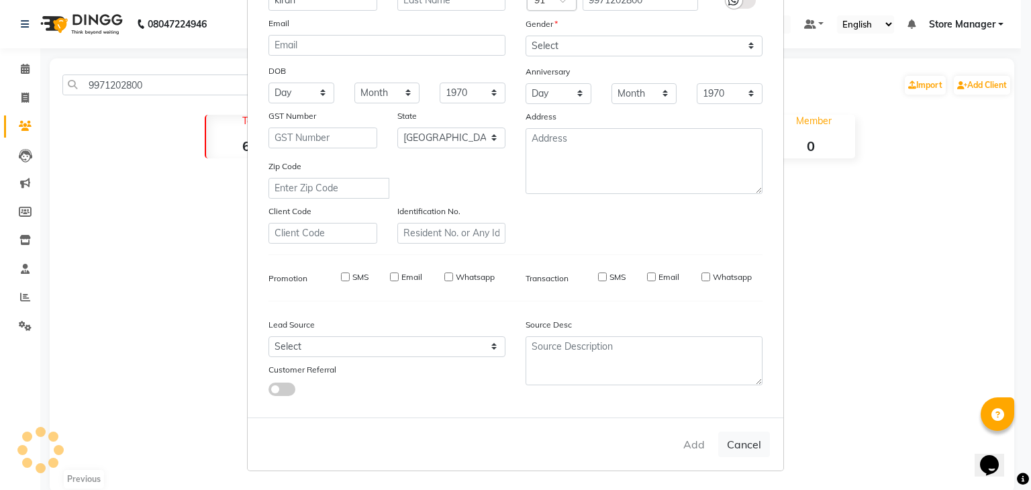
checkbox input "false"
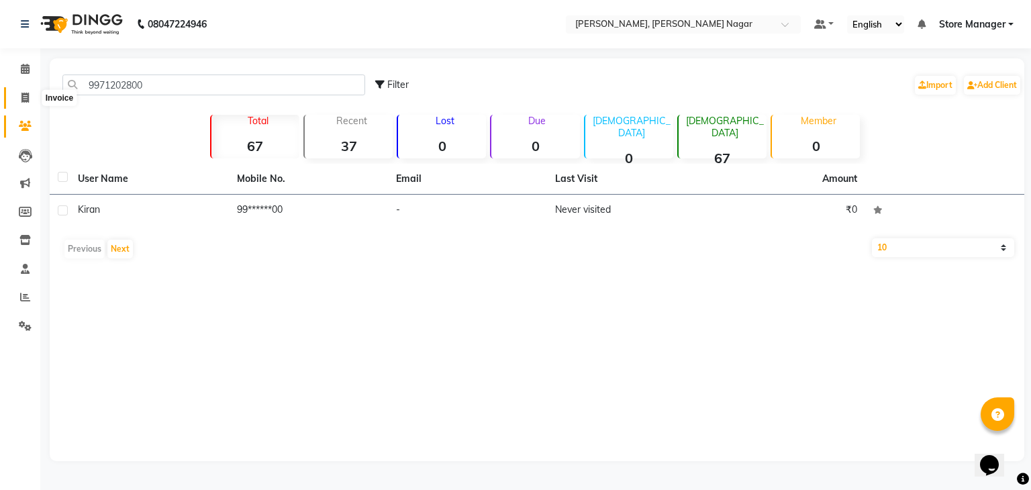
click at [21, 93] on icon at bounding box center [24, 98] width 7 height 10
select select "9049"
select select "service"
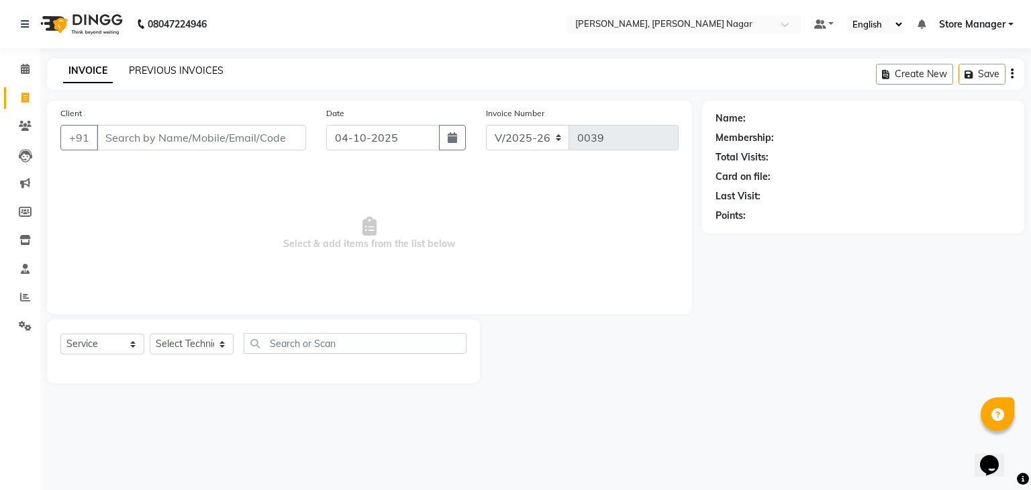
click at [195, 66] on link "PREVIOUS INVOICES" at bounding box center [176, 70] width 95 height 12
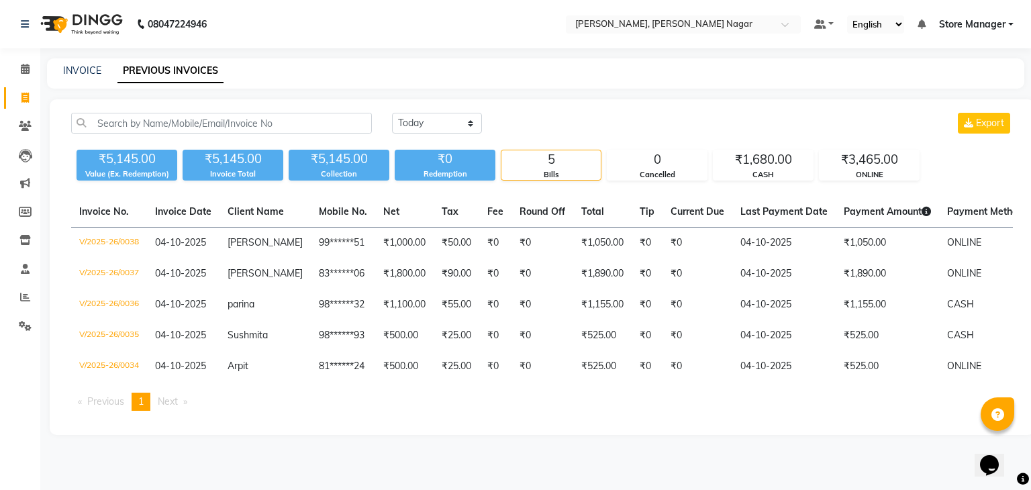
click at [1021, 346] on div "[DATE] [DATE] Custom Range Export ₹5,145.00 Value (Ex. Redemption) ₹5,145.00 In…" at bounding box center [542, 267] width 985 height 336
click at [915, 422] on div "Invoice No. Invoice Date Client Name Mobile No. Net Tax Fee Round Off Total Tip…" at bounding box center [542, 309] width 958 height 225
click at [30, 68] on span at bounding box center [24, 69] width 23 height 15
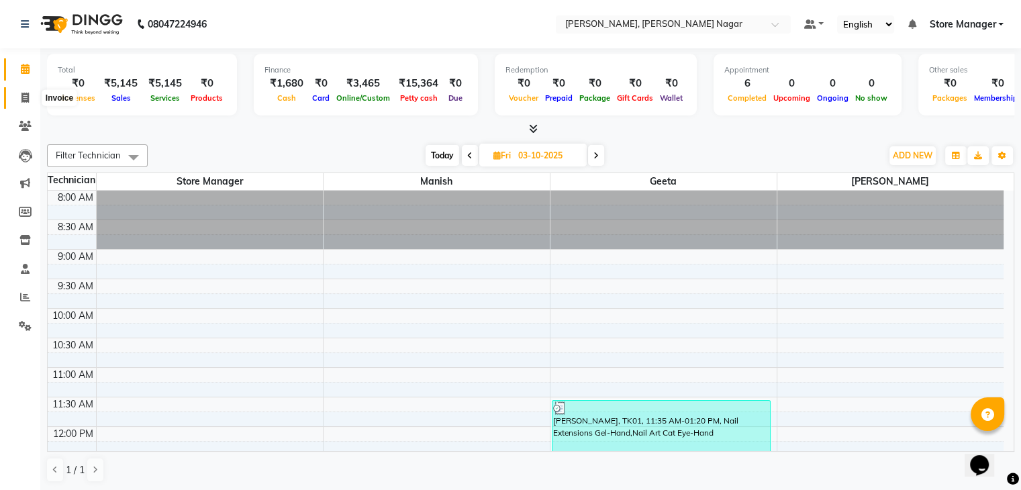
click at [23, 101] on icon at bounding box center [24, 98] width 7 height 10
select select "9049"
select select "service"
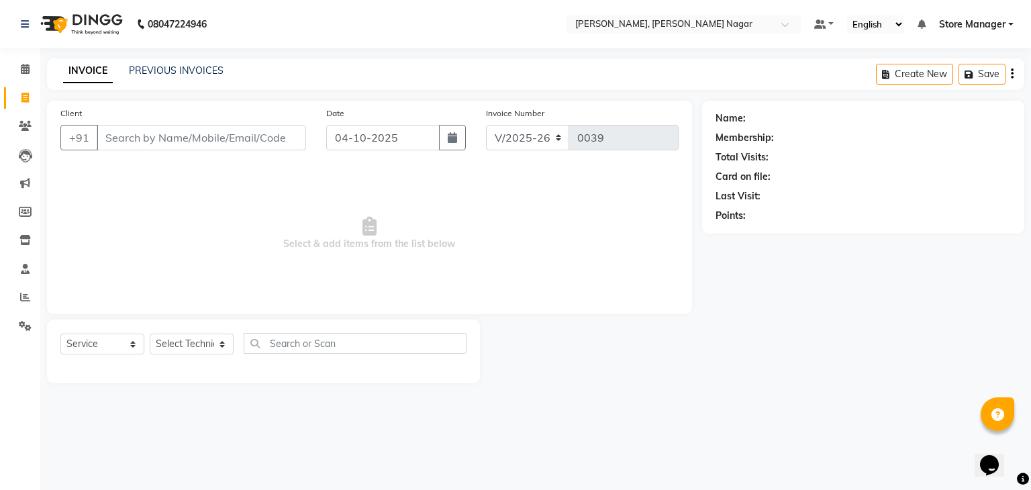
click at [175, 138] on input "Client" at bounding box center [201, 138] width 209 height 26
type input "8448416951"
click at [275, 141] on span "Add Client" at bounding box center [271, 137] width 53 height 13
select select "21"
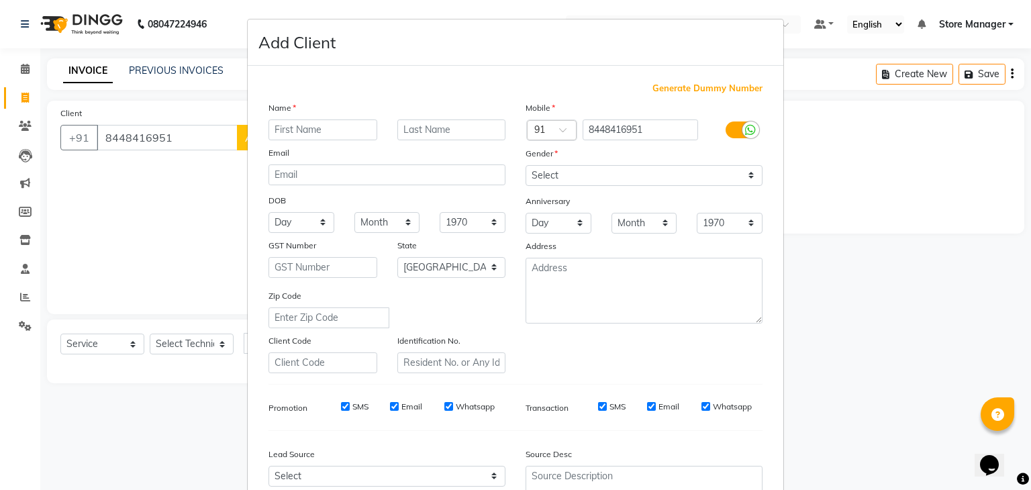
click at [195, 132] on ngb-modal-window "Add Client Generate Dummy Number Name Email DOB Day 01 02 03 04 05 06 07 08 09 …" at bounding box center [515, 245] width 1031 height 490
click at [653, 127] on input "8448416951" at bounding box center [641, 130] width 116 height 21
type input "8448416959"
click at [301, 124] on input "text" at bounding box center [323, 130] width 109 height 21
type input "[PERSON_NAME]"
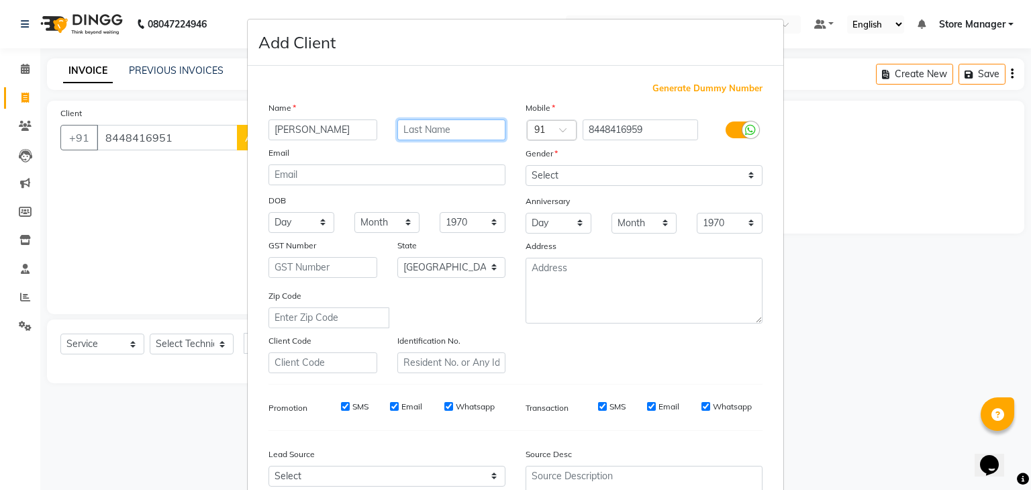
click at [442, 136] on input "text" at bounding box center [451, 130] width 109 height 21
type input "[PERSON_NAME]"
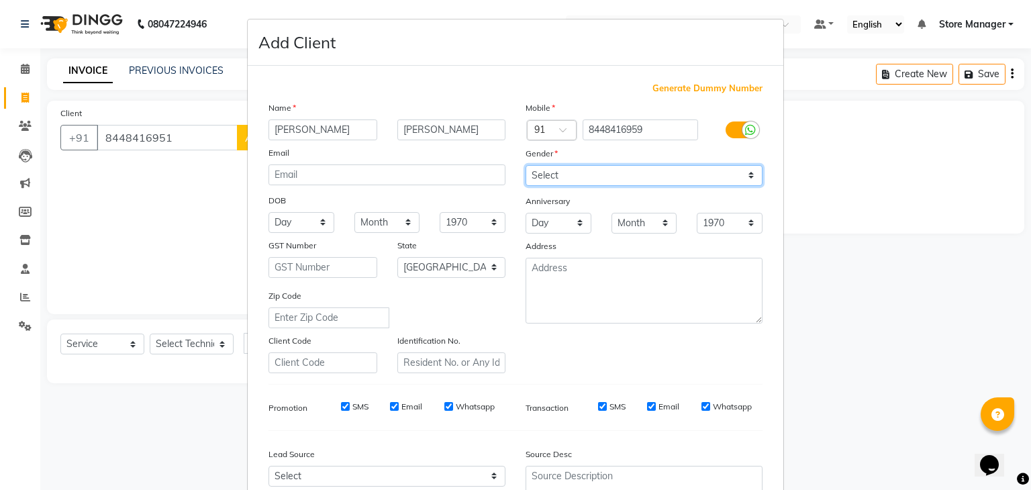
click at [605, 177] on select "Select [DEMOGRAPHIC_DATA] [DEMOGRAPHIC_DATA] Other Prefer Not To Say" at bounding box center [644, 175] width 237 height 21
select select "[DEMOGRAPHIC_DATA]"
click at [526, 166] on select "Select [DEMOGRAPHIC_DATA] [DEMOGRAPHIC_DATA] Other Prefer Not To Say" at bounding box center [644, 175] width 237 height 21
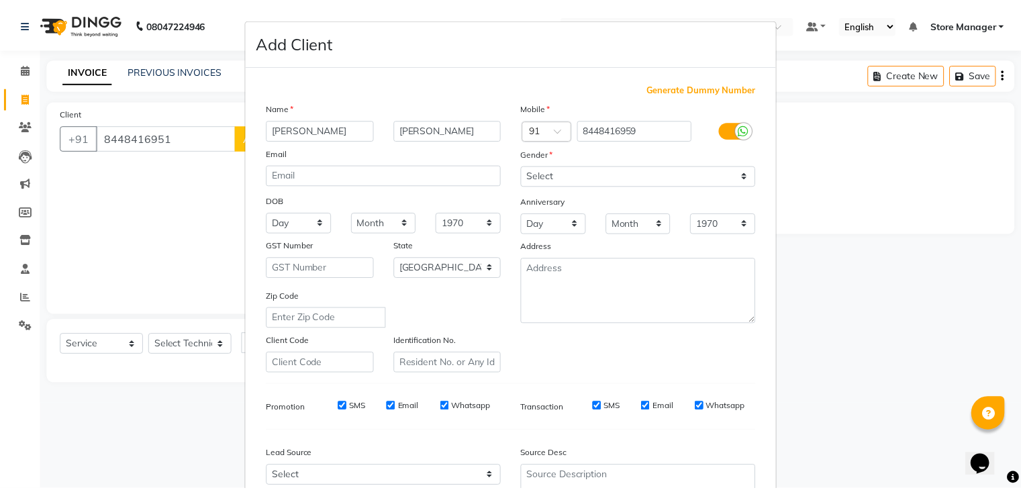
scroll to position [136, 0]
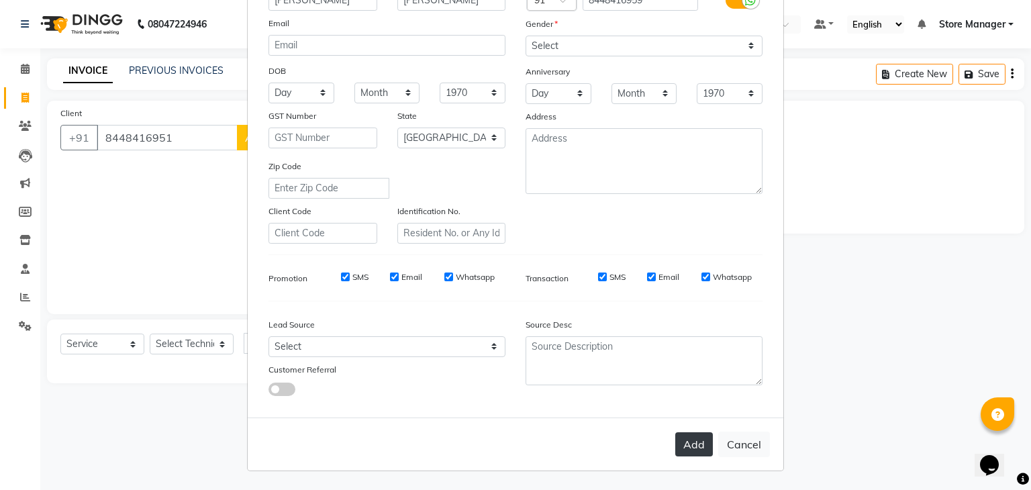
click at [685, 433] on button "Add" at bounding box center [694, 444] width 38 height 24
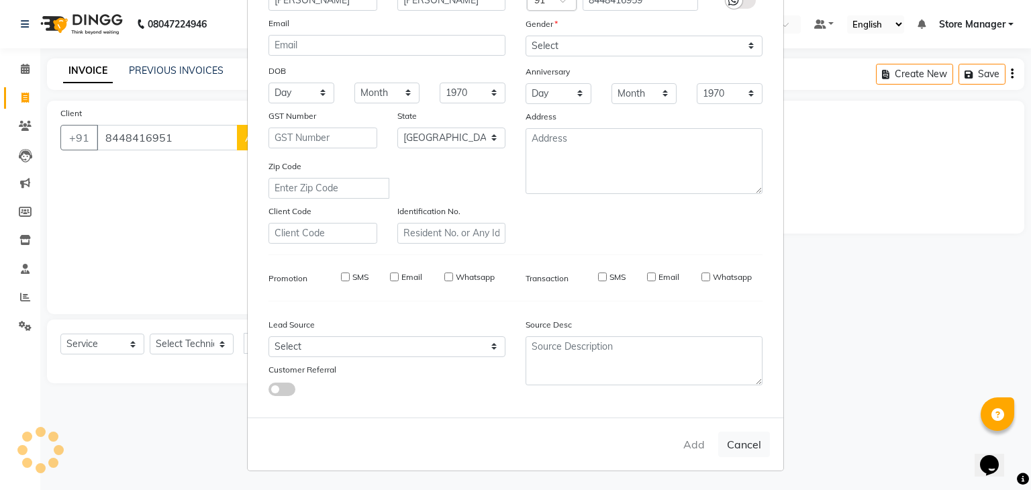
type input "84******59"
select select
select select "null"
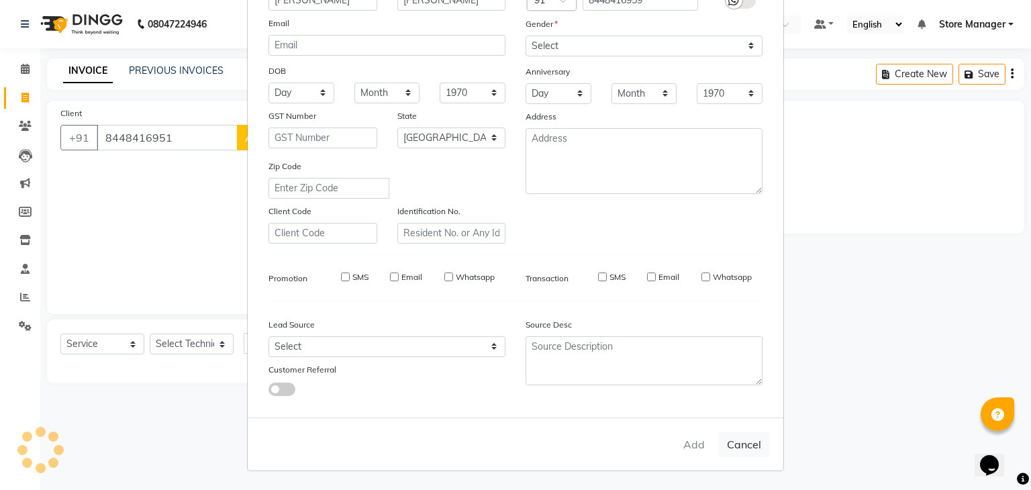
select select
checkbox input "false"
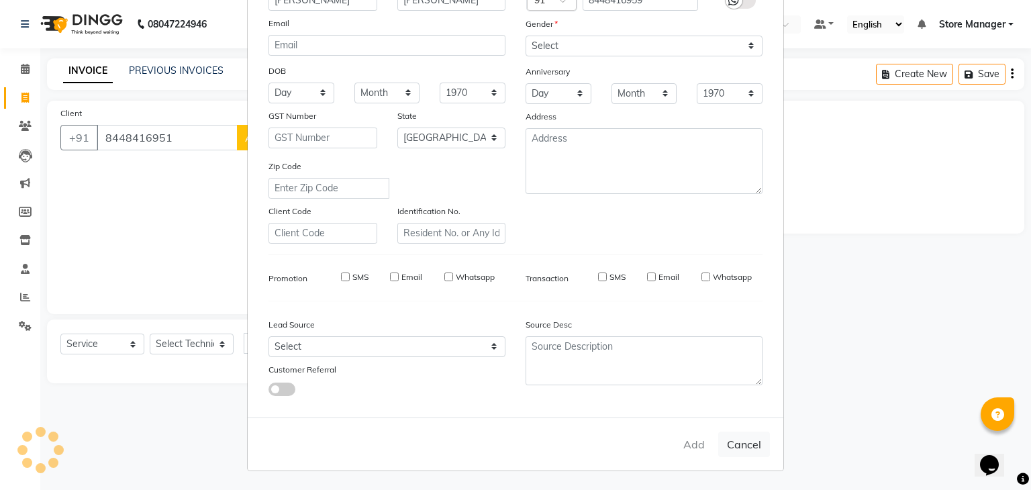
checkbox input "false"
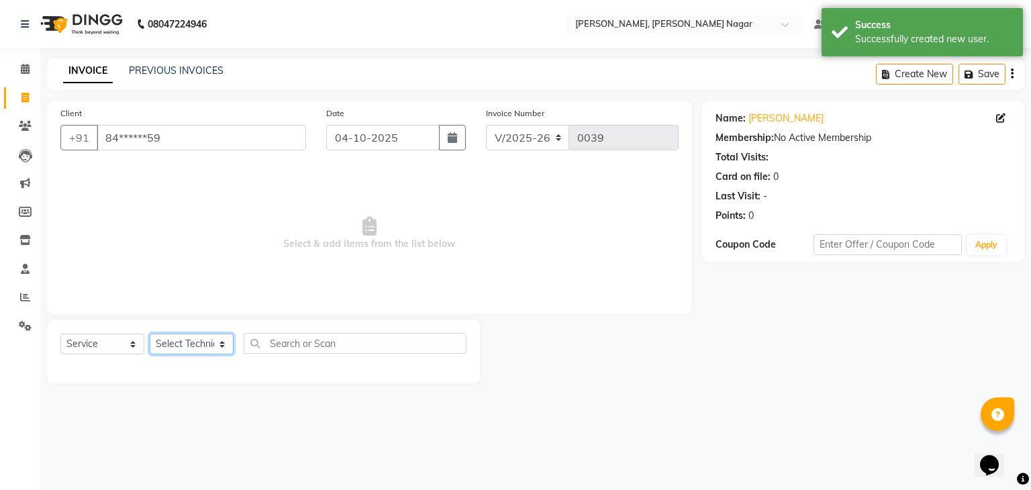
click at [201, 341] on select "Select Technician [PERSON_NAME] [PERSON_NAME] Store Manager" at bounding box center [192, 344] width 84 height 21
select select "92261"
click at [150, 334] on select "Select Technician [PERSON_NAME] [PERSON_NAME] Store Manager" at bounding box center [192, 344] width 84 height 21
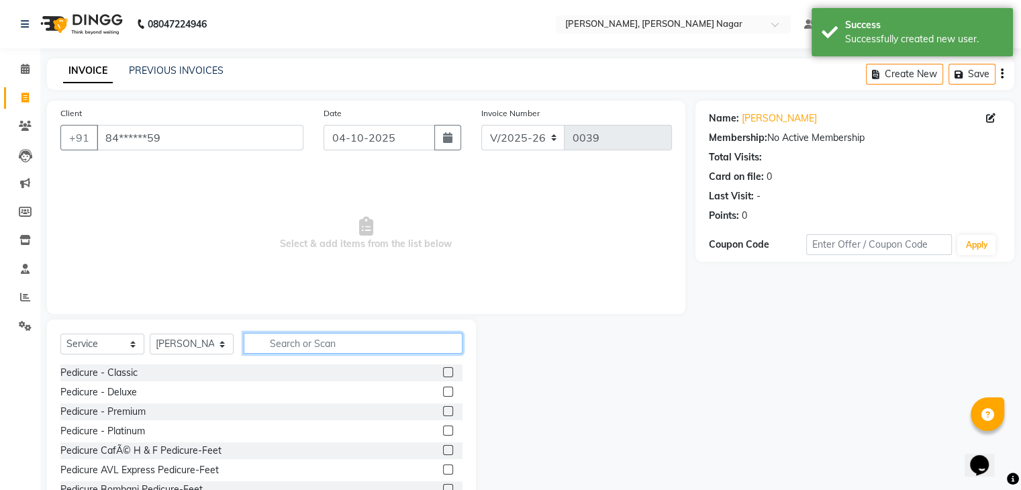
click at [281, 347] on input "text" at bounding box center [353, 343] width 219 height 21
type input "a"
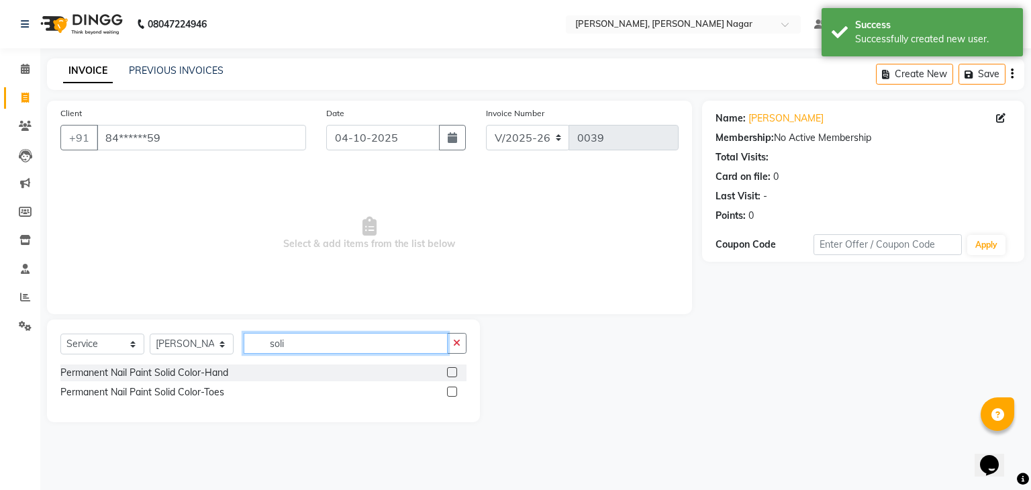
type input "soli"
click at [246, 374] on div "Permanent Nail Paint Solid Color-Hand" at bounding box center [263, 373] width 406 height 17
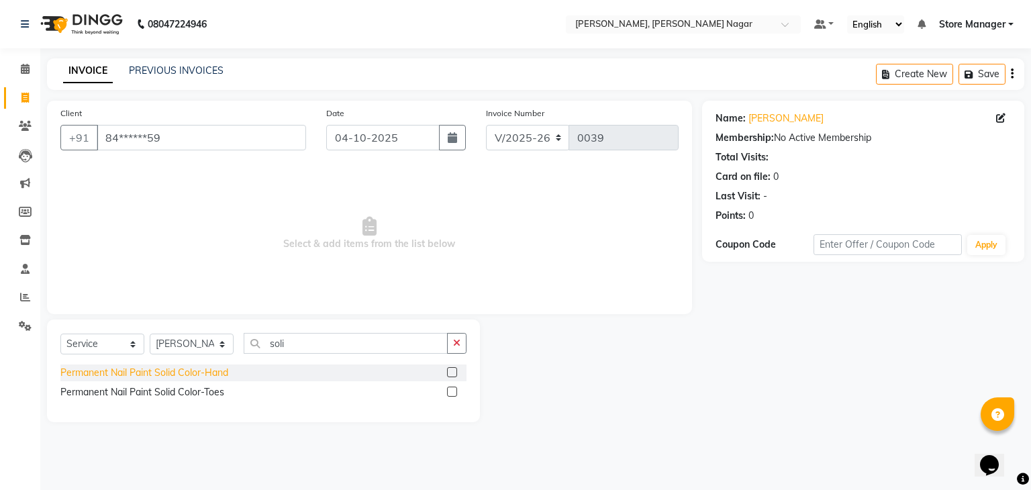
click at [220, 377] on div "Permanent Nail Paint Solid Color-Hand" at bounding box center [144, 373] width 168 height 14
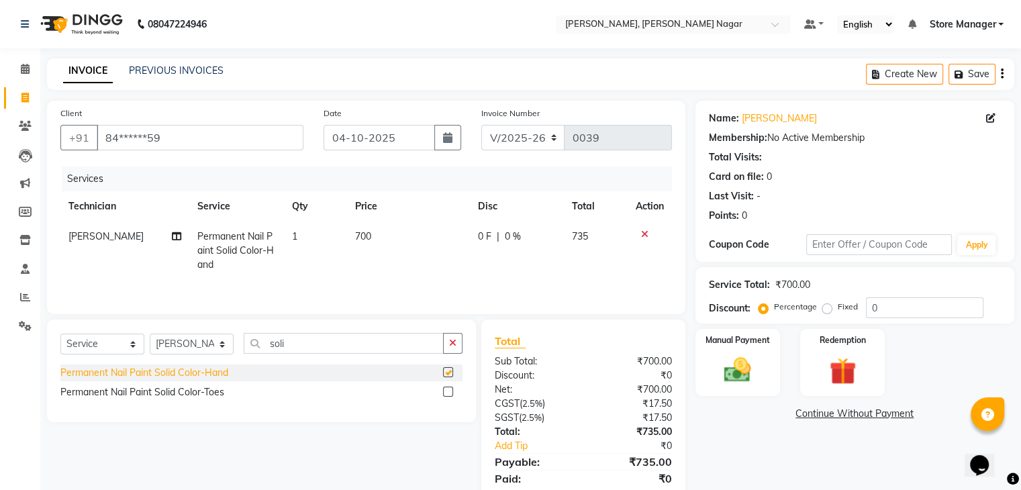
checkbox input "false"
click at [355, 232] on span "700" at bounding box center [363, 236] width 16 height 12
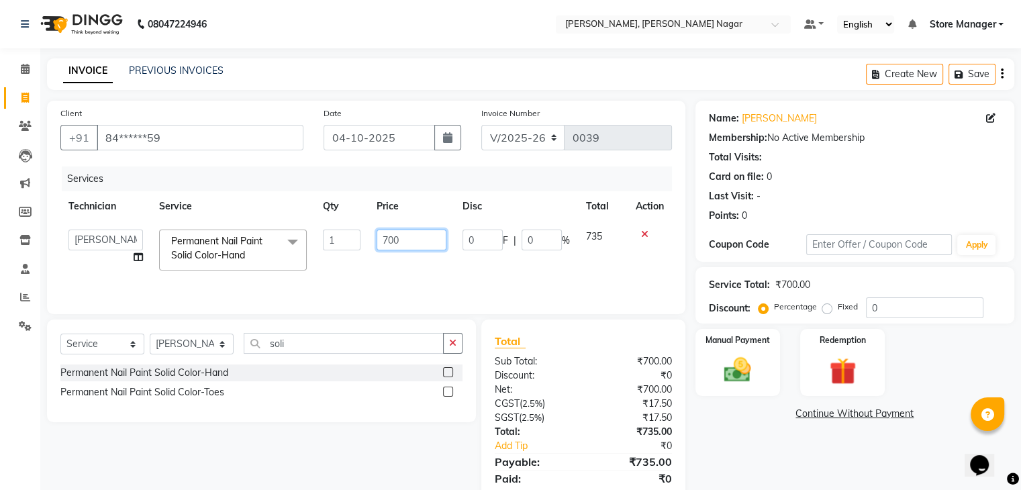
click at [400, 241] on input "700" at bounding box center [412, 240] width 70 height 21
type input "7"
type input "500"
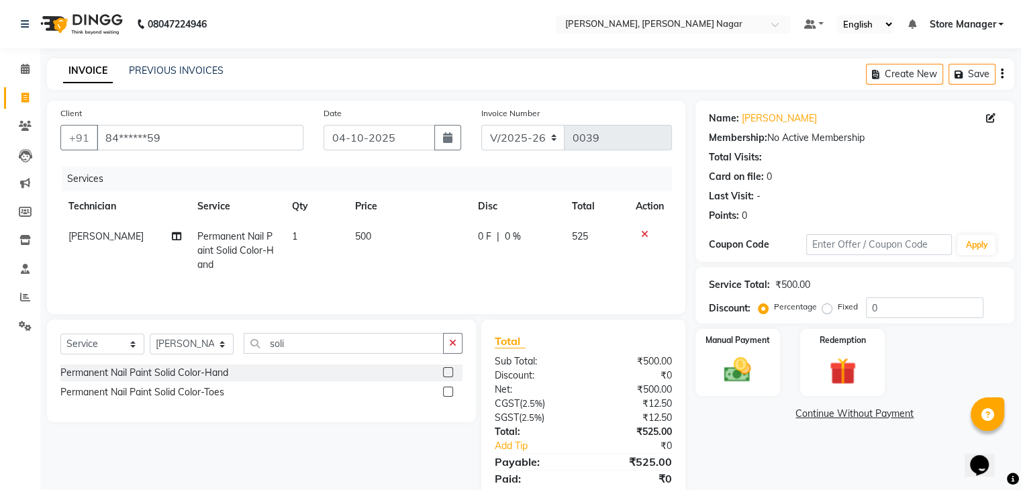
click at [432, 281] on div "Services Technician Service Qty Price Disc Total Action [PERSON_NAME] Permanent…" at bounding box center [366, 234] width 612 height 134
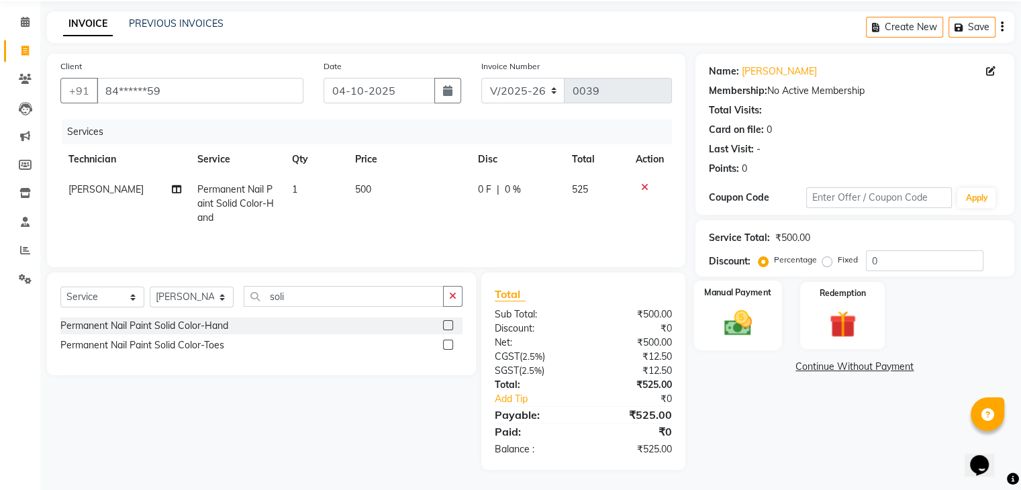
click at [736, 293] on label "Manual Payment" at bounding box center [737, 292] width 67 height 13
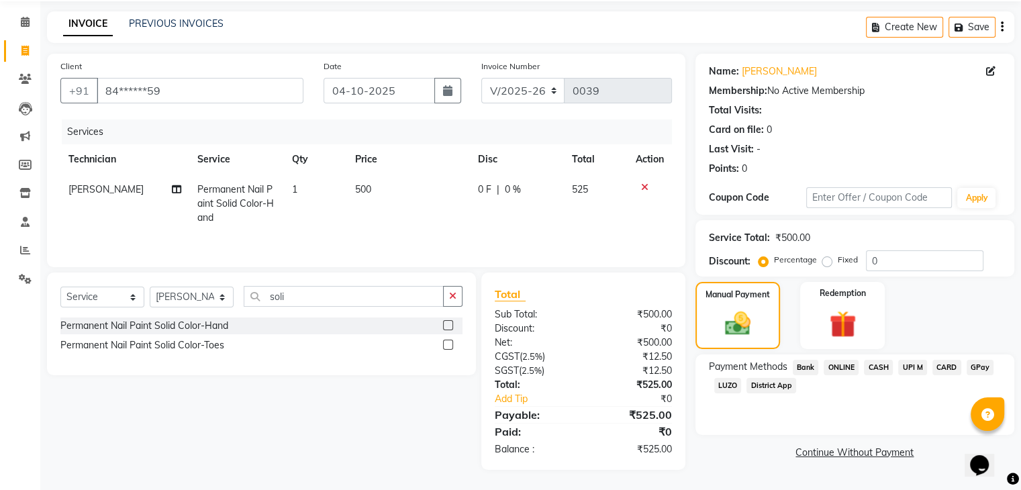
click at [881, 361] on span "CASH" at bounding box center [878, 367] width 29 height 15
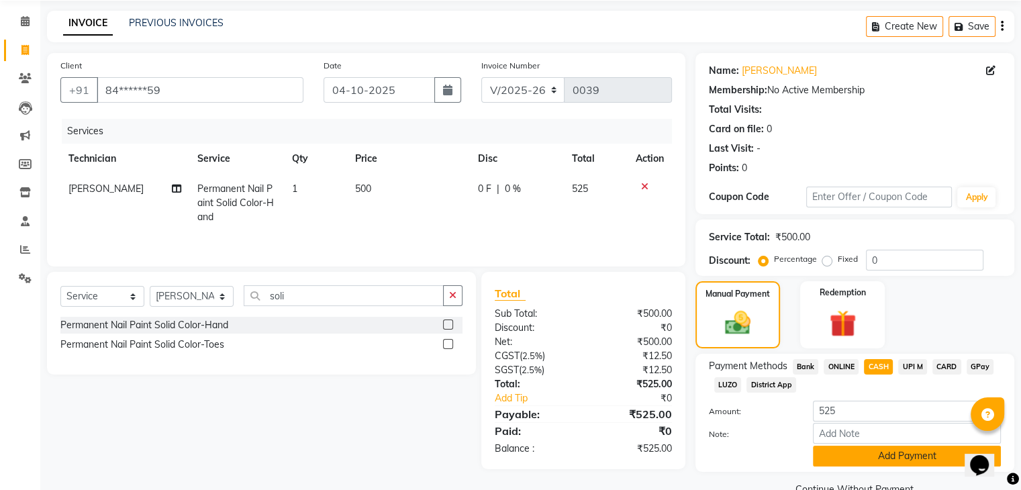
click at [933, 461] on button "Add Payment" at bounding box center [907, 456] width 188 height 21
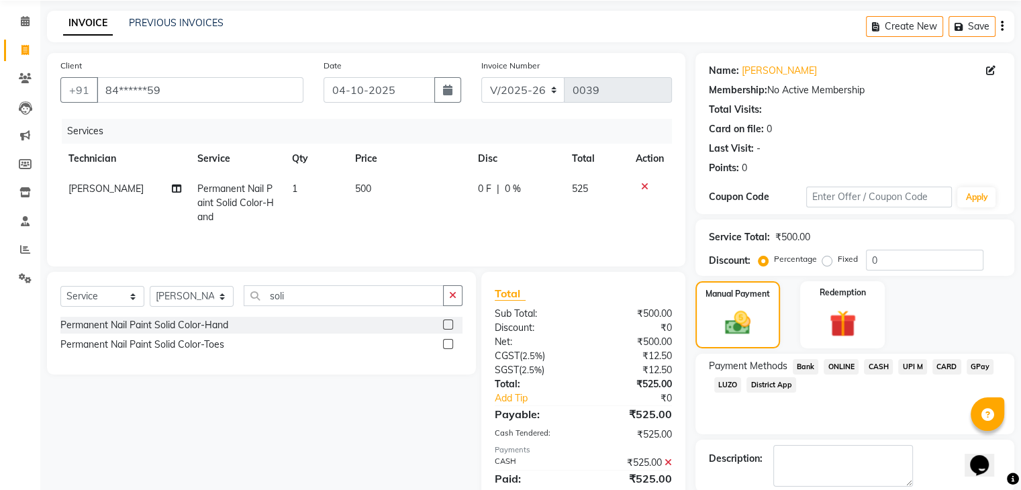
scroll to position [115, 0]
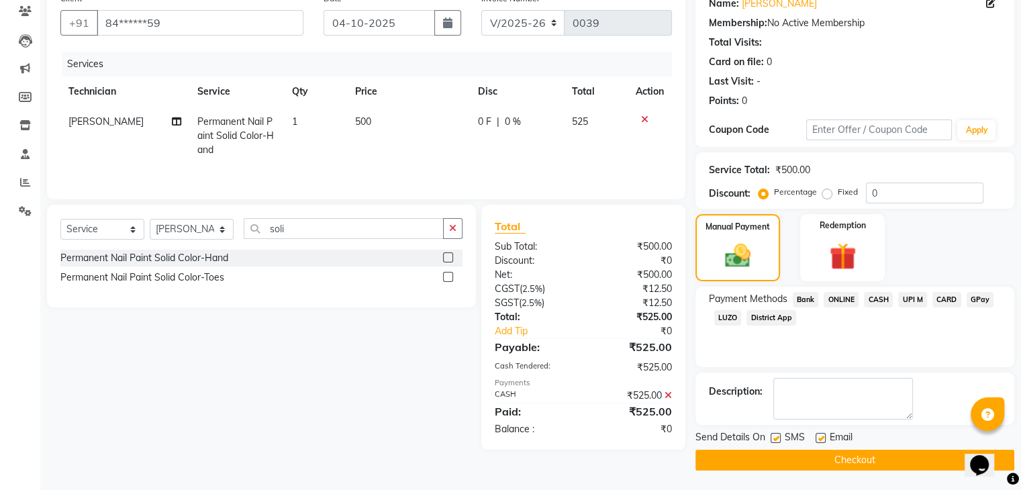
click at [863, 465] on button "Checkout" at bounding box center [855, 460] width 319 height 21
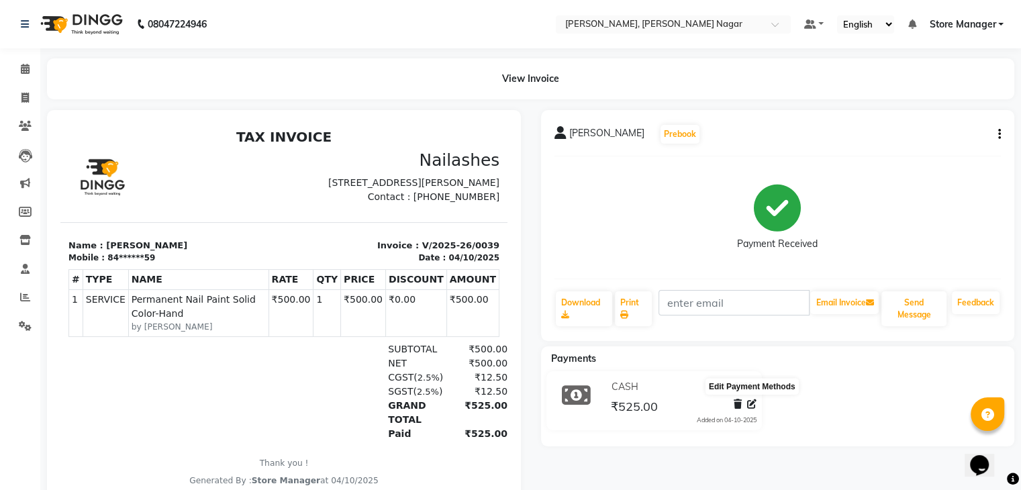
click at [749, 406] on icon at bounding box center [751, 403] width 9 height 9
select select "1"
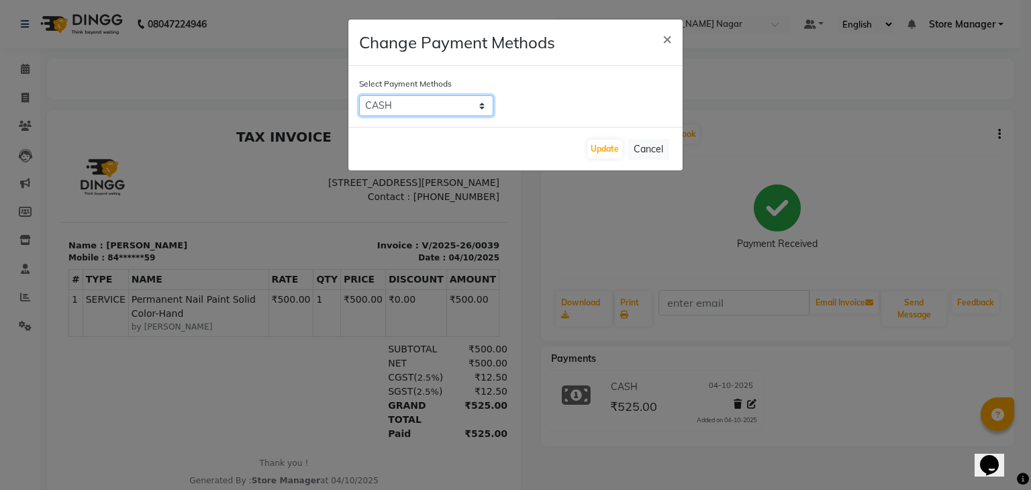
click at [481, 107] on select "Bank ONLINE CASH UPI M CARD GPay LUZO District App" at bounding box center [426, 105] width 134 height 21
click at [583, 209] on ngb-modal-window "Change Payment Methods × Select Payment Methods Bank ONLINE CASH UPI M CARD GPa…" at bounding box center [515, 245] width 1031 height 490
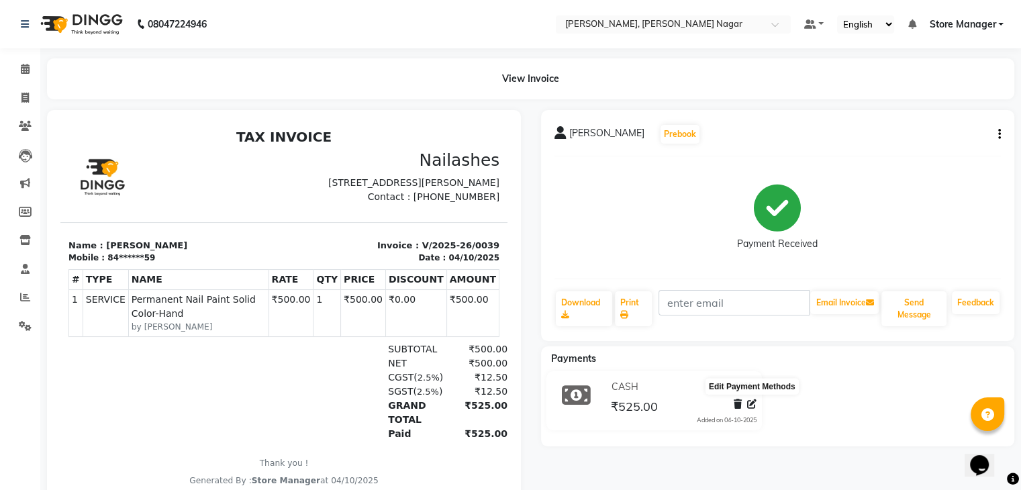
click at [751, 407] on icon at bounding box center [751, 403] width 9 height 9
select select "1"
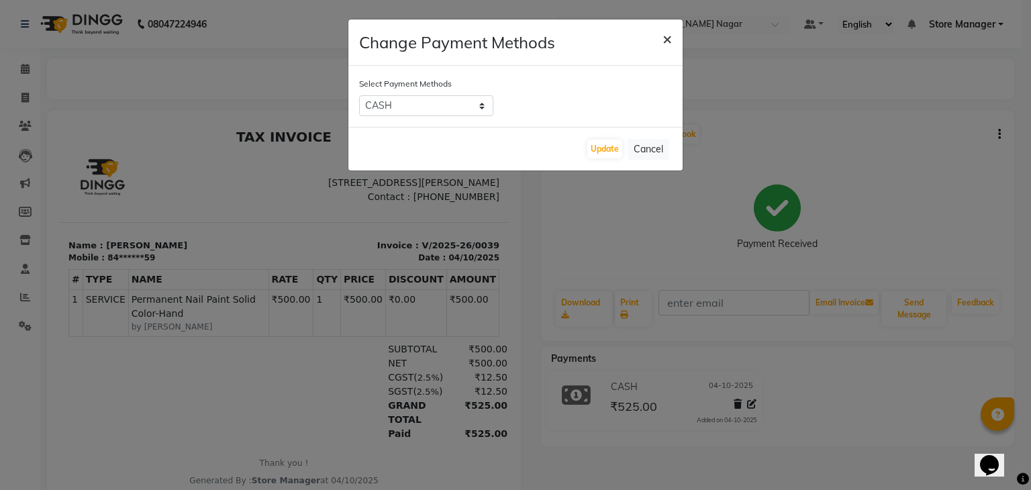
click at [658, 38] on button "×" at bounding box center [667, 38] width 31 height 38
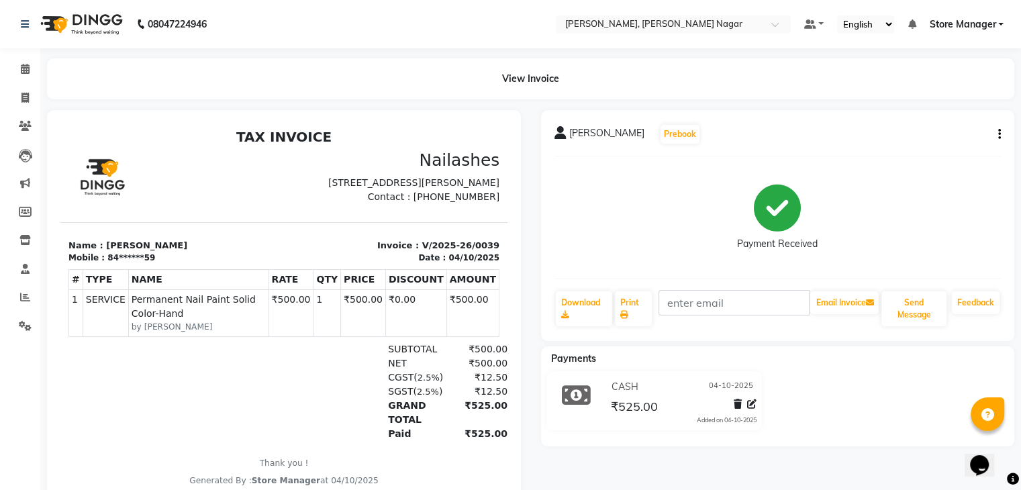
click at [1003, 130] on div "[PERSON_NAME] Prebook Payment Received Download Print Email Invoice Send Messag…" at bounding box center [778, 225] width 474 height 231
click at [993, 131] on button "button" at bounding box center [997, 135] width 8 height 14
click at [916, 126] on div "Split Service Amount" at bounding box center [932, 125] width 92 height 17
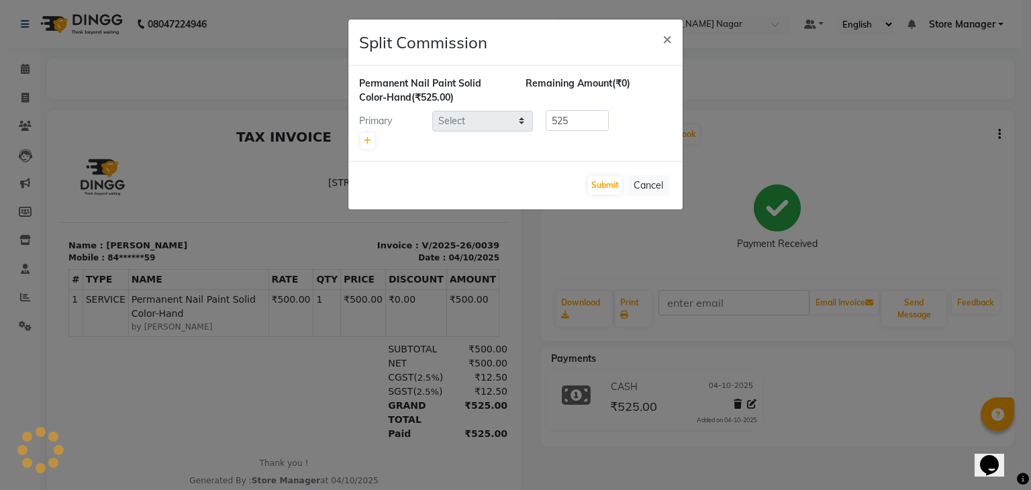
select select "92261"
click at [583, 127] on input "525" at bounding box center [577, 120] width 63 height 21
click at [616, 183] on button "Submit" at bounding box center [605, 185] width 34 height 19
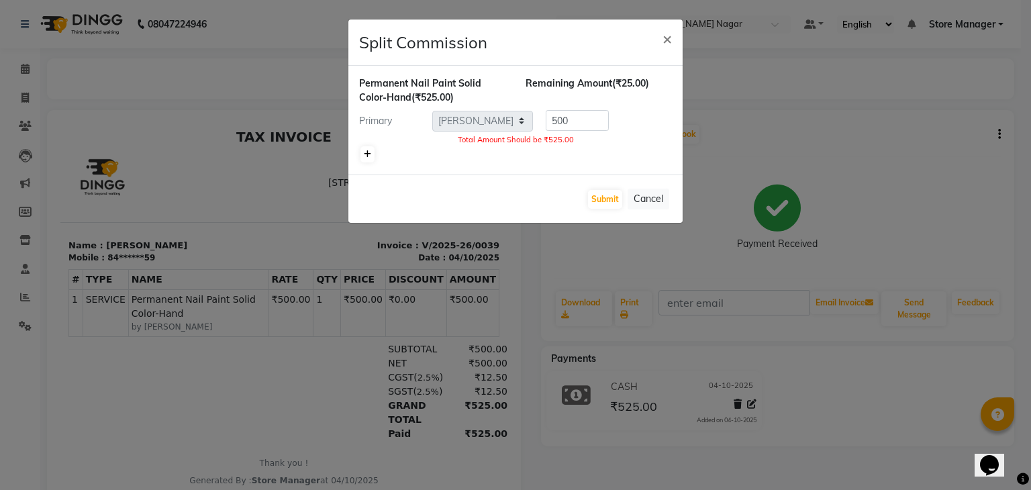
click at [368, 156] on icon at bounding box center [367, 154] width 7 height 8
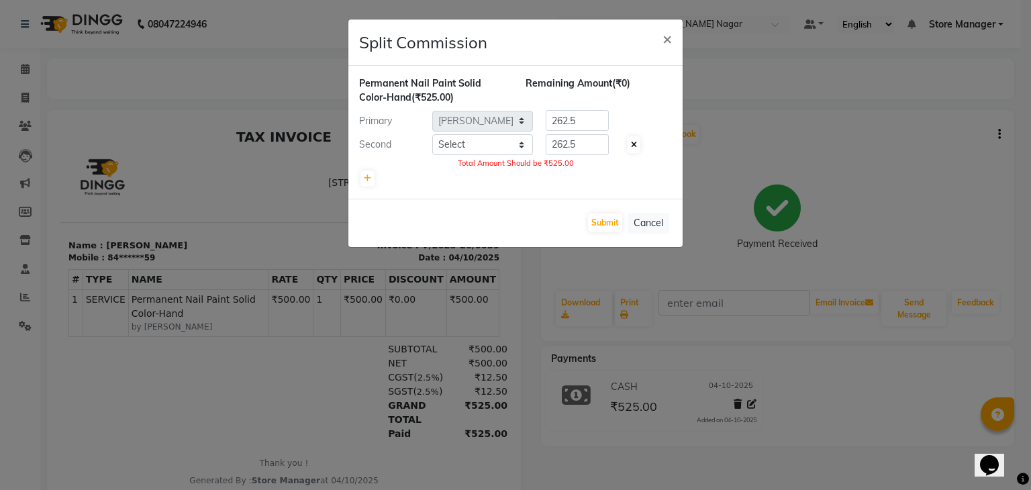
click at [634, 146] on icon at bounding box center [634, 145] width 6 height 8
type input "525"
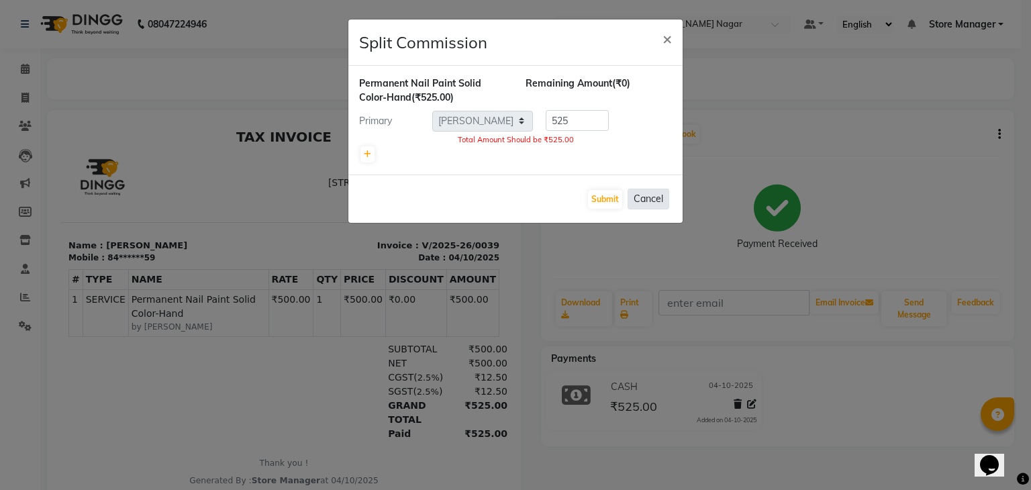
click at [649, 191] on button "Cancel" at bounding box center [649, 199] width 42 height 21
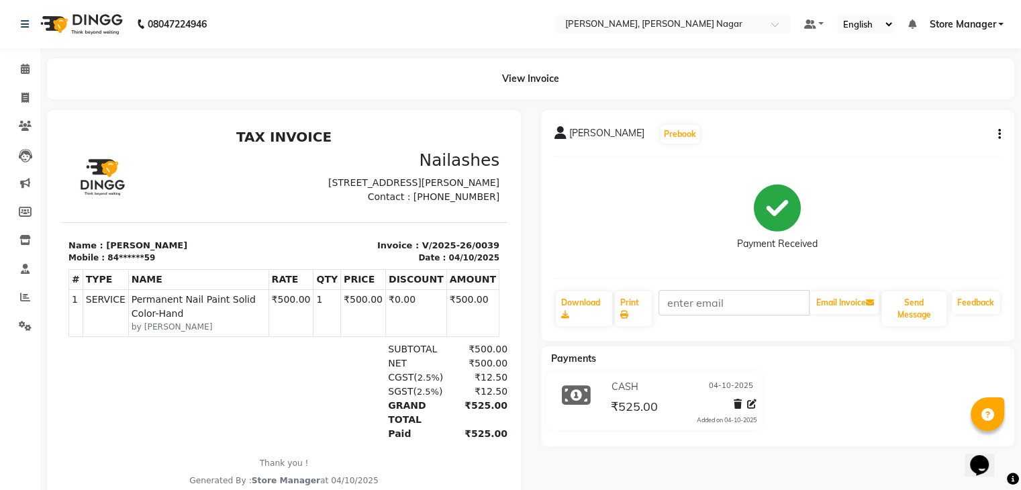
scroll to position [51, 0]
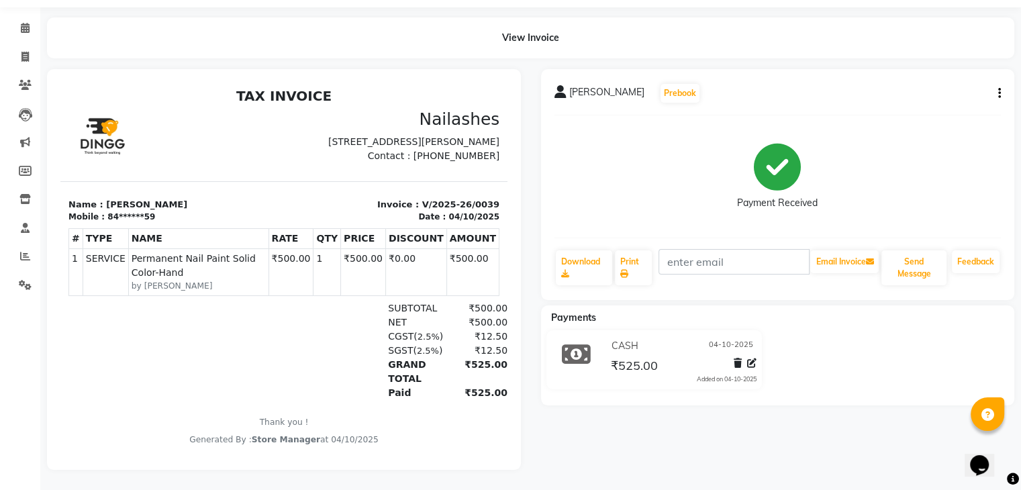
click at [624, 358] on span "₹525.00" at bounding box center [633, 367] width 47 height 19
click at [562, 352] on icon at bounding box center [576, 355] width 29 height 26
click at [756, 359] on icon at bounding box center [751, 363] width 9 height 9
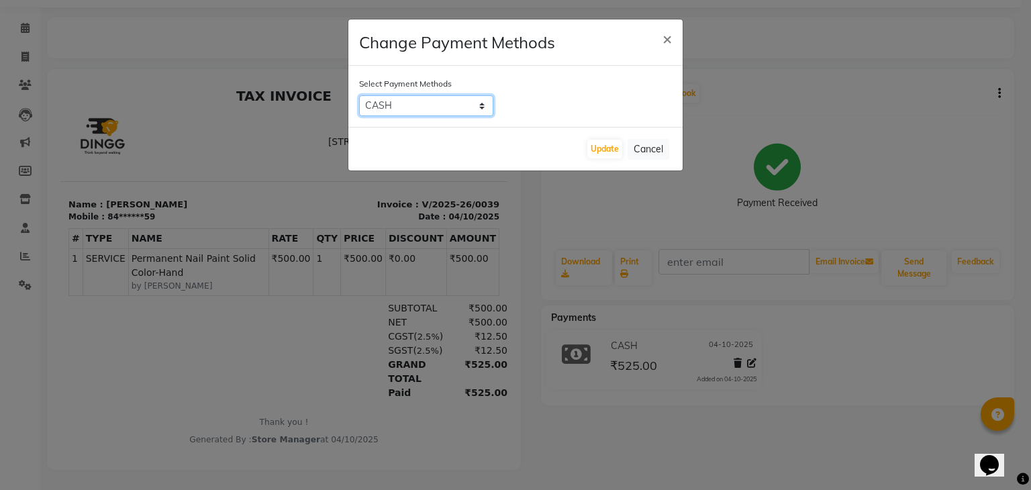
click at [426, 99] on select "Bank ONLINE CASH UPI M CARD GPay LUZO District App" at bounding box center [426, 105] width 134 height 21
click at [359, 95] on select "Bank ONLINE CASH UPI M CARD GPay LUZO District App" at bounding box center [426, 105] width 134 height 21
click at [469, 100] on select "Bank ONLINE CASH UPI M CARD GPay LUZO District App" at bounding box center [426, 105] width 134 height 21
select select "1"
click at [359, 95] on select "Bank ONLINE CASH UPI M CARD GPay LUZO District App" at bounding box center [426, 105] width 134 height 21
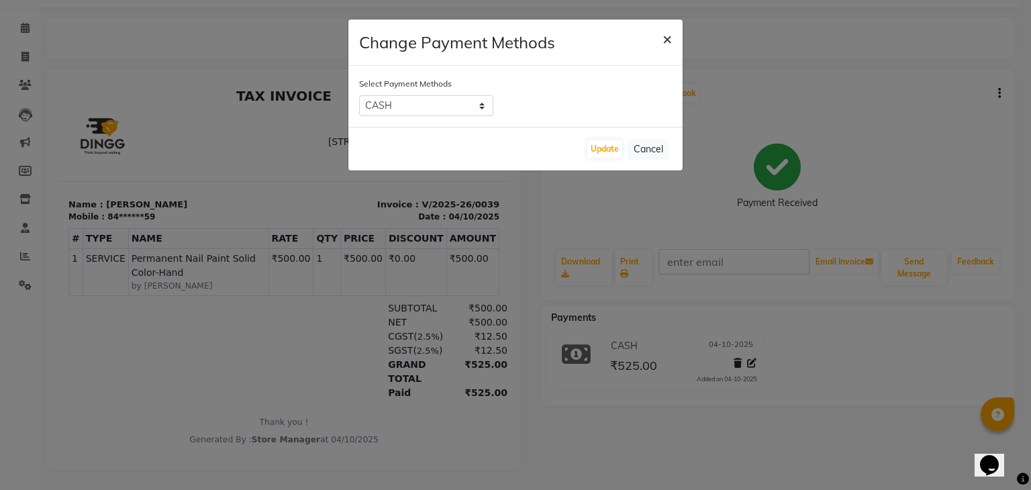
click at [669, 41] on span "×" at bounding box center [667, 38] width 9 height 20
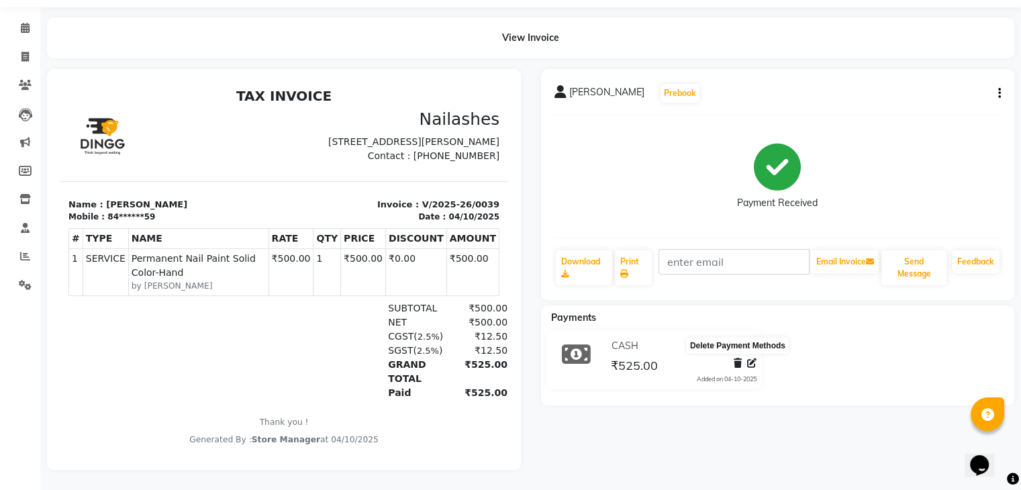
click at [738, 359] on icon at bounding box center [738, 363] width 8 height 9
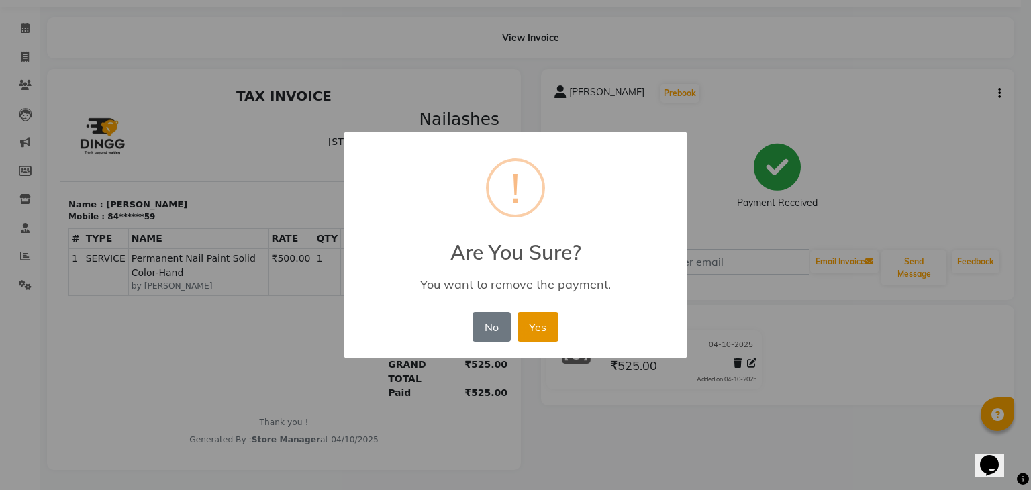
click at [533, 324] on button "Yes" at bounding box center [538, 327] width 41 height 30
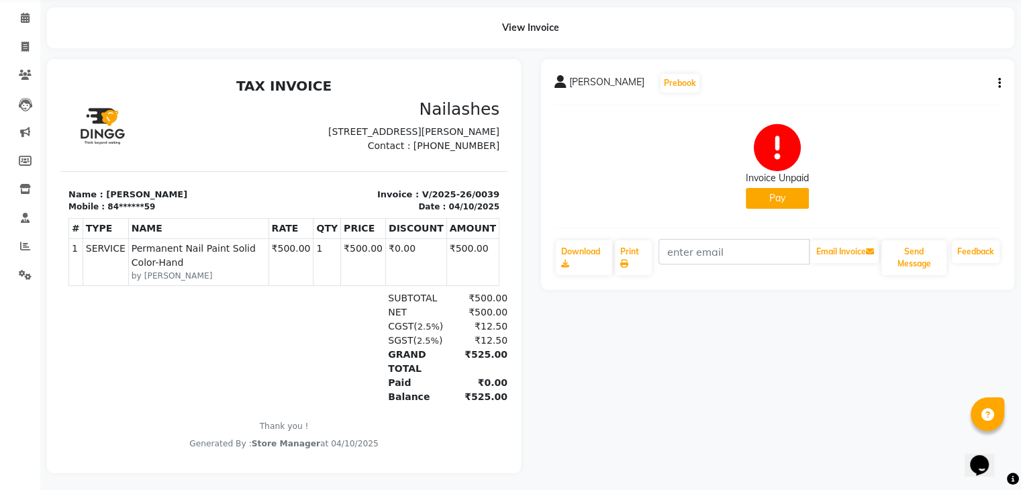
scroll to position [64, 0]
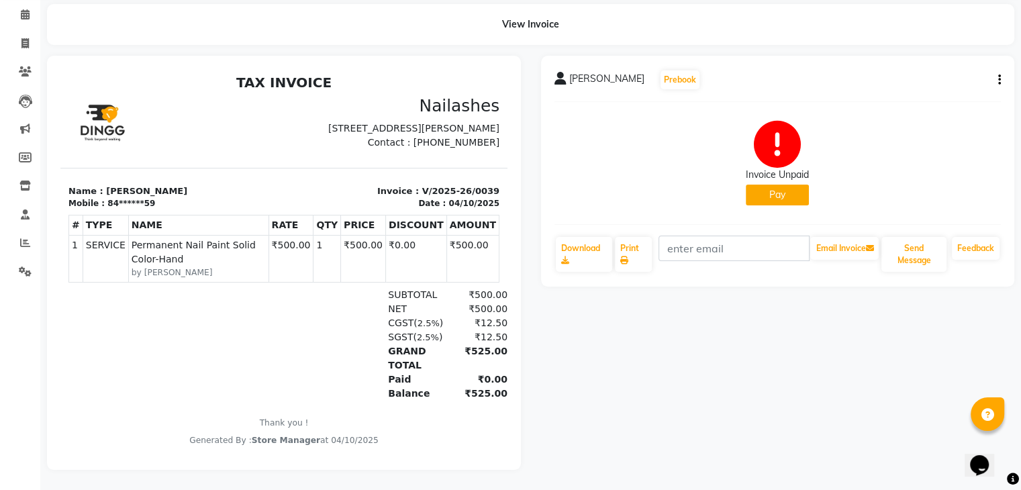
click at [779, 185] on button "Pay" at bounding box center [777, 195] width 63 height 21
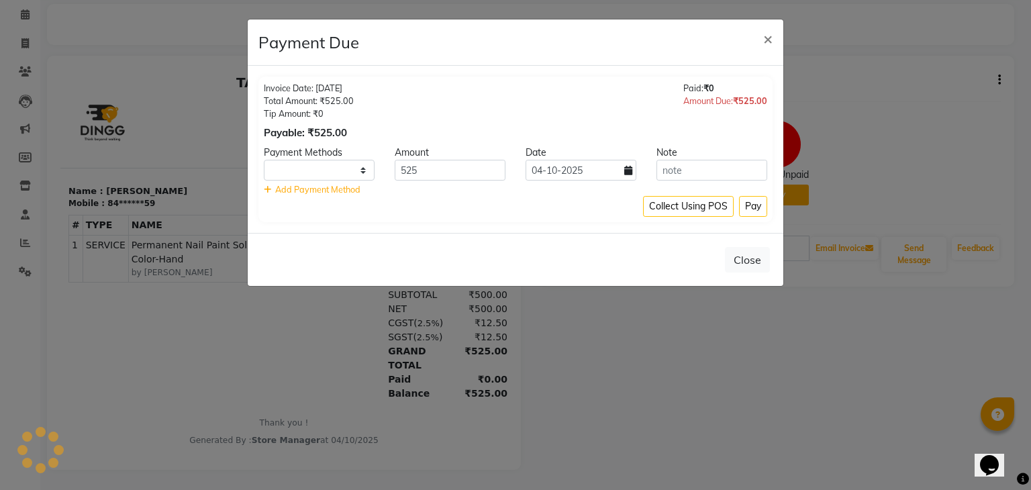
select select "1"
click at [416, 167] on input "525" at bounding box center [450, 170] width 111 height 21
type input "500"
click at [755, 212] on button "Pay" at bounding box center [753, 206] width 28 height 21
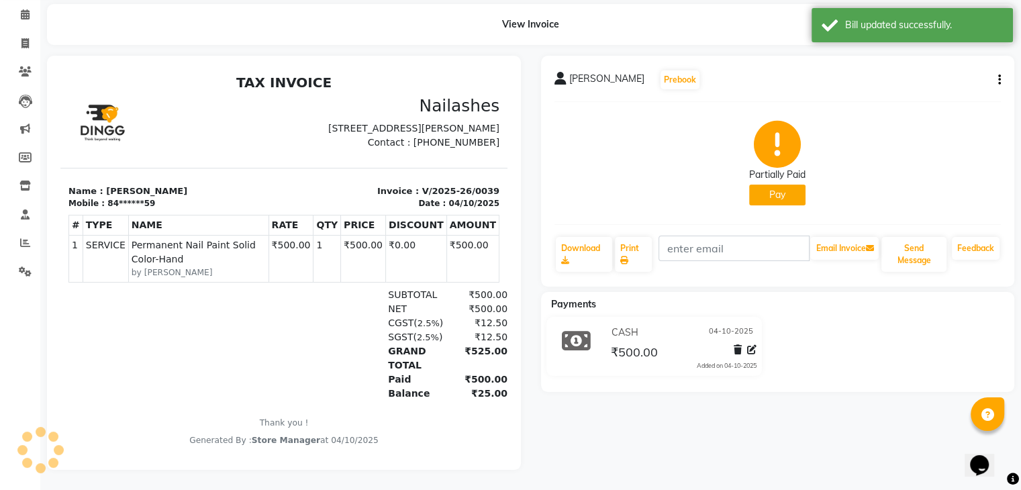
scroll to position [11, 0]
click at [753, 345] on icon at bounding box center [751, 349] width 9 height 9
select select "1"
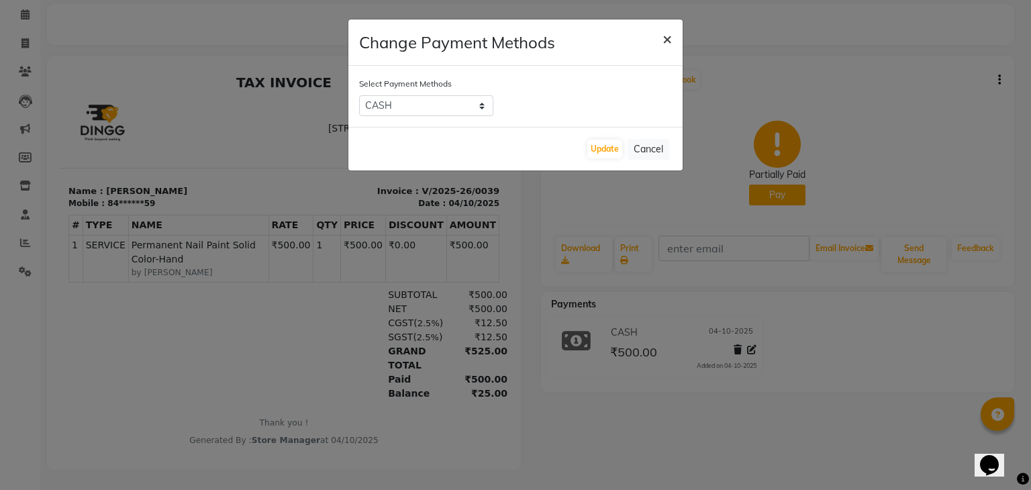
click at [663, 43] on span "×" at bounding box center [667, 38] width 9 height 20
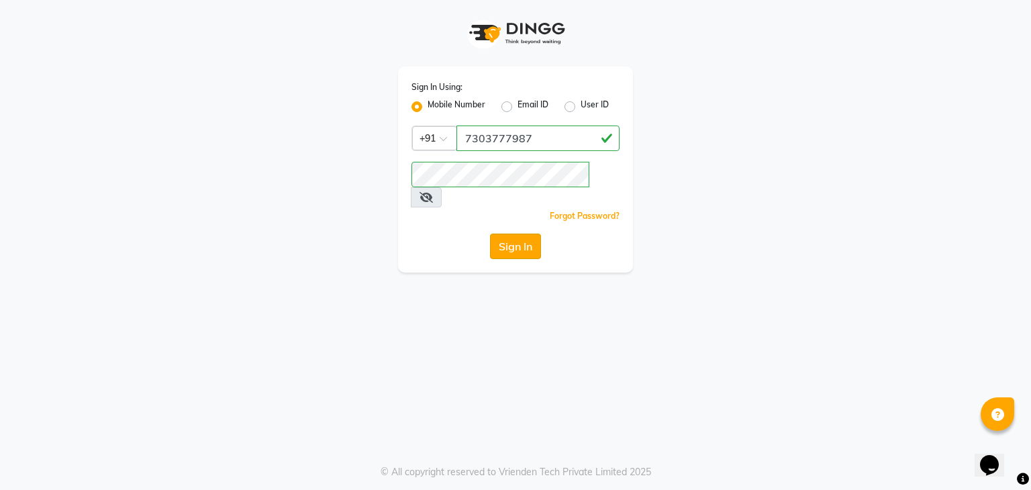
click at [501, 234] on button "Sign In" at bounding box center [515, 247] width 51 height 26
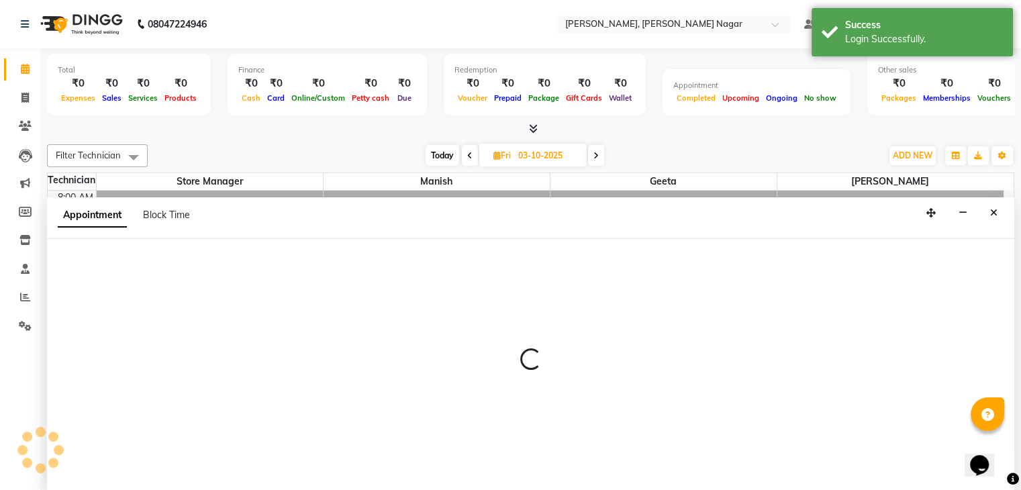
scroll to position [1, 0]
select select "92259"
select select "tentative"
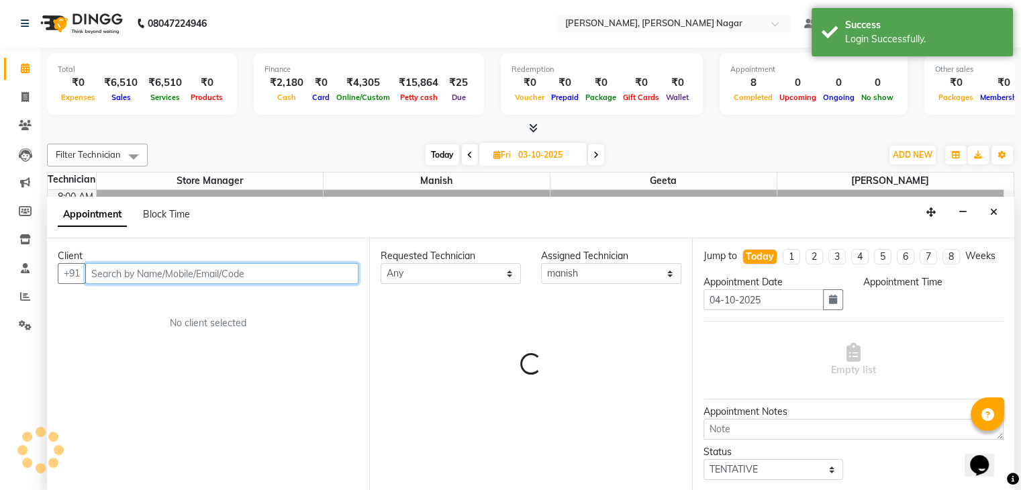
select select "990"
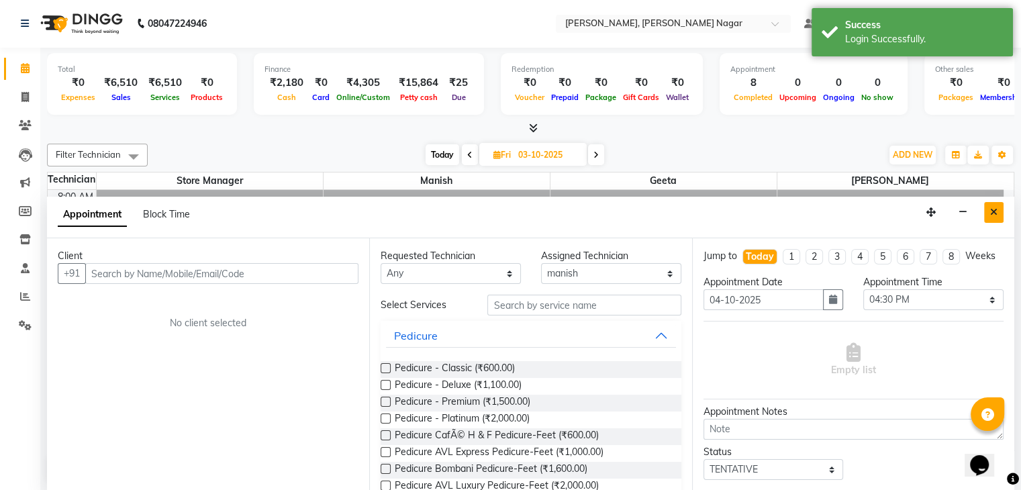
click at [996, 207] on icon "Close" at bounding box center [993, 211] width 7 height 9
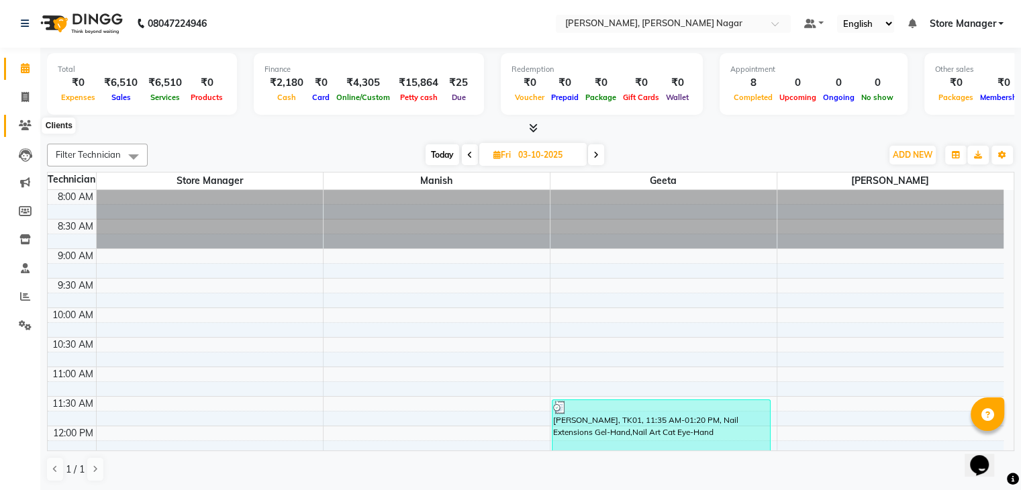
click at [22, 131] on span at bounding box center [24, 125] width 23 height 15
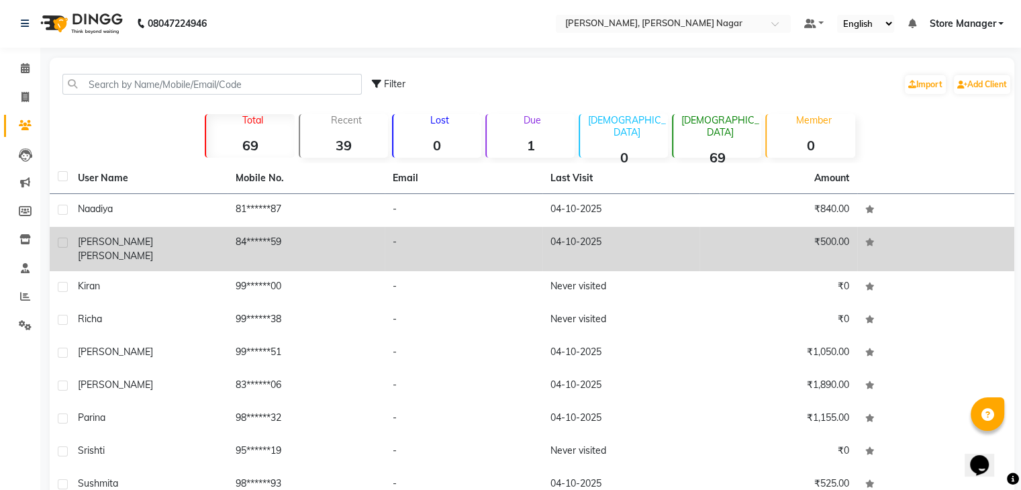
click at [191, 244] on div "[PERSON_NAME]" at bounding box center [149, 249] width 142 height 28
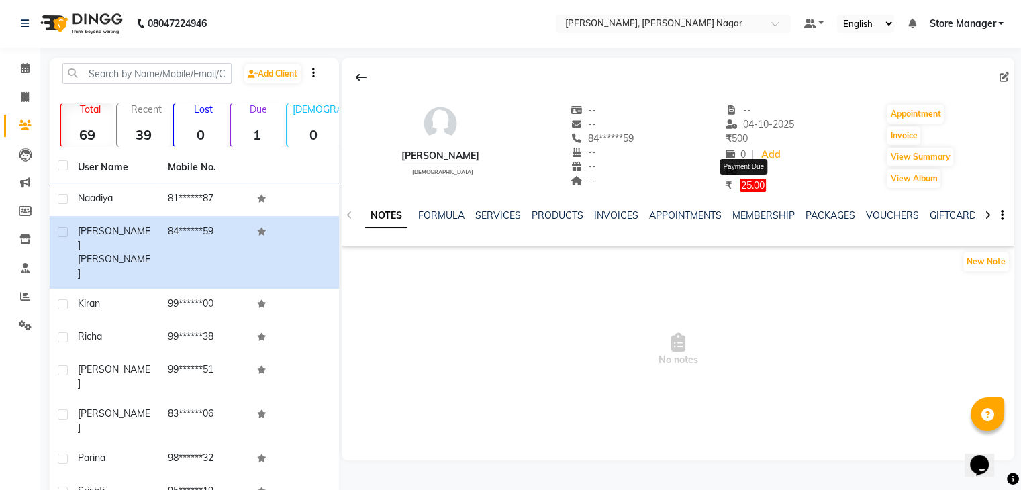
click at [751, 185] on span "25.00" at bounding box center [753, 185] width 26 height 13
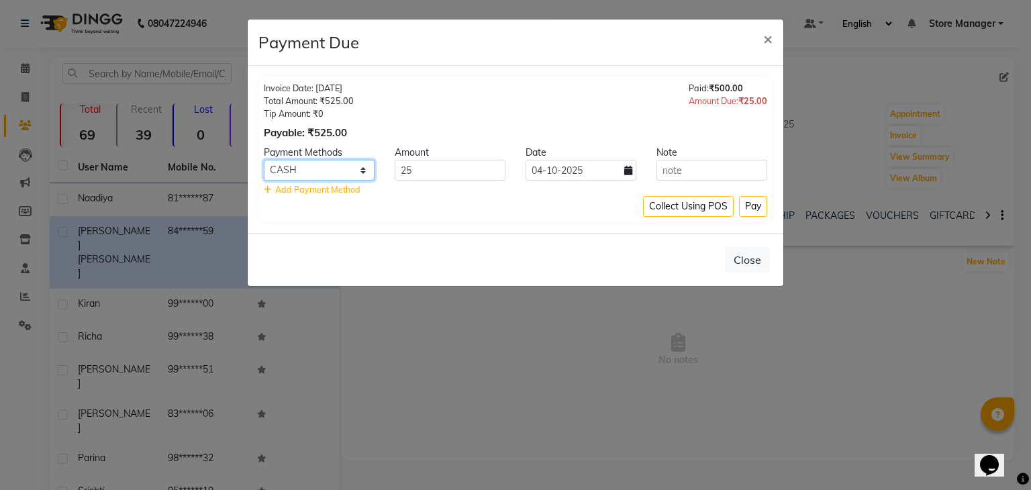
click at [367, 173] on select "Bank ONLINE CASH UPI M CARD GPay LUZO District App" at bounding box center [319, 170] width 111 height 21
click at [264, 160] on select "Bank ONLINE CASH UPI M CARD GPay LUZO District App" at bounding box center [319, 170] width 111 height 21
click at [339, 173] on select "Bank ONLINE CASH UPI M CARD GPay LUZO District App" at bounding box center [319, 170] width 111 height 21
select select "3"
click at [264, 160] on select "Bank ONLINE CASH UPI M CARD GPay LUZO District App" at bounding box center [319, 170] width 111 height 21
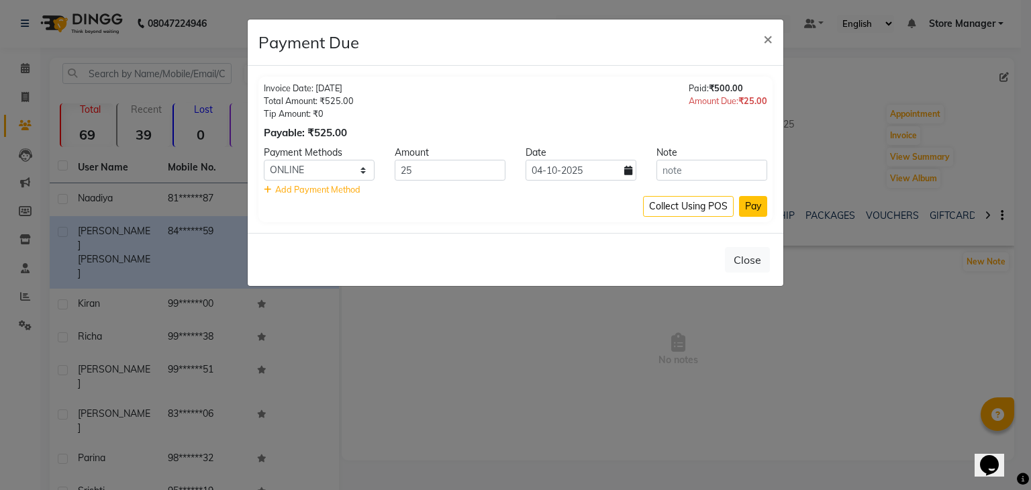
click at [758, 209] on button "Pay" at bounding box center [753, 206] width 28 height 21
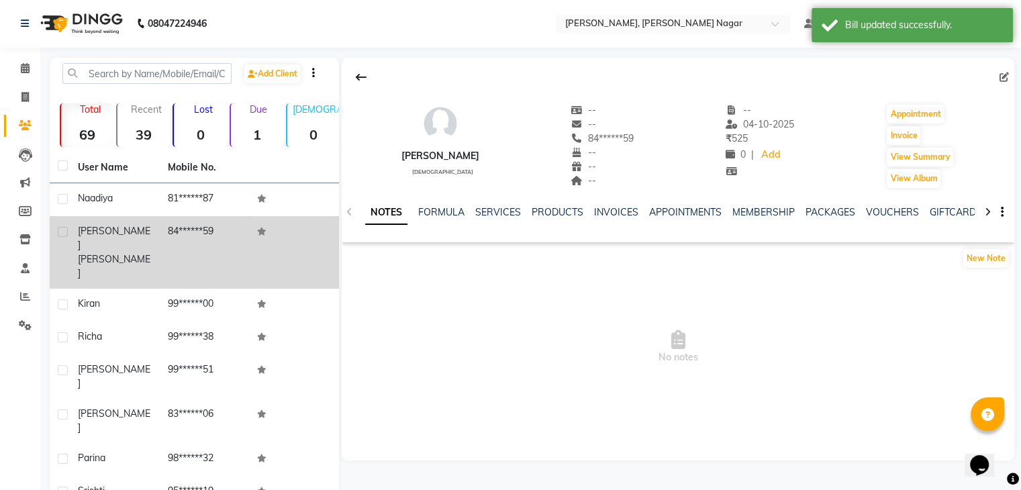
click at [153, 233] on td "[PERSON_NAME]" at bounding box center [115, 252] width 90 height 73
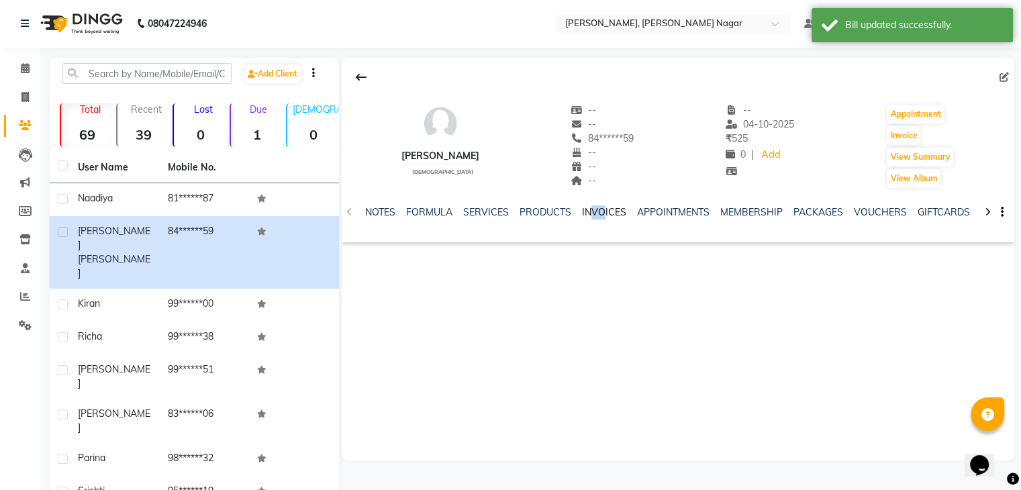
drag, startPoint x: 591, startPoint y: 205, endPoint x: 601, endPoint y: 214, distance: 13.3
click at [601, 214] on div "INVOICES" at bounding box center [604, 212] width 44 height 14
click at [601, 214] on link "INVOICES" at bounding box center [604, 212] width 44 height 12
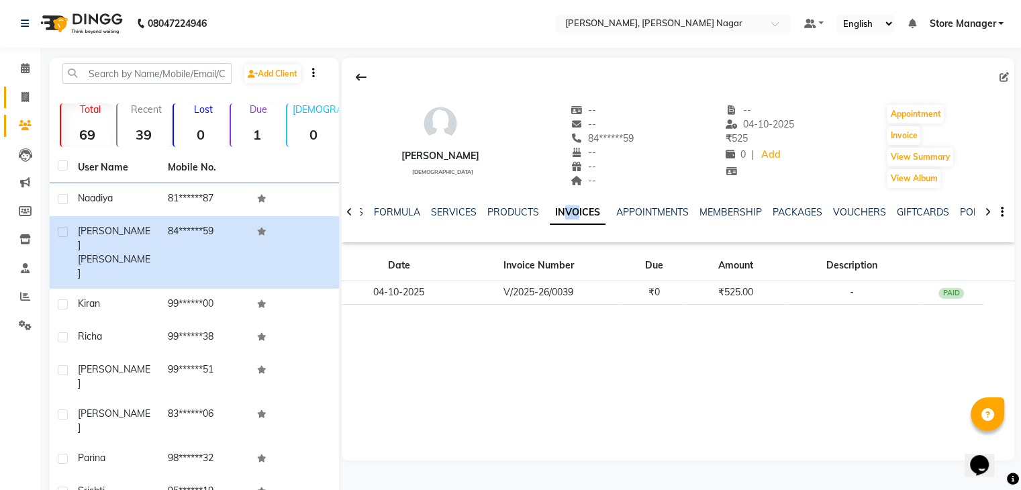
click at [12, 96] on link "Invoice" at bounding box center [20, 98] width 32 height 22
select select "service"
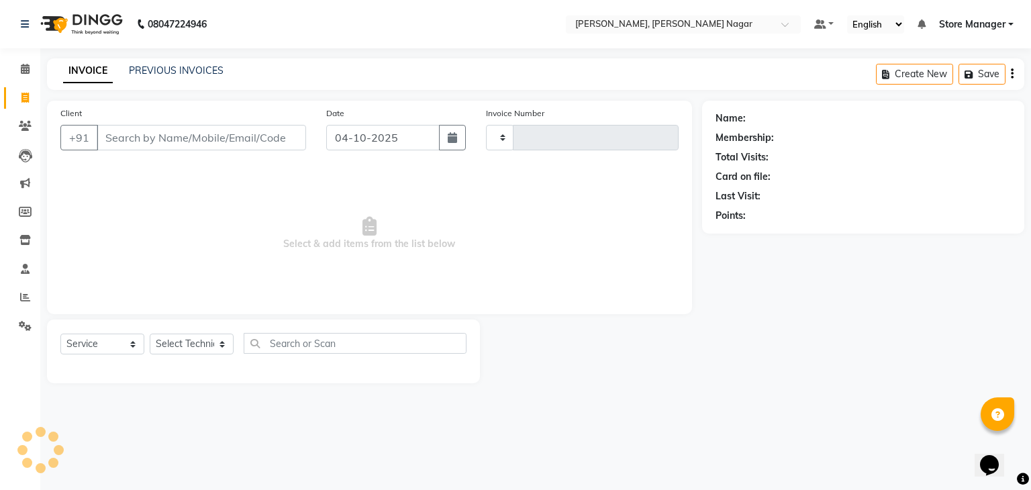
type input "0041"
select select "9049"
click at [171, 67] on link "PREVIOUS INVOICES" at bounding box center [176, 70] width 95 height 12
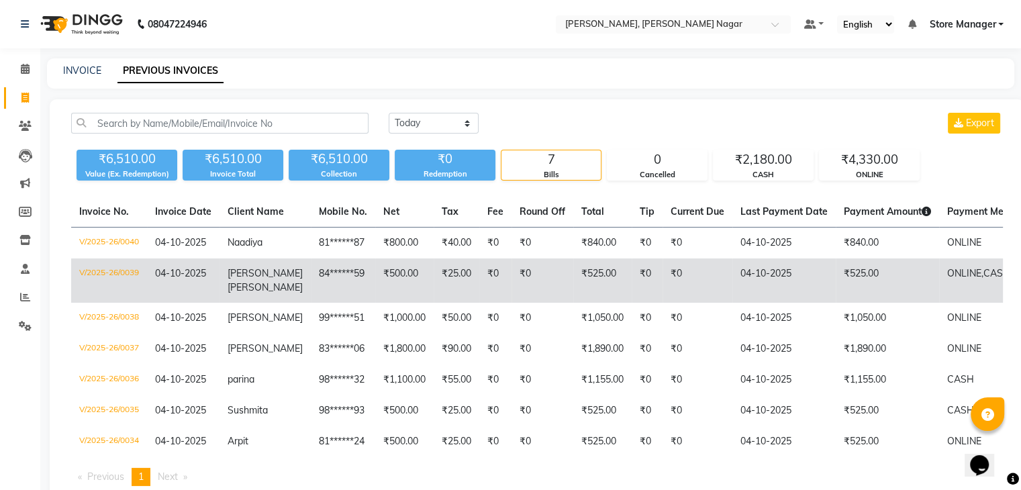
click at [434, 286] on td "₹25.00" at bounding box center [457, 280] width 46 height 44
